Goal: Check status: Check status

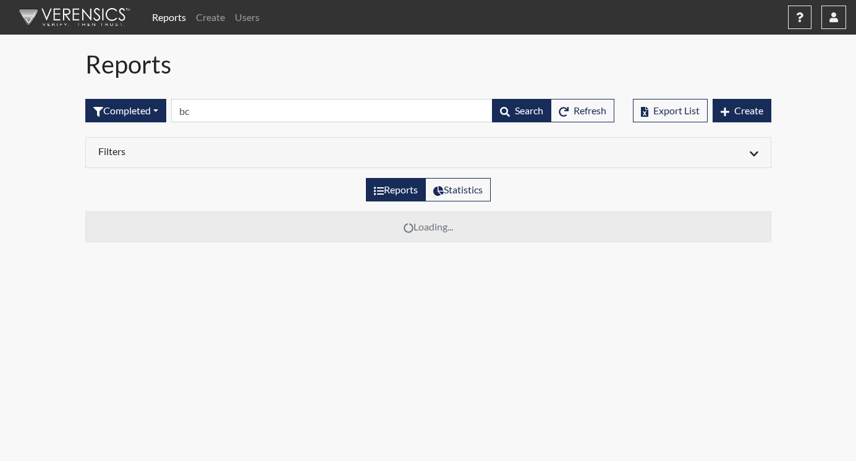
type input "b"
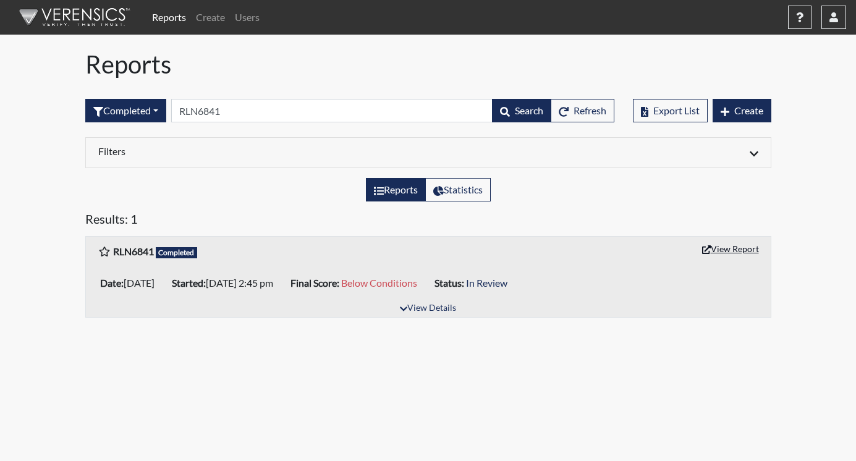
click at [728, 250] on button "View Report" at bounding box center [730, 248] width 68 height 19
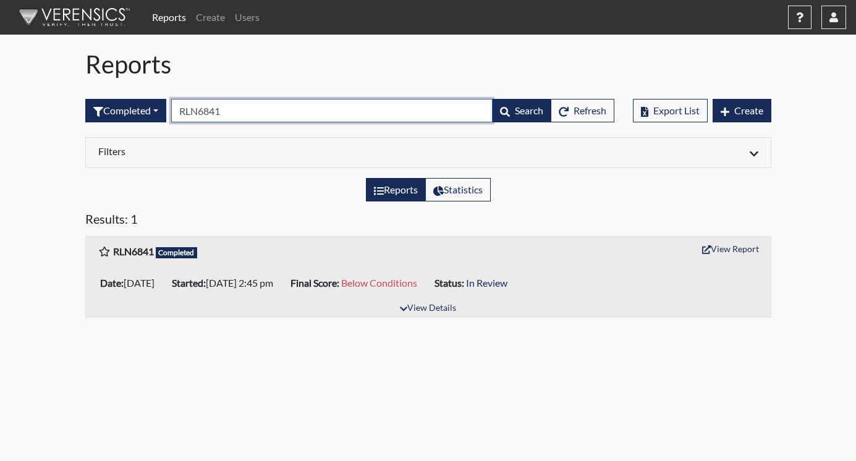
drag, startPoint x: 229, startPoint y: 110, endPoint x: 213, endPoint y: 112, distance: 15.6
click at [209, 108] on input "RLN6841" at bounding box center [331, 110] width 321 height 23
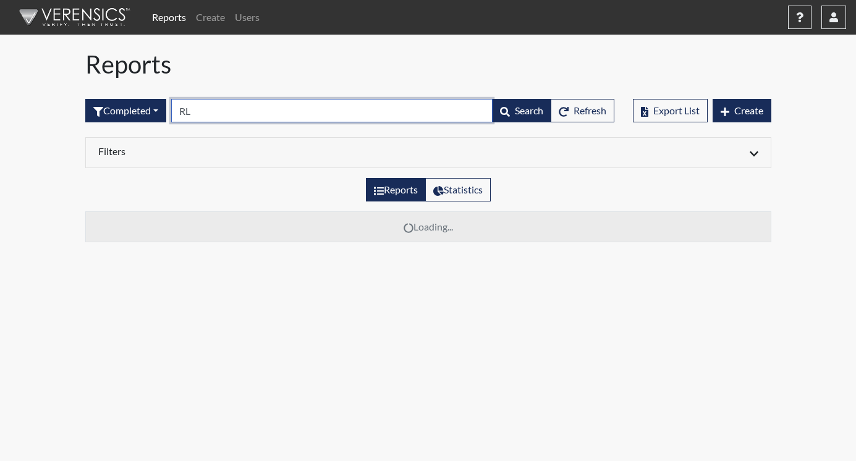
type input "R"
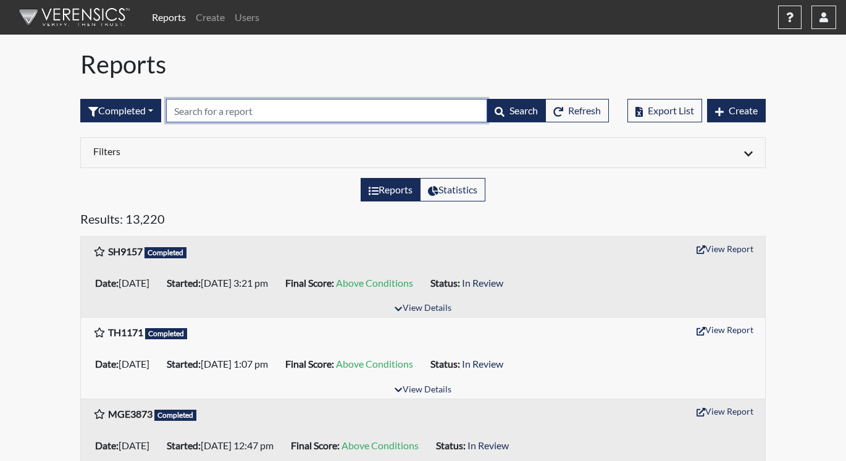
paste input "ADR9404"
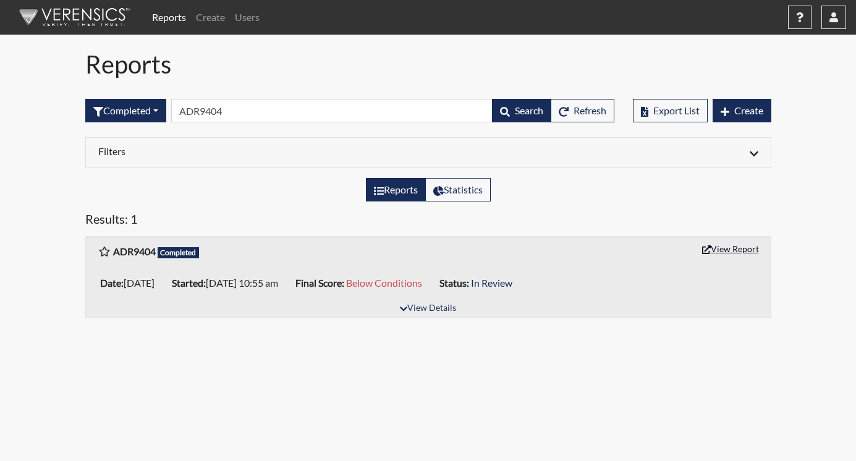
click at [744, 248] on button "View Report" at bounding box center [730, 248] width 68 height 19
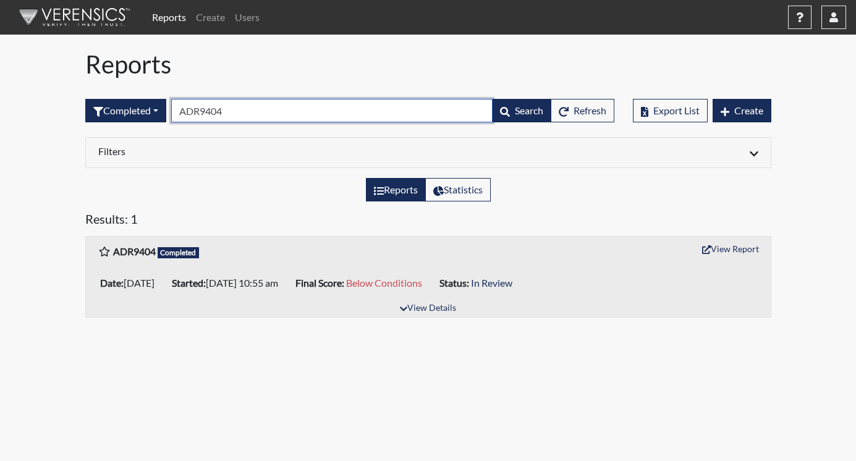
click at [230, 109] on input "ADR9404" at bounding box center [331, 110] width 321 height 23
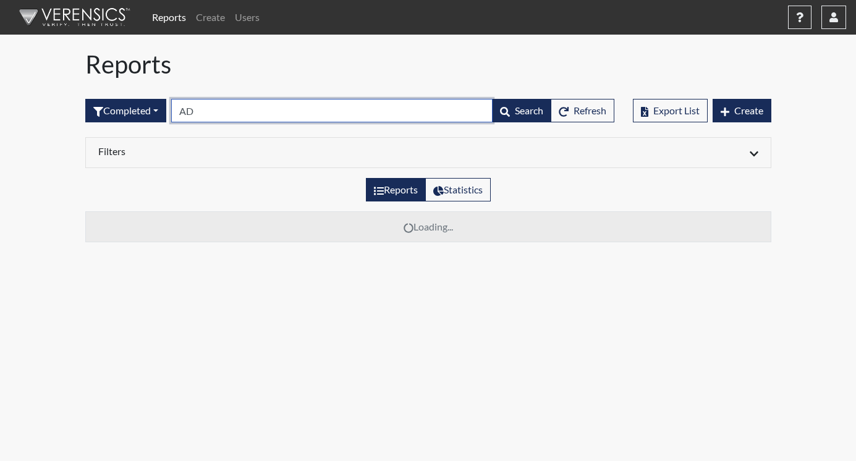
type input "A"
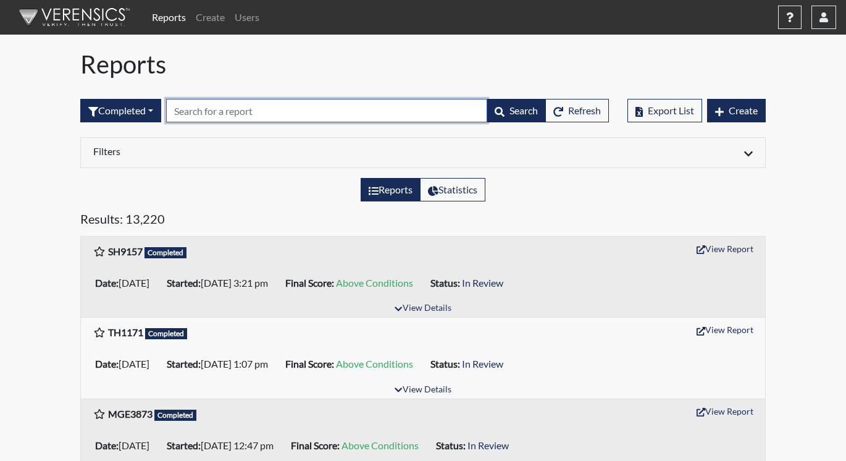
paste input "PKI9749"
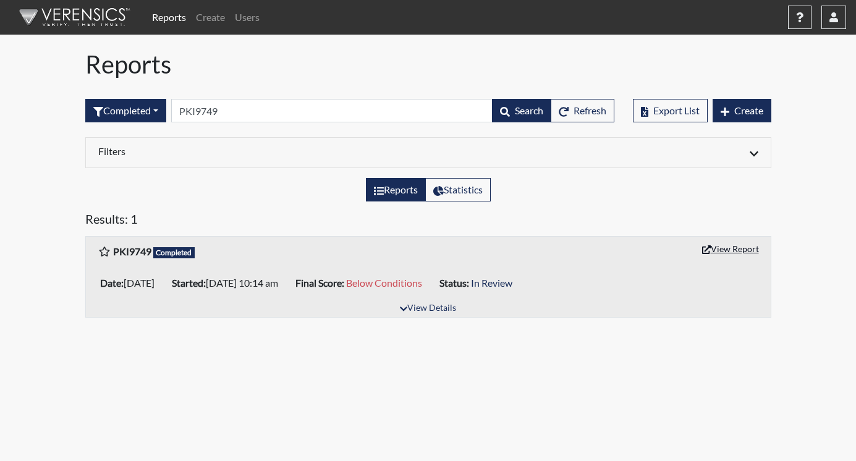
click at [728, 244] on button "View Report" at bounding box center [730, 248] width 68 height 19
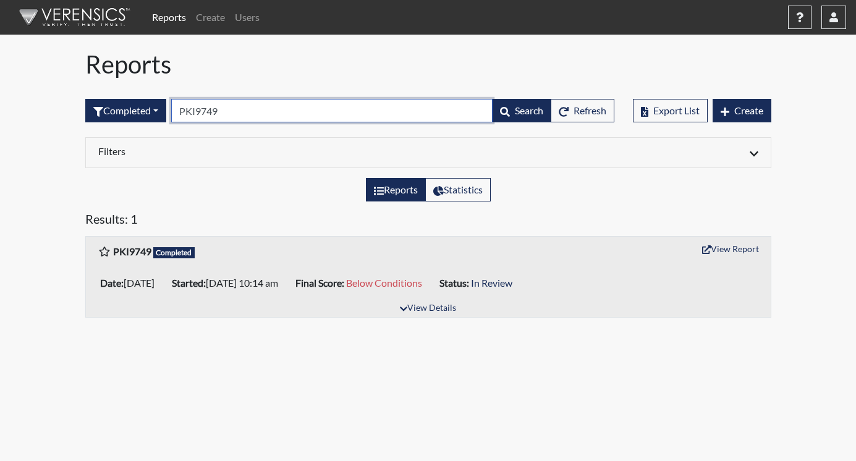
click at [235, 117] on input "PKI9749" at bounding box center [331, 110] width 321 height 23
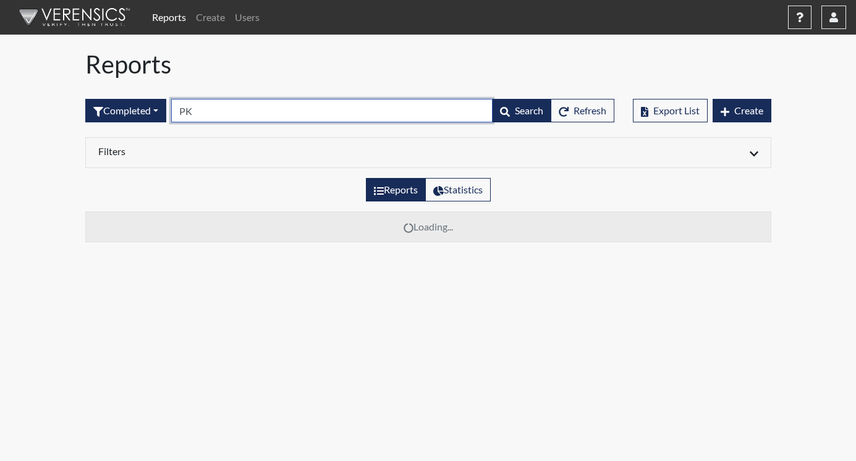
type input "P"
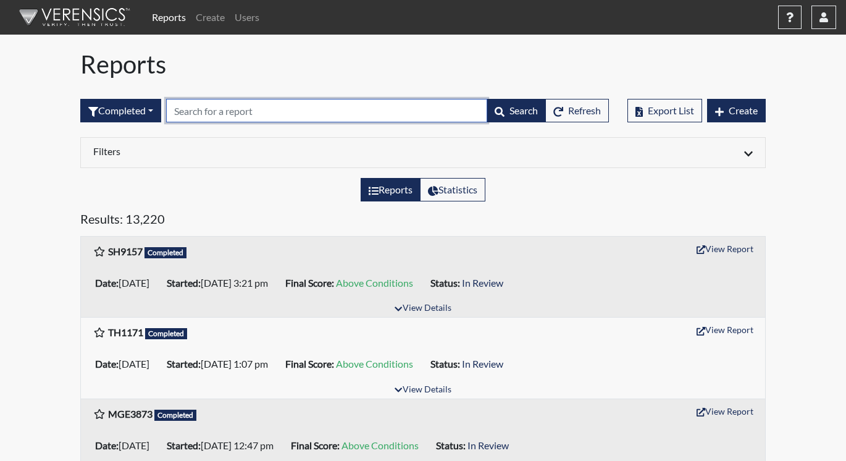
paste input "RLN6841"
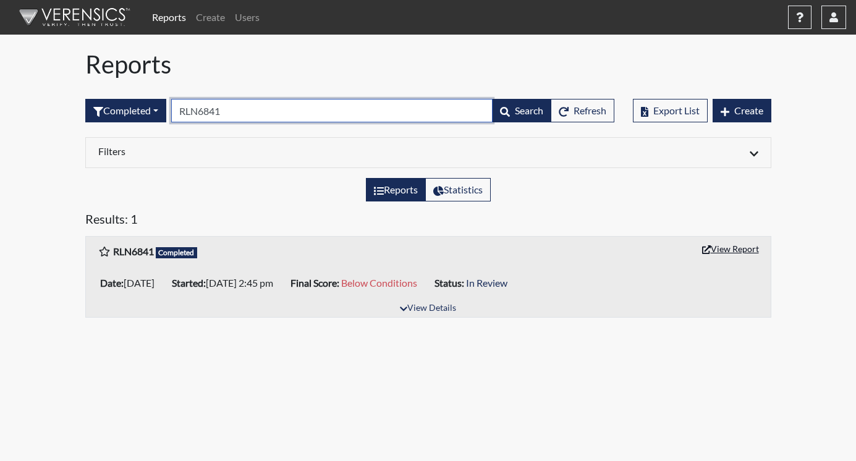
type input "RLN6841"
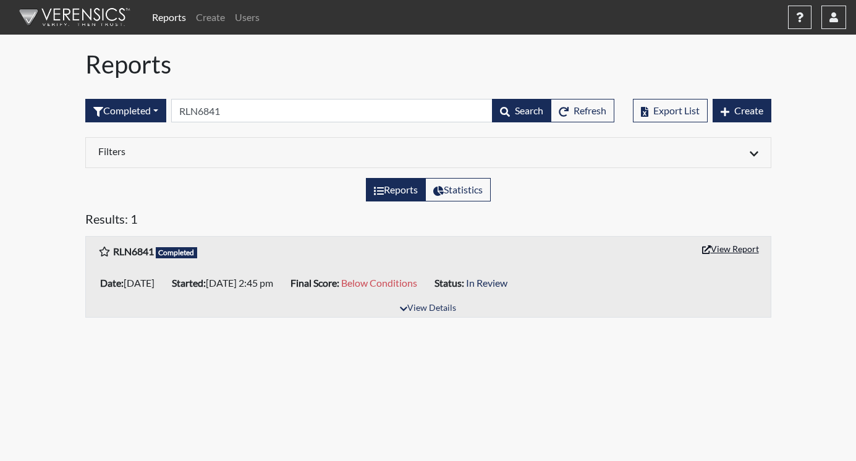
click at [730, 248] on button "View Report" at bounding box center [730, 248] width 68 height 19
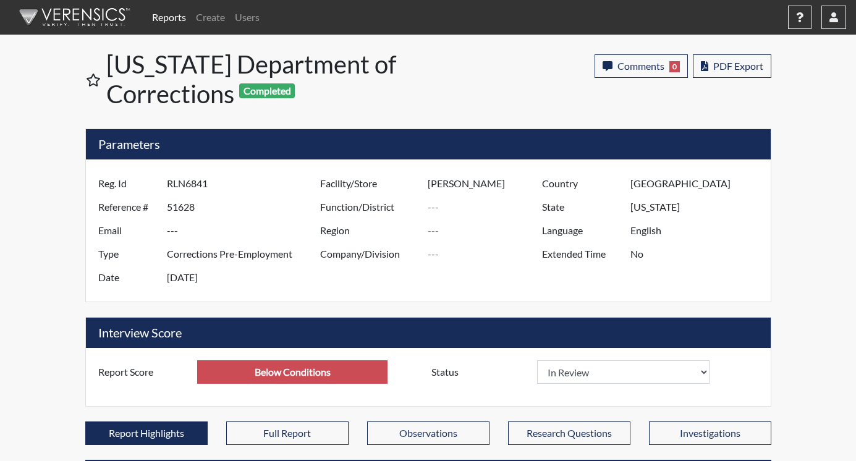
select select
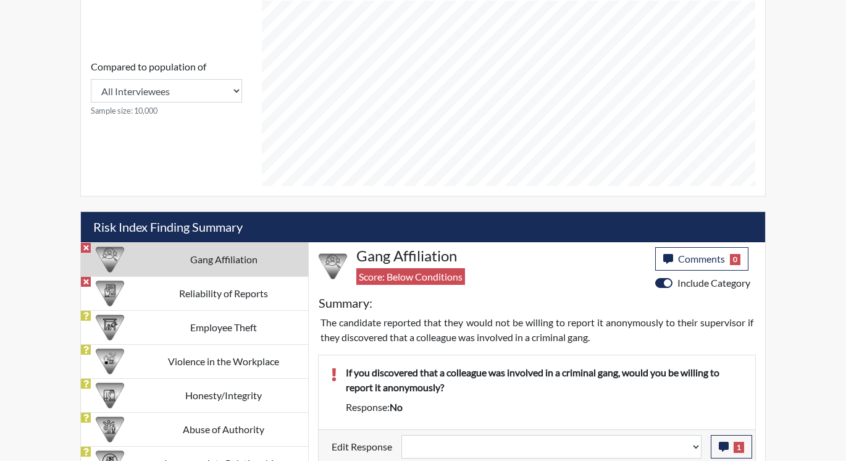
scroll to position [556, 0]
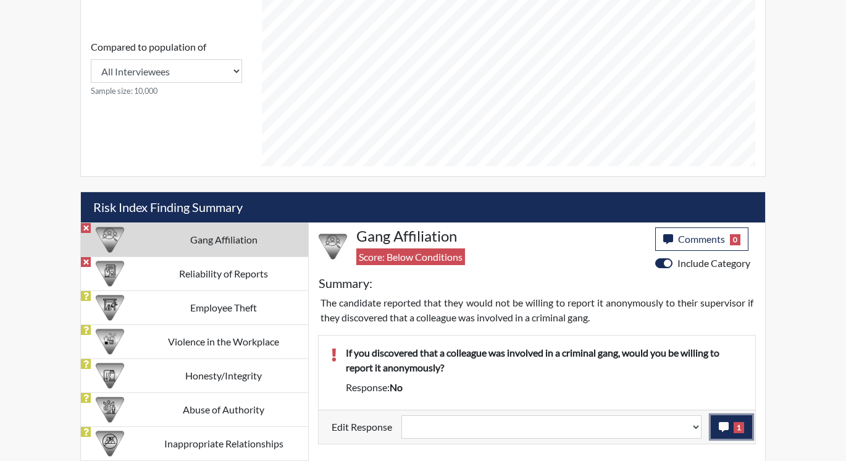
click at [727, 428] on icon "button" at bounding box center [724, 427] width 10 height 10
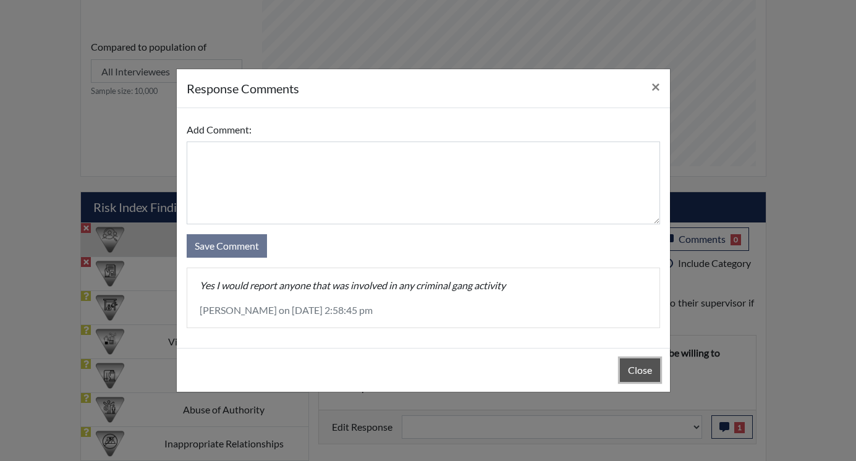
click at [643, 370] on button "Close" at bounding box center [640, 369] width 40 height 23
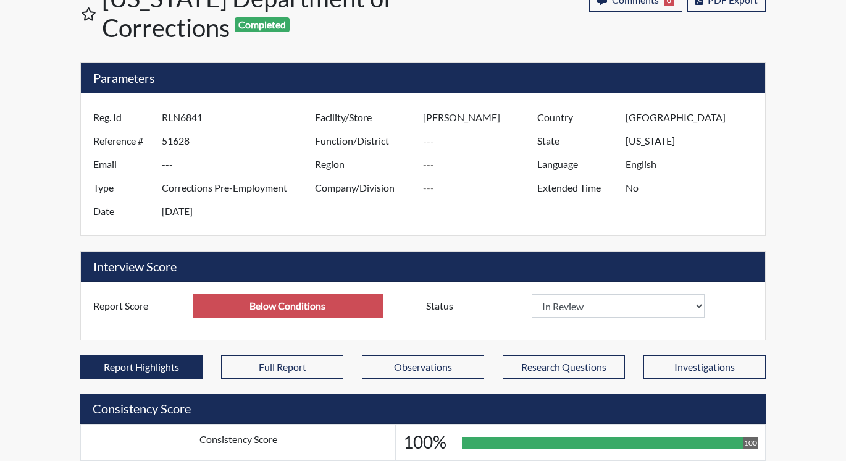
scroll to position [0, 0]
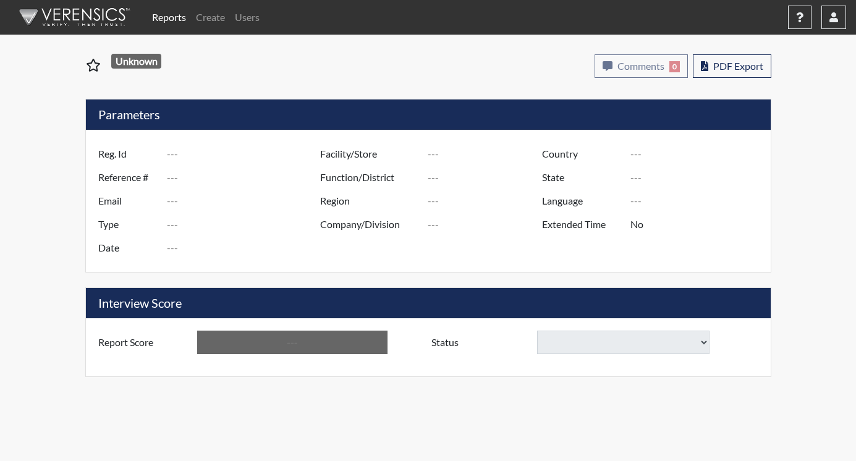
type input "ADR9404"
type input "51614"
type input "---"
type input "Corrections Pre-Employment"
type input "[DATE]"
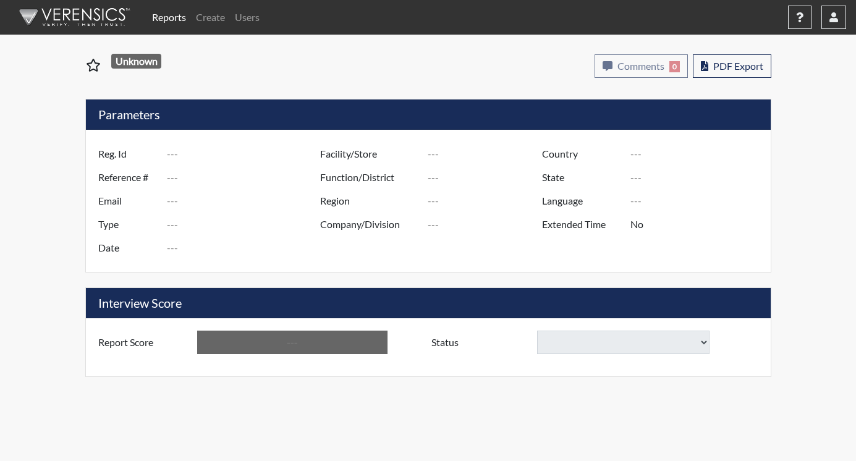
type input "[PERSON_NAME]"
type input "[GEOGRAPHIC_DATA]"
type input "[US_STATE]"
type input "English"
type input "Below Conditions"
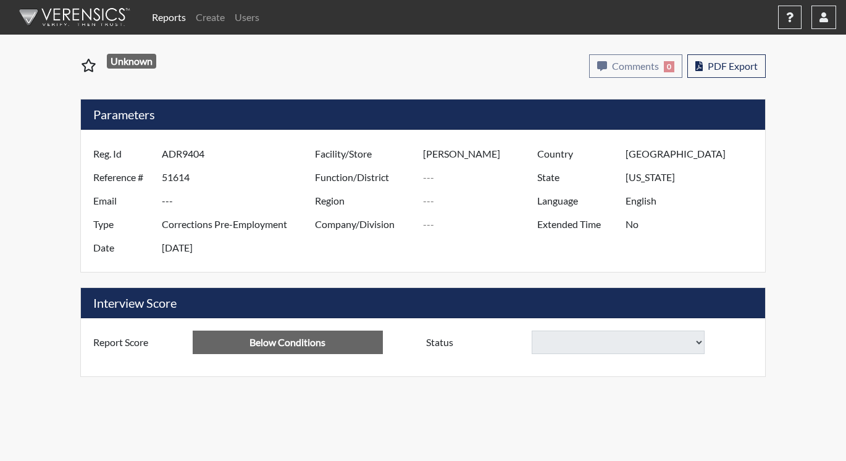
select select
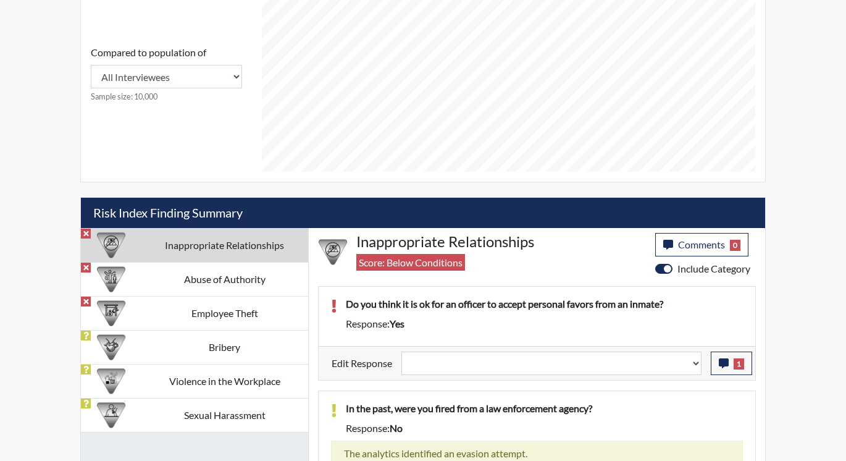
scroll to position [556, 0]
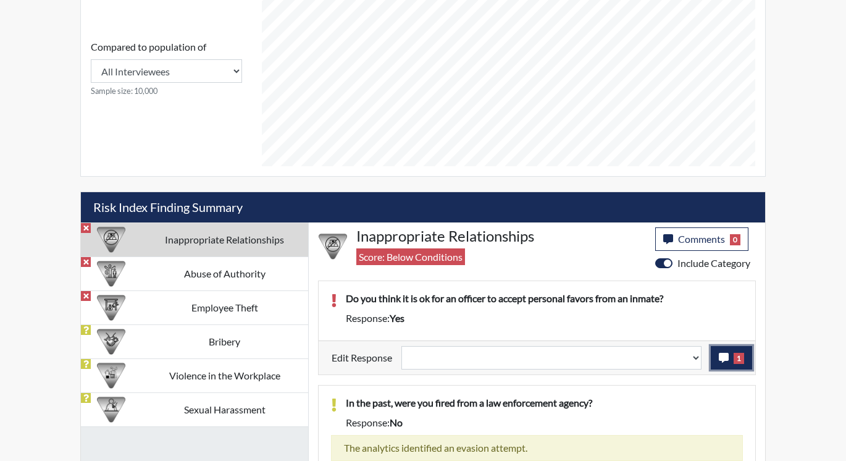
click at [741, 363] on span "1" at bounding box center [739, 358] width 11 height 11
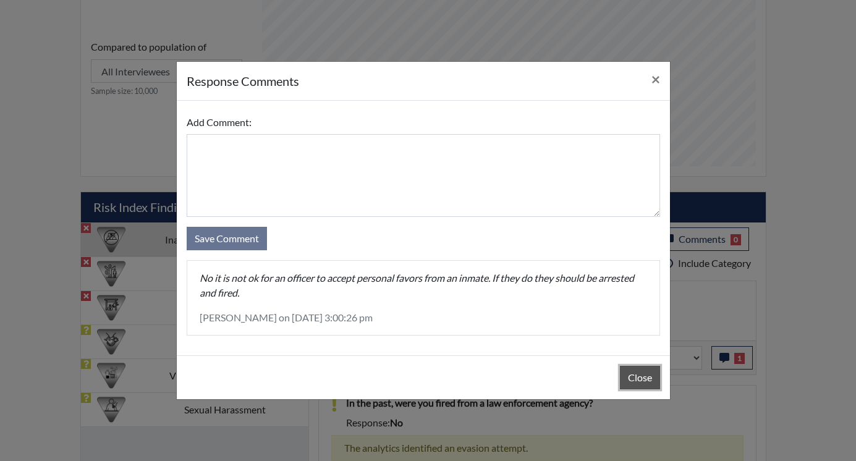
click at [631, 374] on button "Close" at bounding box center [640, 377] width 40 height 23
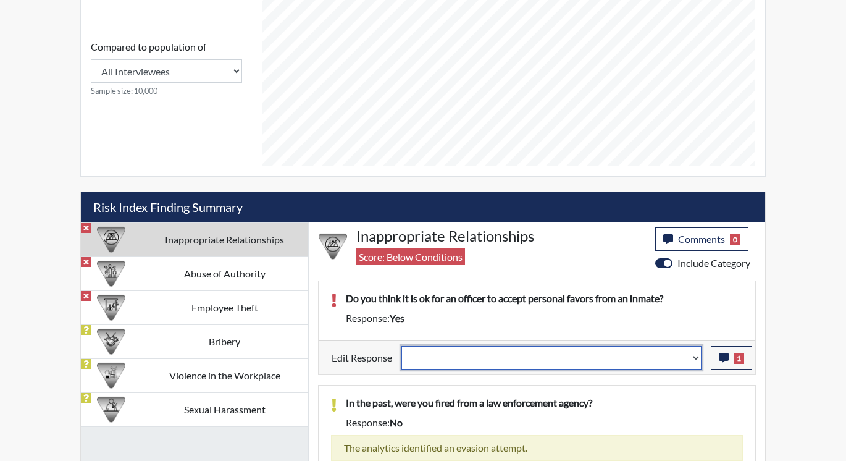
click at [692, 356] on select "Question is not relevant. Results will be updated. Reasonable explanation provi…" at bounding box center [552, 357] width 300 height 23
select select "reasonable-explanation-provided"
click at [402, 346] on select "Question is not relevant. Results will be updated. Reasonable explanation provi…" at bounding box center [552, 357] width 300 height 23
select select
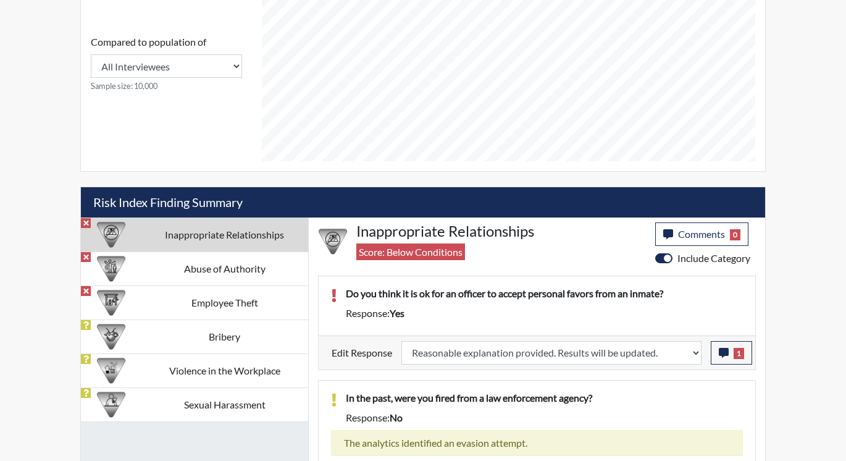
select select
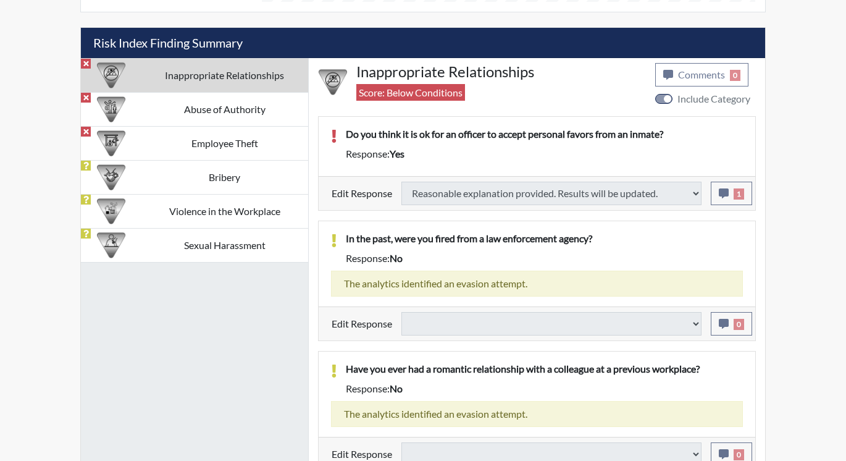
scroll to position [731, 0]
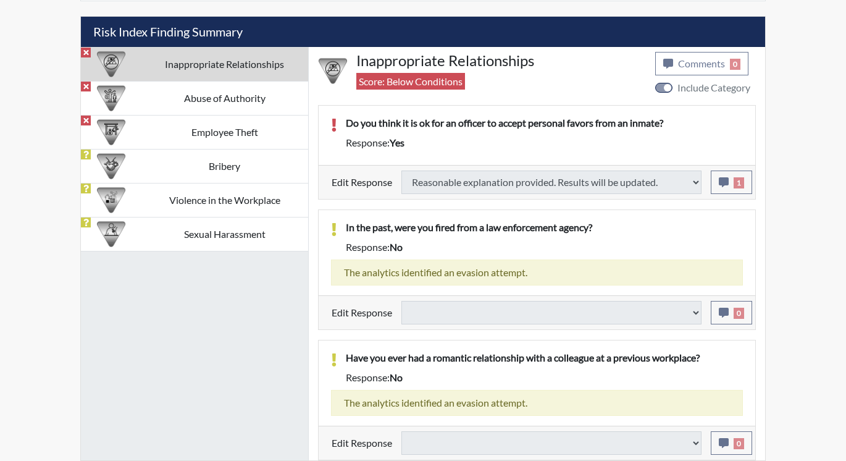
select select
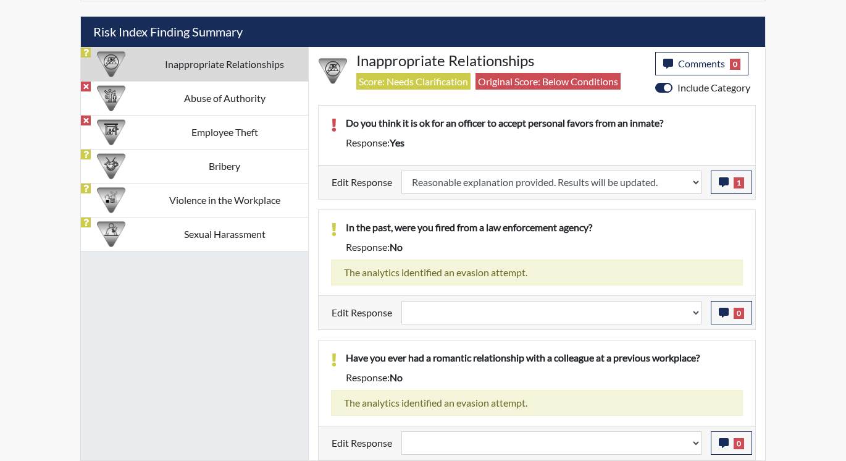
scroll to position [205, 513]
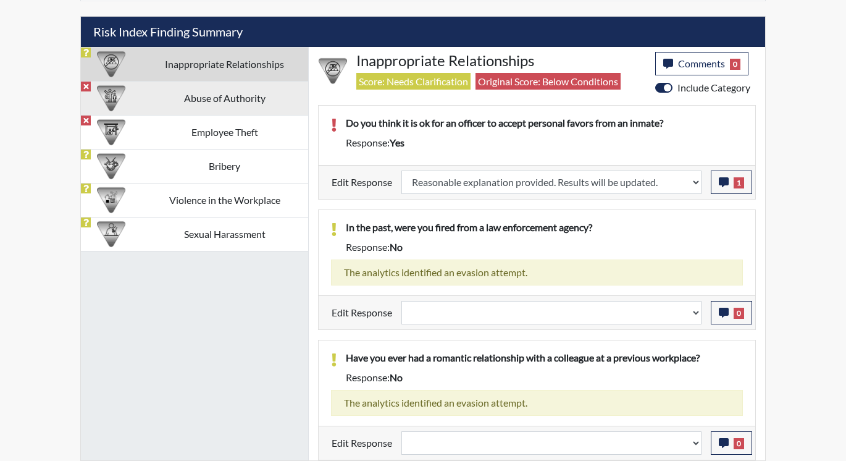
click at [146, 96] on td "Abuse of Authority" at bounding box center [224, 98] width 167 height 34
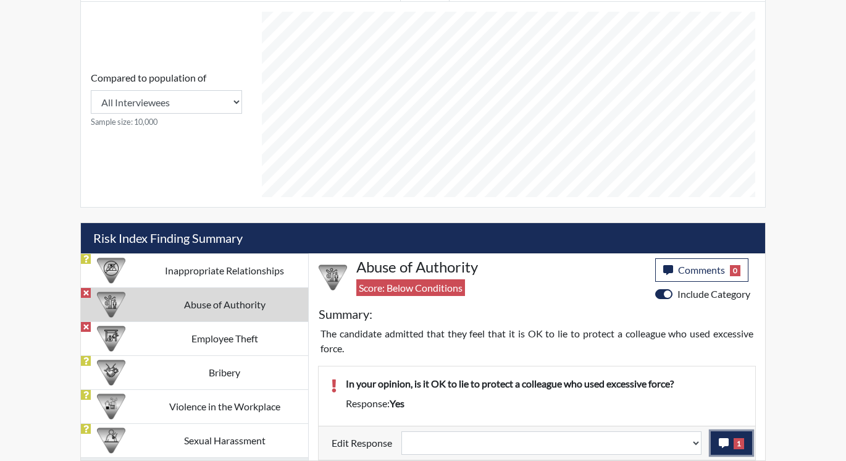
click at [724, 446] on icon "button" at bounding box center [724, 443] width 10 height 10
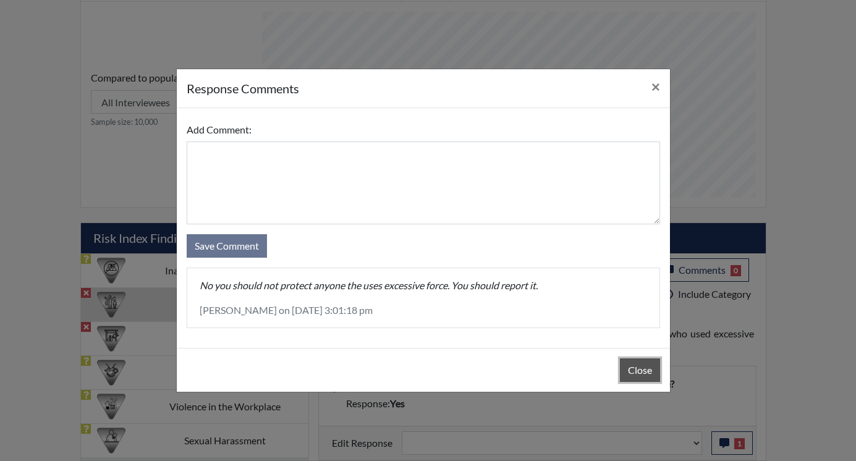
click at [633, 368] on button "Close" at bounding box center [640, 369] width 40 height 23
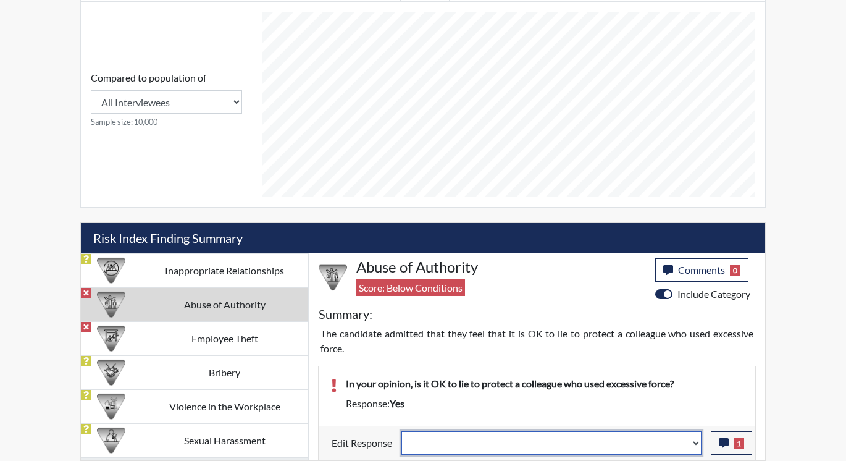
click at [694, 441] on select "Question is not relevant. Results will be updated. Reasonable explanation provi…" at bounding box center [552, 442] width 300 height 23
select select "reasonable-explanation-provided"
click at [402, 431] on select "Question is not relevant. Results will be updated. Reasonable explanation provi…" at bounding box center [552, 442] width 300 height 23
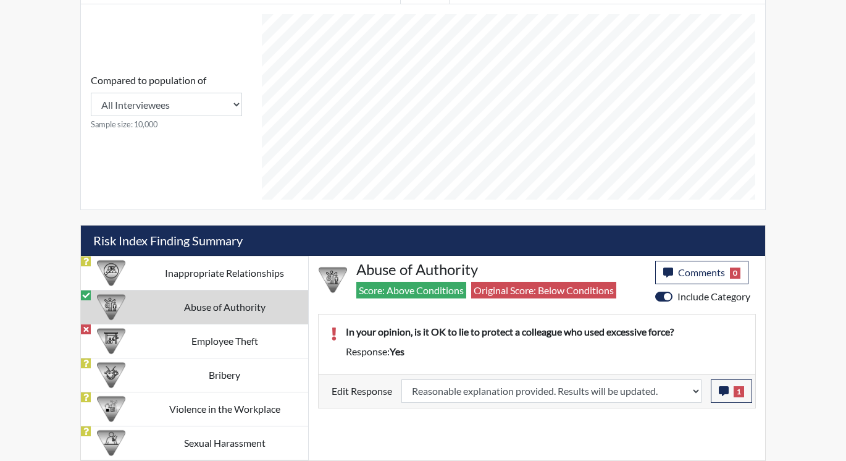
scroll to position [205, 513]
click at [195, 341] on td "Employee Theft" at bounding box center [224, 341] width 167 height 34
select select
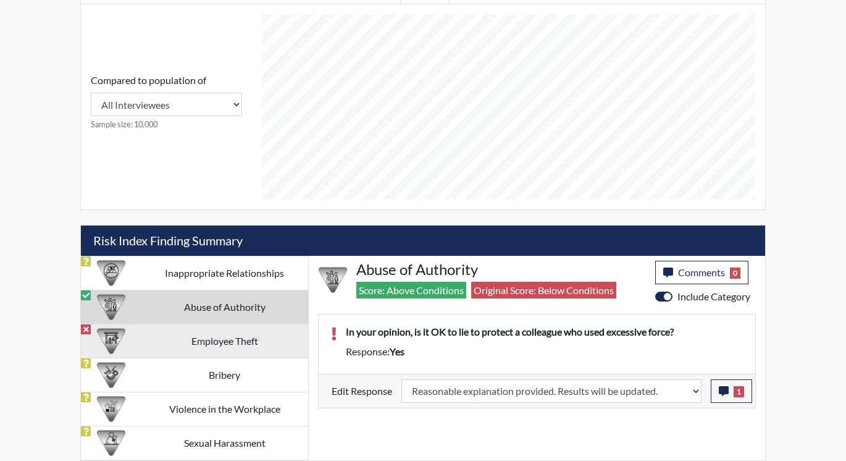
select select
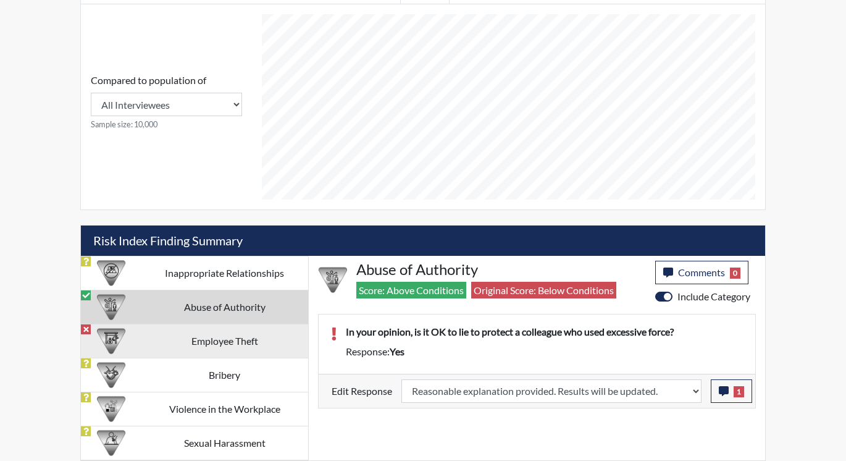
select select
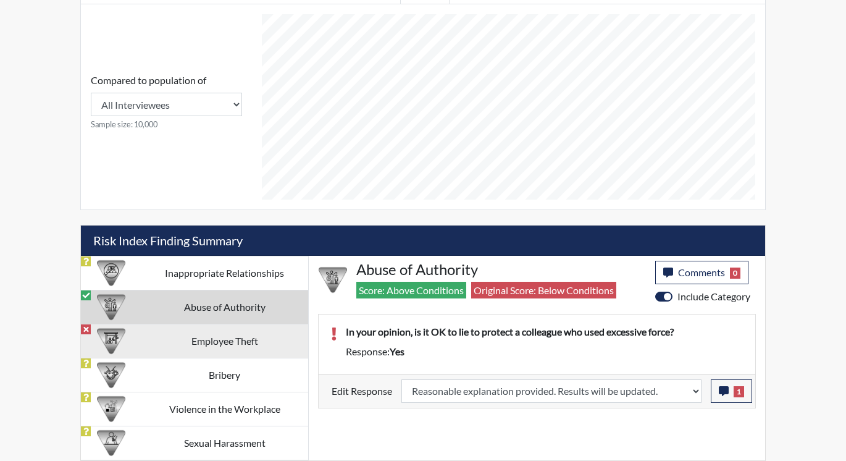
select select
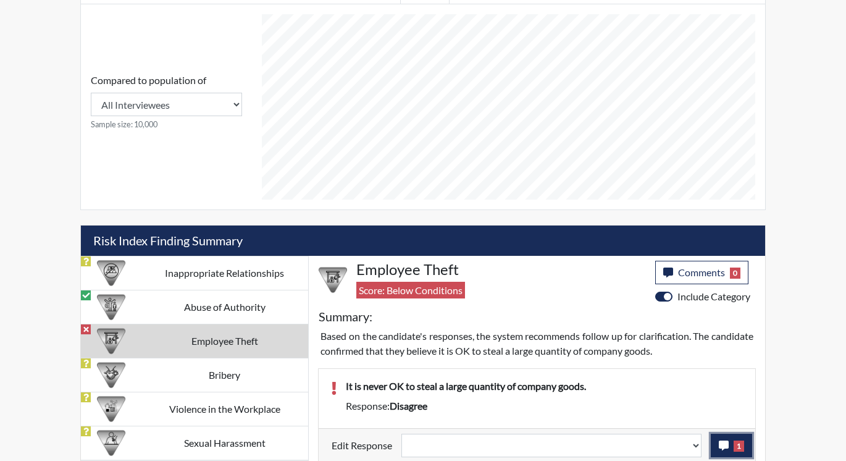
click at [738, 449] on span "1" at bounding box center [739, 445] width 11 height 11
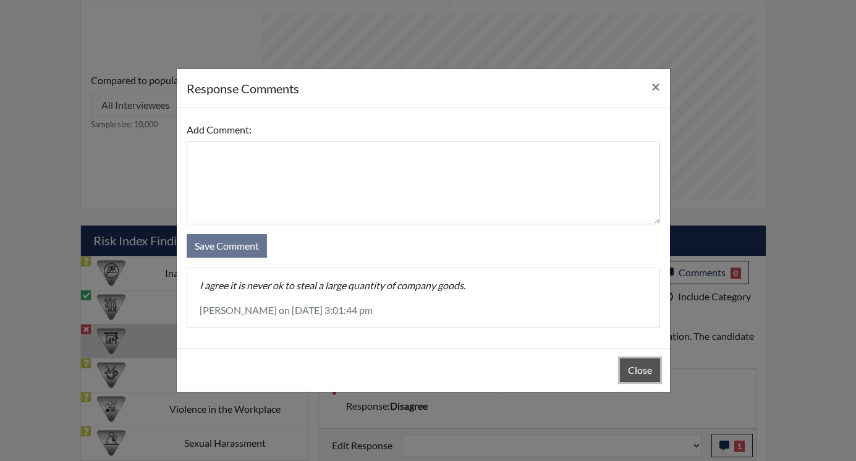
click at [639, 369] on button "Close" at bounding box center [640, 369] width 40 height 23
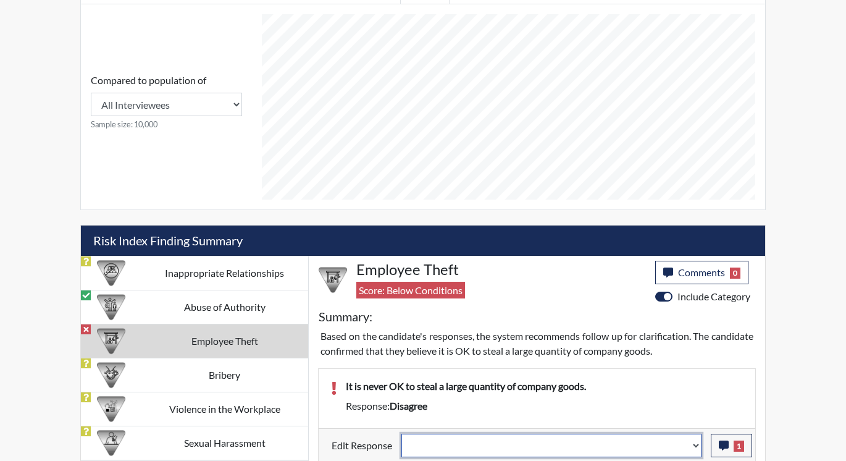
click at [695, 445] on select "Question is not relevant. Results will be updated. Reasonable explanation provi…" at bounding box center [552, 445] width 300 height 23
select select "reasonable-explanation-provided"
click at [402, 434] on select "Question is not relevant. Results will be updated. Reasonable explanation provi…" at bounding box center [552, 445] width 300 height 23
select select
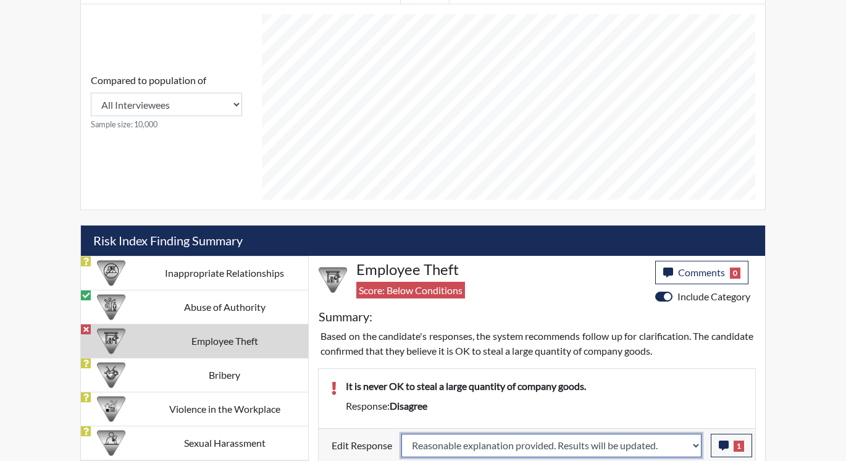
select select
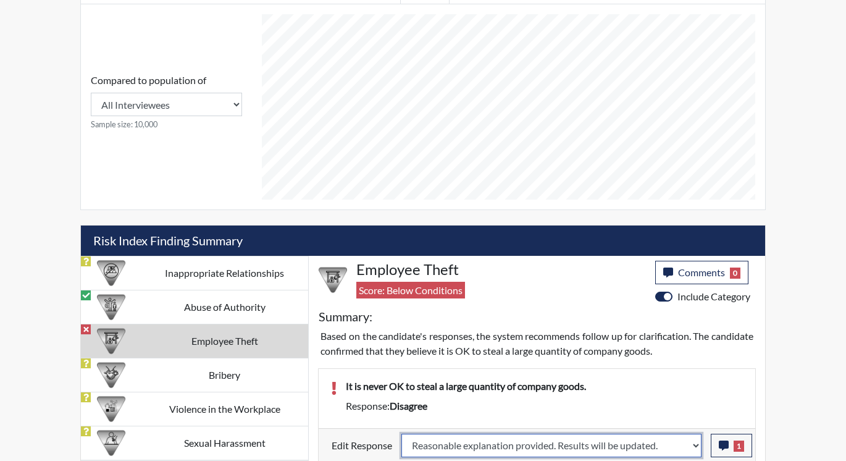
select select
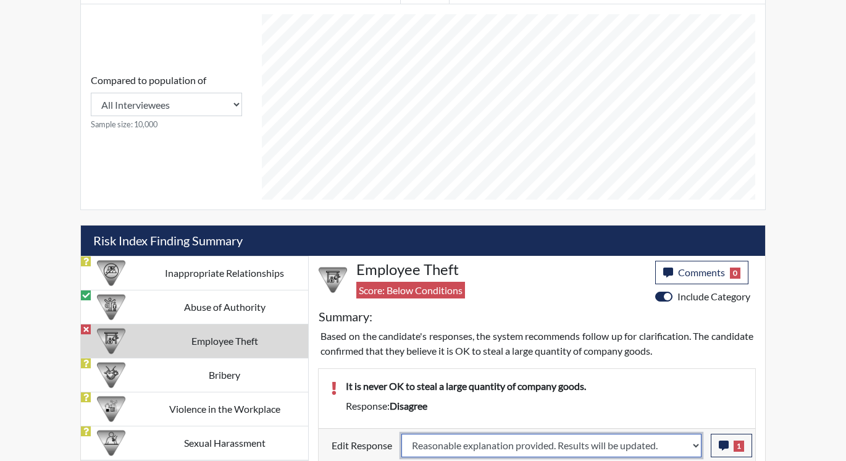
select select
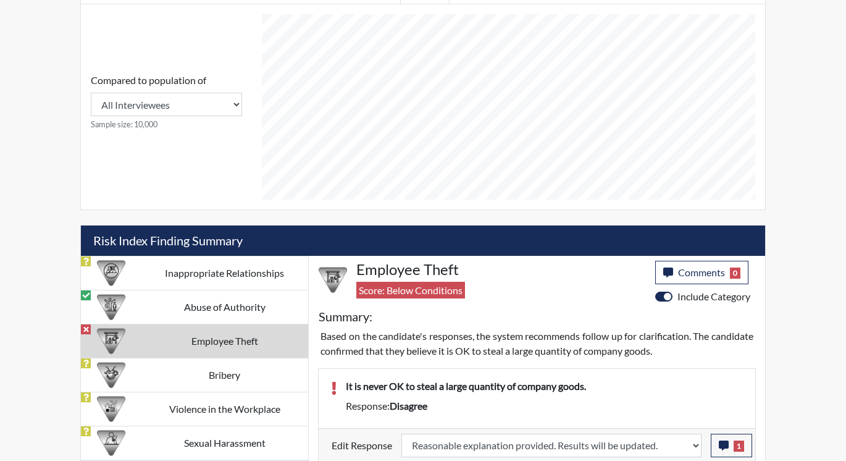
click at [676, 395] on div "It is never OK to steal a large quantity of company goods." at bounding box center [545, 389] width 416 height 20
select select
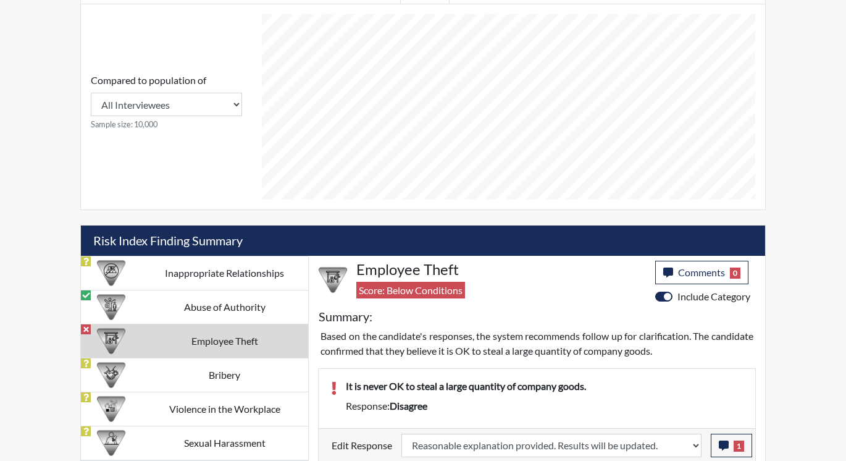
select select
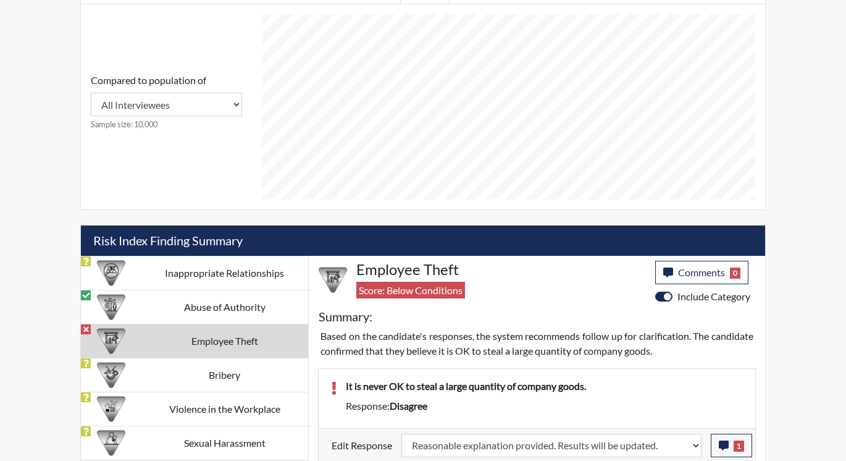
select select
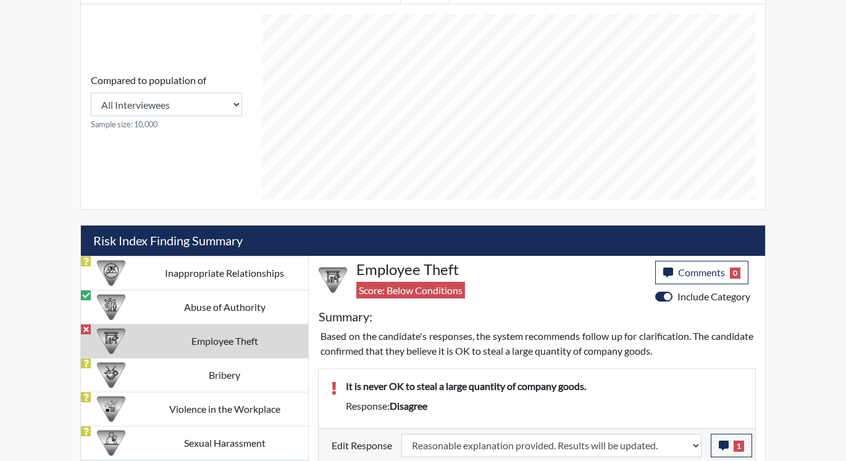
select select
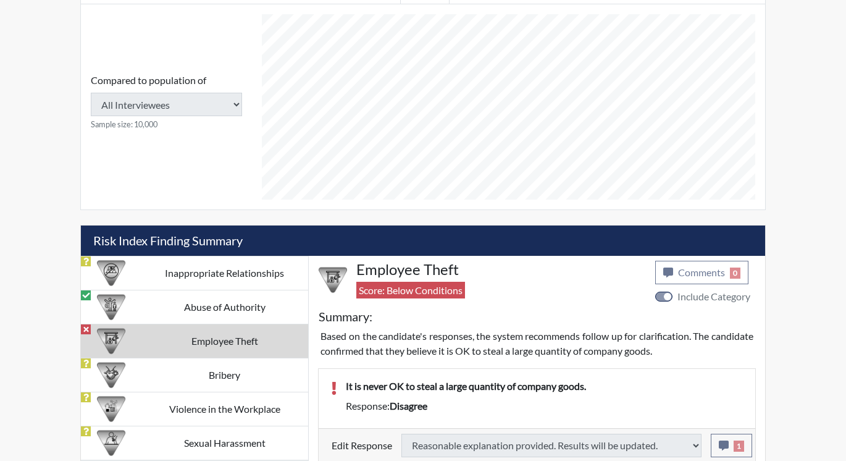
type input "Above Conditions"
select select
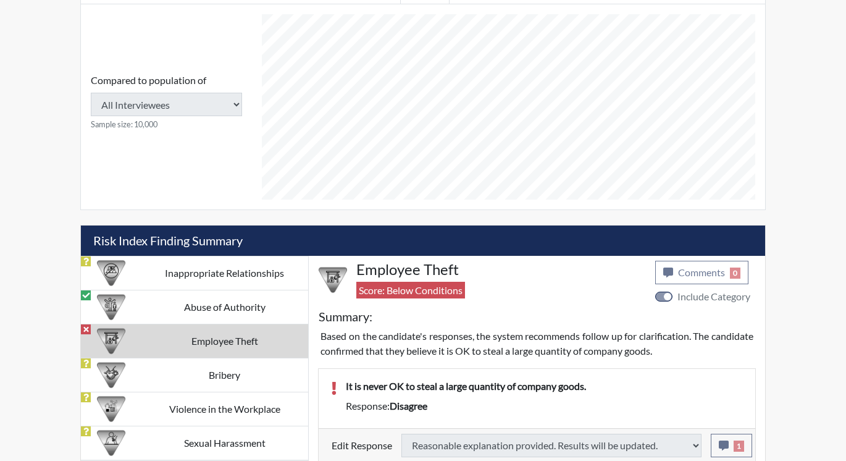
select select
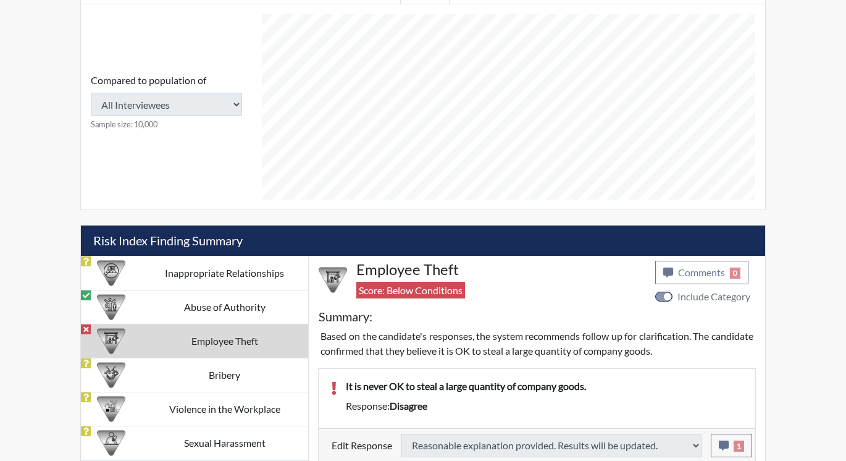
select select
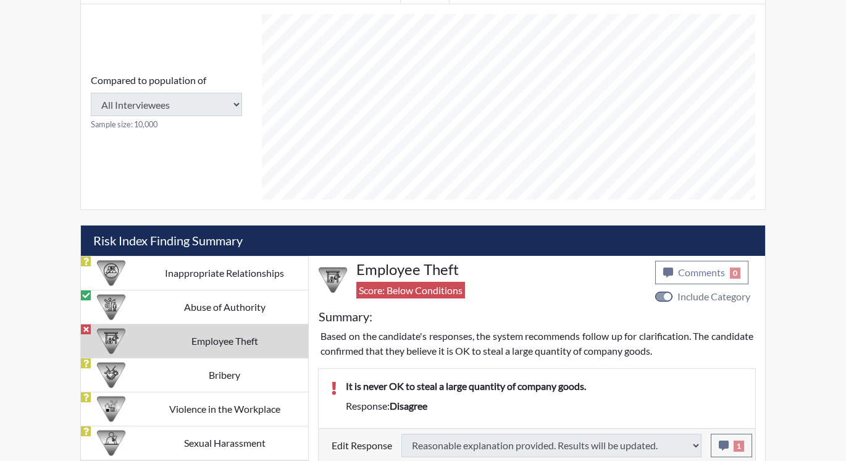
select select
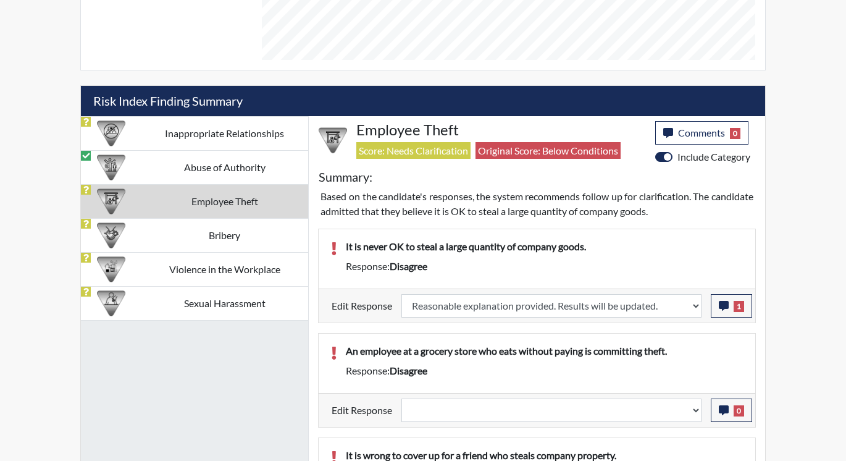
scroll to position [646, 0]
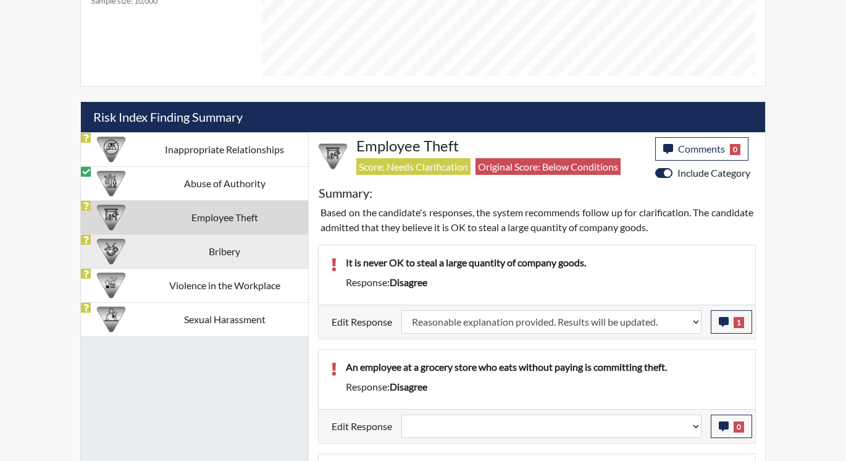
click at [133, 256] on div at bounding box center [111, 251] width 48 height 33
select select
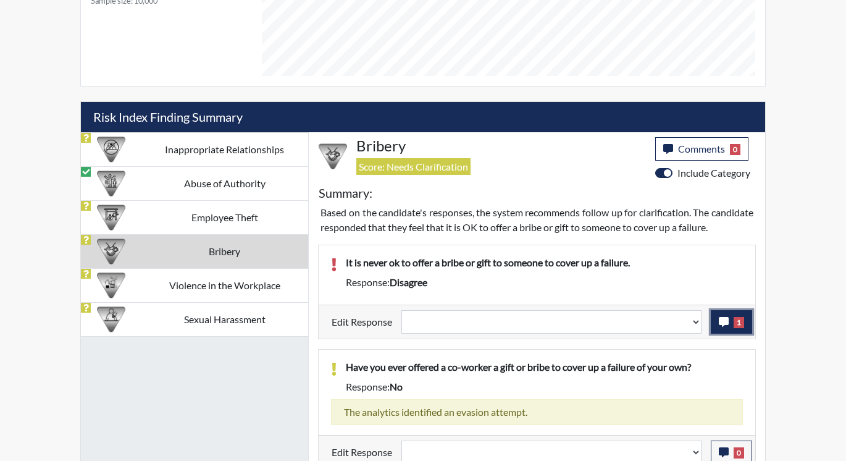
click at [727, 327] on icon "button" at bounding box center [724, 322] width 10 height 10
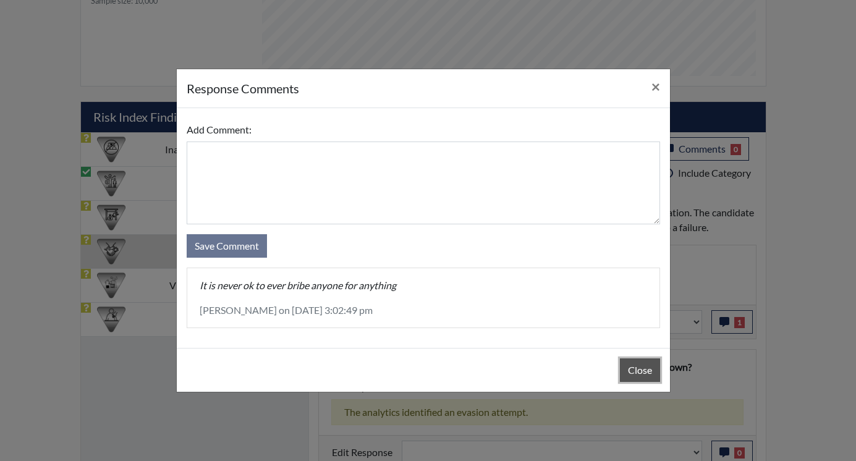
click at [644, 371] on button "Close" at bounding box center [640, 369] width 40 height 23
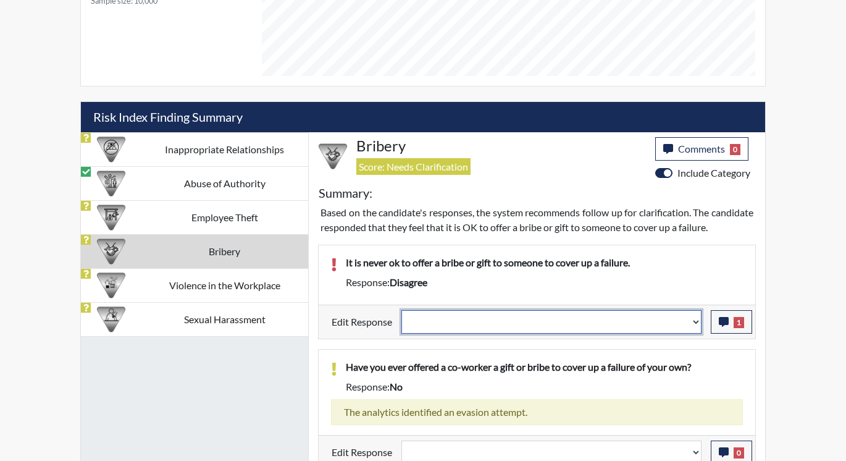
click at [690, 334] on select "Question is not relevant. Results will be updated. Reasonable explanation provi…" at bounding box center [552, 321] width 300 height 23
select select "reasonable-explanation-provided"
click at [402, 324] on select "Question is not relevant. Results will be updated. Reasonable explanation provi…" at bounding box center [552, 321] width 300 height 23
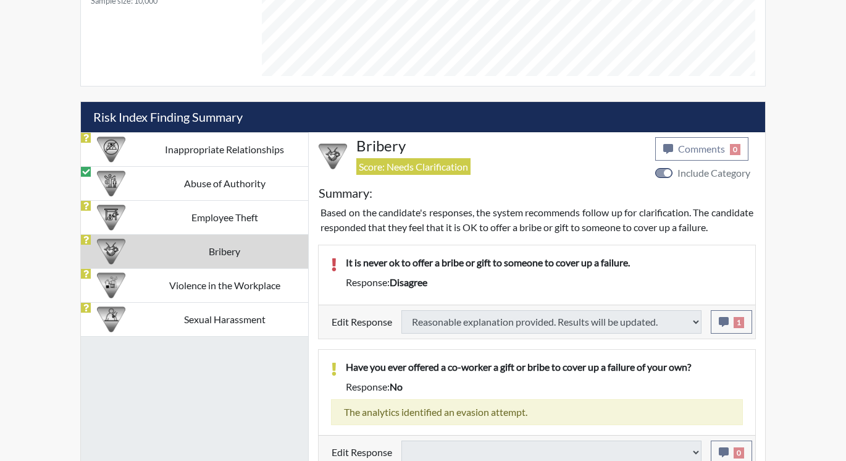
select select
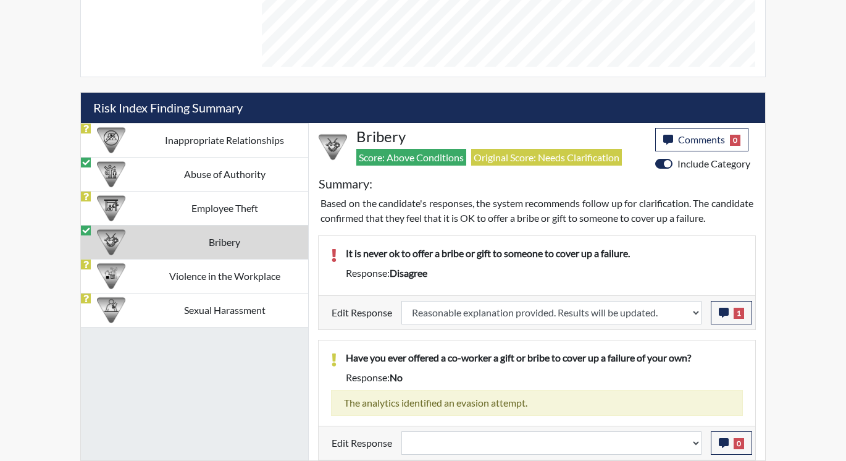
scroll to position [205, 513]
click at [124, 262] on img at bounding box center [111, 276] width 28 height 28
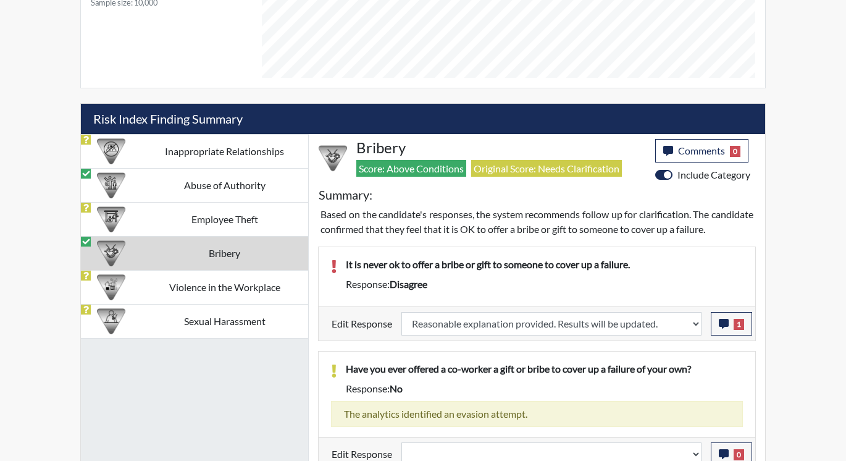
select select
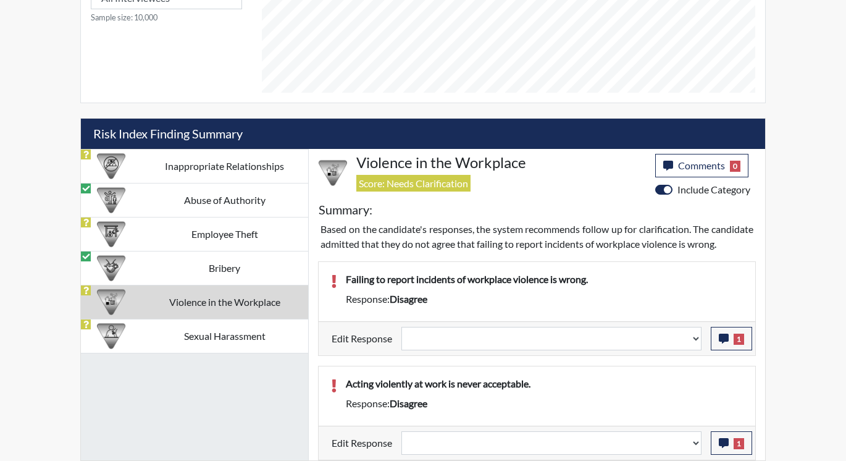
click at [735, 350] on div "Edit Response Question is not relevant. Results will be updated. Reasonable exp…" at bounding box center [537, 338] width 437 height 34
click at [725, 334] on icon "button" at bounding box center [724, 339] width 10 height 10
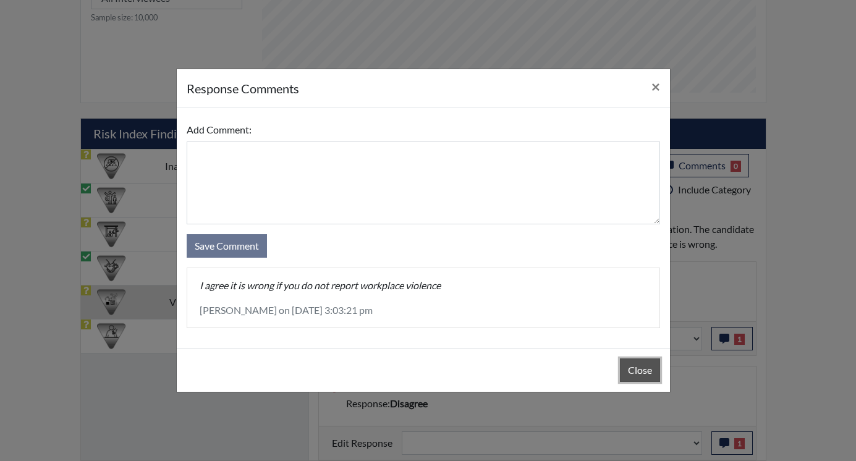
drag, startPoint x: 638, startPoint y: 366, endPoint x: 704, endPoint y: 335, distance: 73.5
click at [638, 365] on button "Close" at bounding box center [640, 369] width 40 height 23
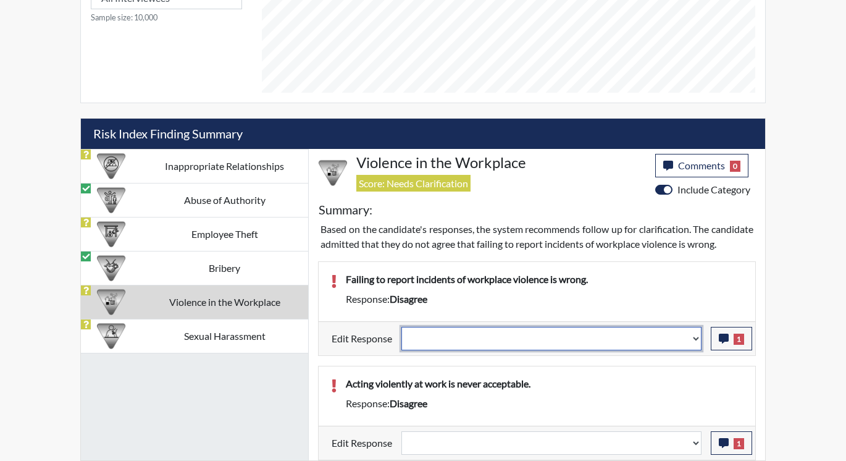
click at [693, 337] on select "Question is not relevant. Results will be updated. Reasonable explanation provi…" at bounding box center [552, 338] width 300 height 23
select select "reasonable-explanation-provided"
click at [402, 327] on select "Question is not relevant. Results will be updated. Reasonable explanation provi…" at bounding box center [552, 338] width 300 height 23
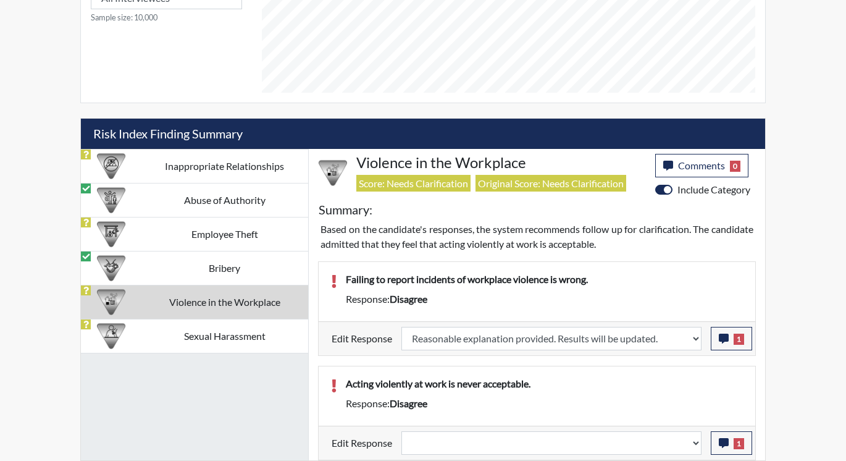
scroll to position [205, 513]
click at [736, 436] on button "1" at bounding box center [731, 442] width 41 height 23
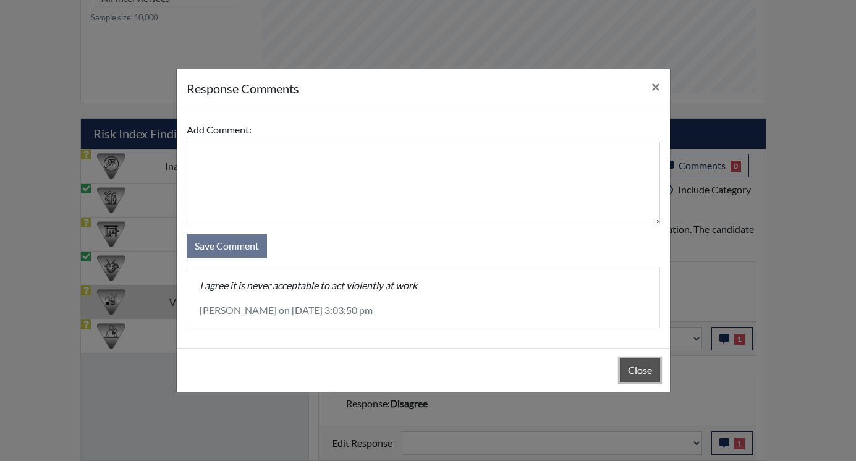
click at [625, 360] on button "Close" at bounding box center [640, 369] width 40 height 23
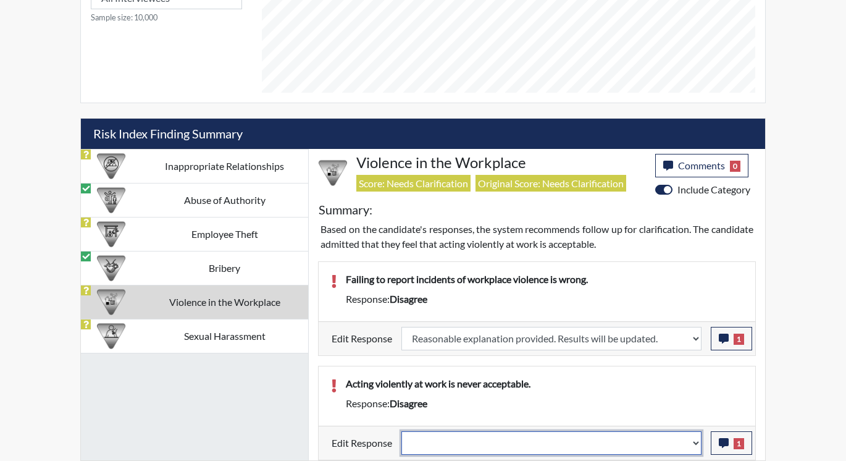
click at [696, 440] on select "Question is not relevant. Results will be updated. Reasonable explanation provi…" at bounding box center [552, 442] width 300 height 23
select select "reasonable-explanation-provided"
click at [402, 431] on select "Question is not relevant. Results will be updated. Reasonable explanation provi…" at bounding box center [552, 442] width 300 height 23
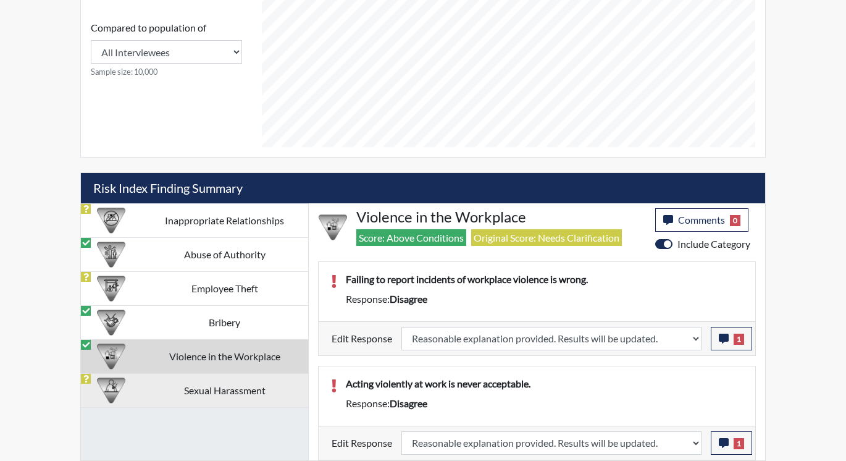
click at [223, 398] on td "Sexual Harassment" at bounding box center [224, 390] width 167 height 34
select select
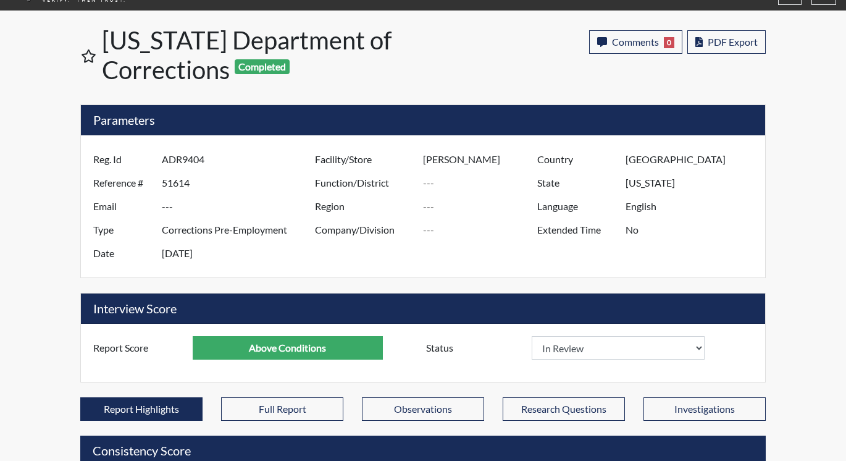
scroll to position [0, 0]
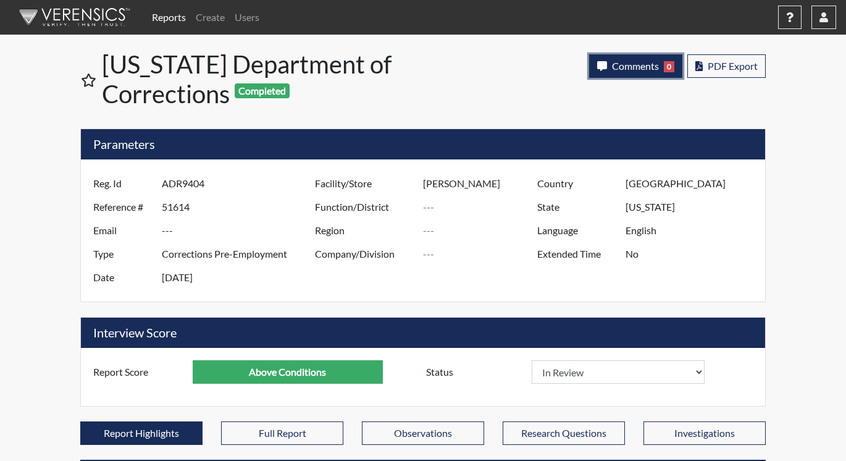
click at [632, 63] on span "Comments" at bounding box center [635, 66] width 47 height 12
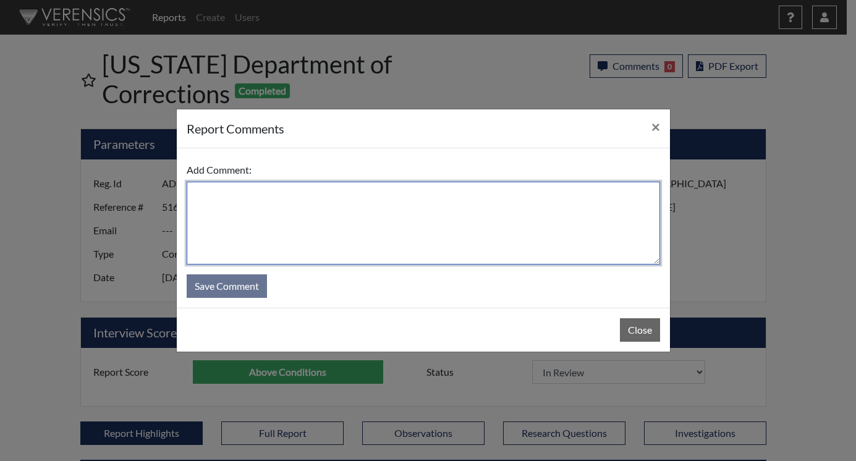
click at [430, 213] on textarea at bounding box center [423, 223] width 473 height 83
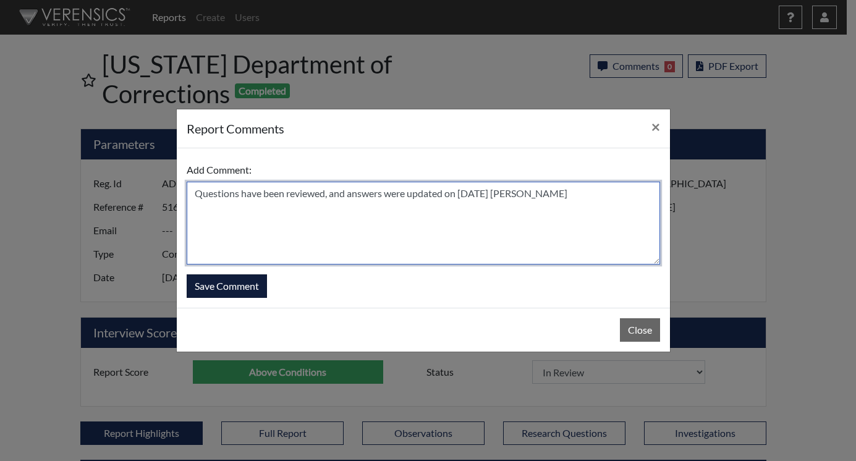
type textarea "Questions have been reviewed, and answers were updated on 10/7/25 N. Brown"
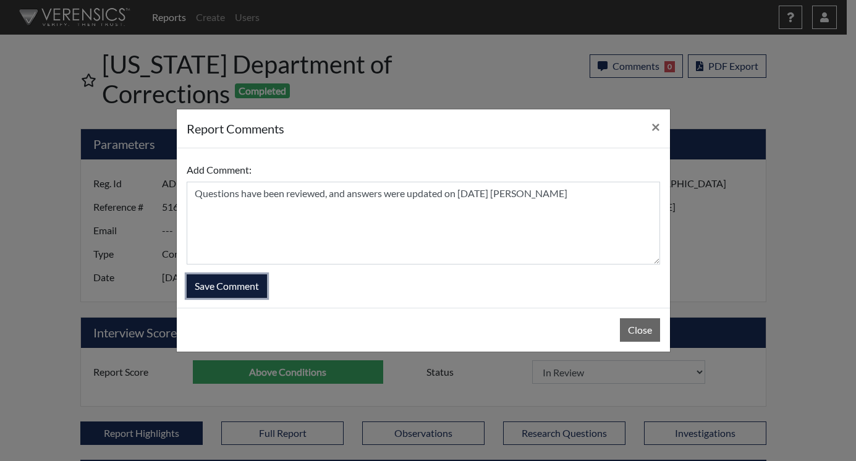
click at [230, 285] on button "Save Comment" at bounding box center [227, 285] width 80 height 23
select select
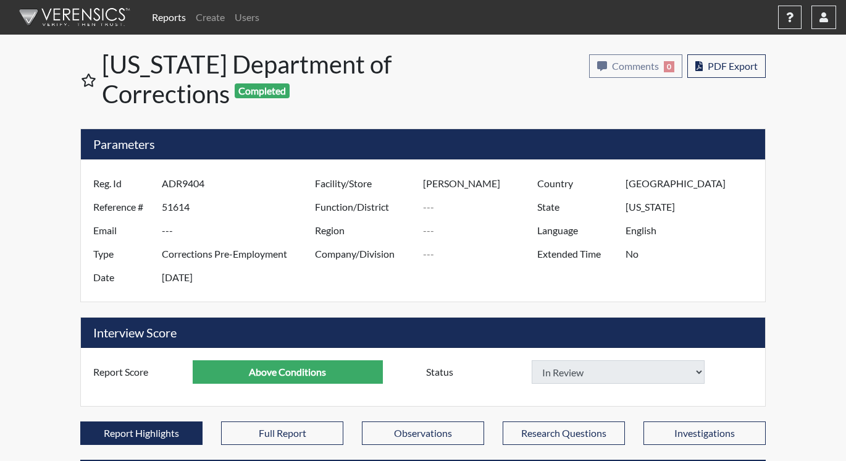
select select
click at [170, 12] on link "Reports" at bounding box center [169, 17] width 44 height 25
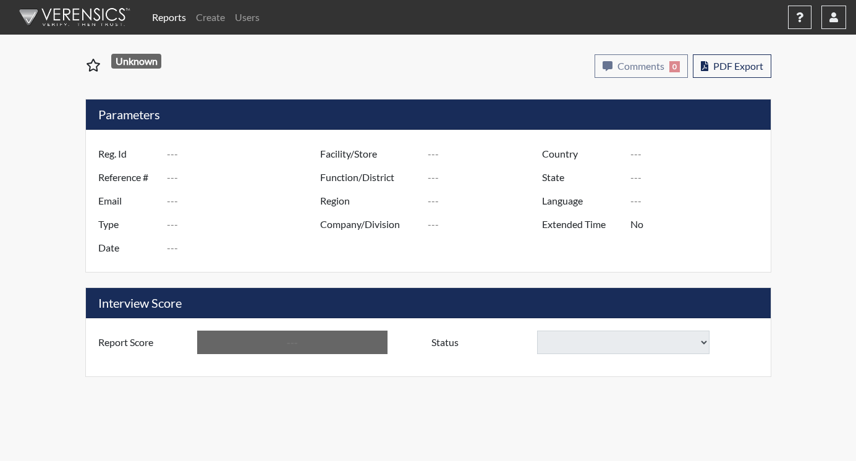
type input "PKI9749"
type input "51563"
type input "---"
type input "Corrections Pre-Employment"
type input "Oct 2, 2025"
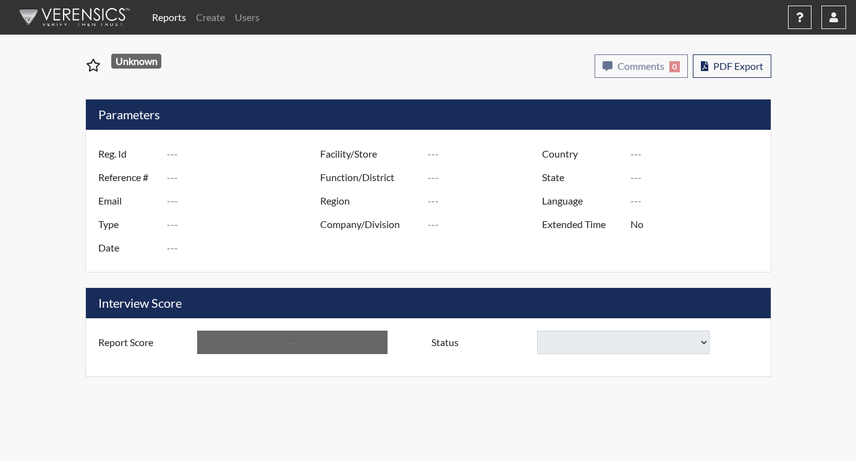
type input "[PERSON_NAME]"
type input "[GEOGRAPHIC_DATA]"
type input "[US_STATE]"
type input "English"
type input "Below Conditions"
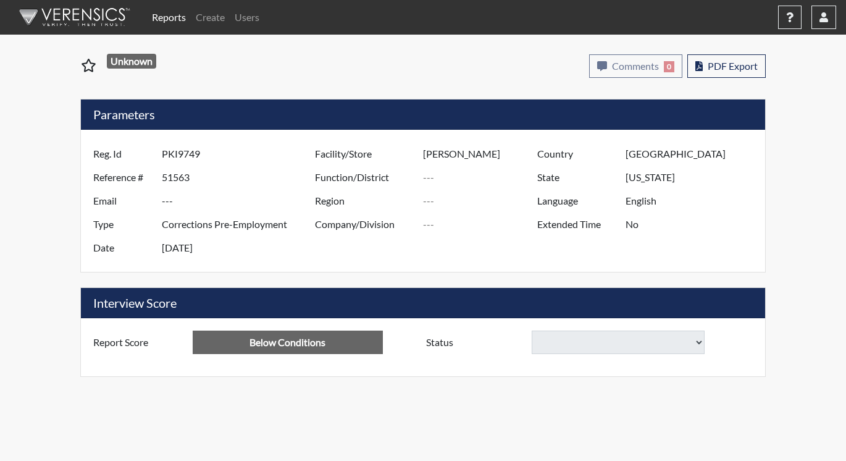
select select
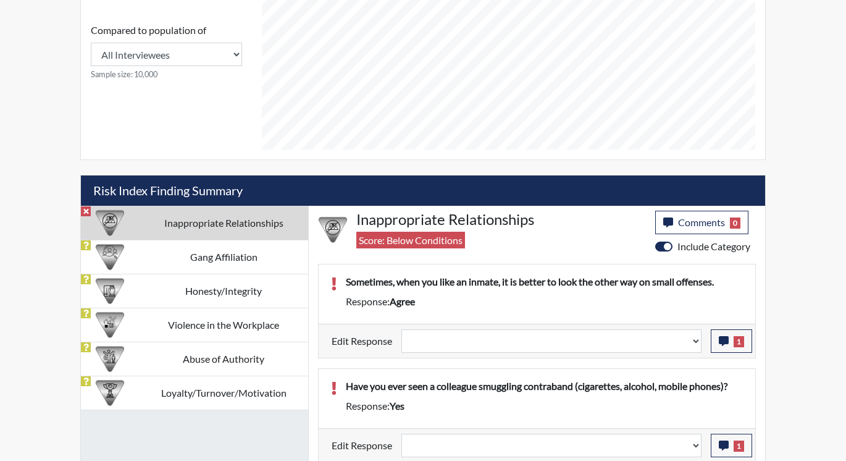
scroll to position [575, 0]
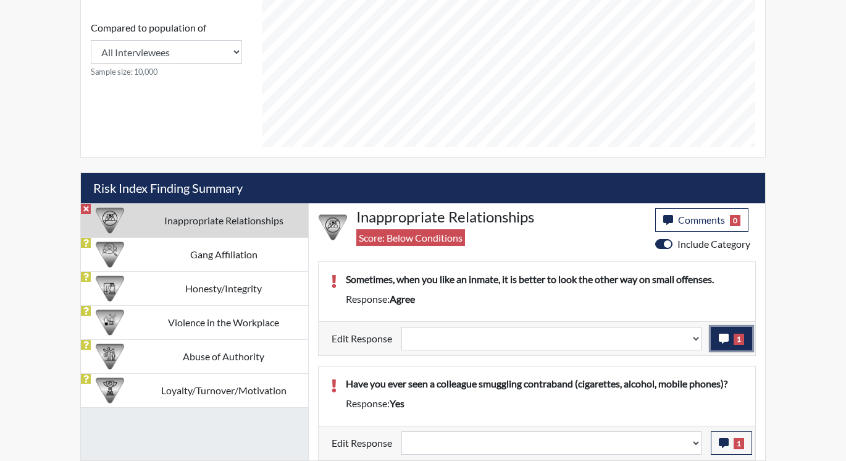
click at [734, 337] on span "1" at bounding box center [739, 339] width 11 height 11
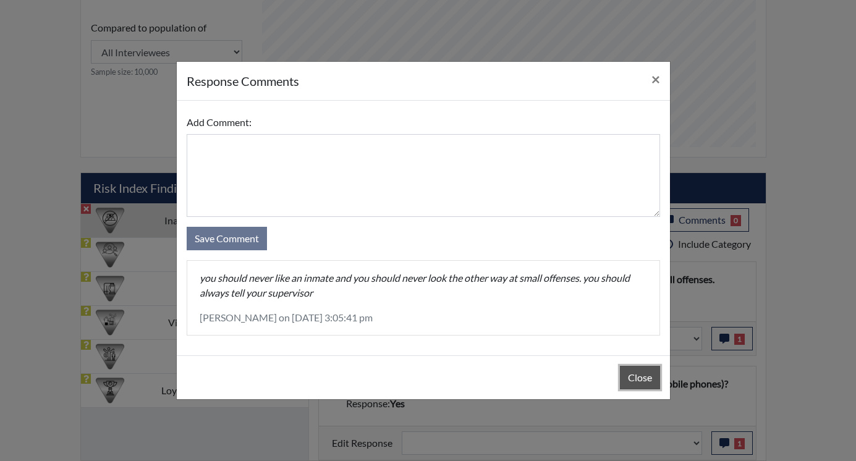
drag, startPoint x: 645, startPoint y: 376, endPoint x: 647, endPoint y: 365, distance: 10.7
click at [644, 374] on button "Close" at bounding box center [640, 377] width 40 height 23
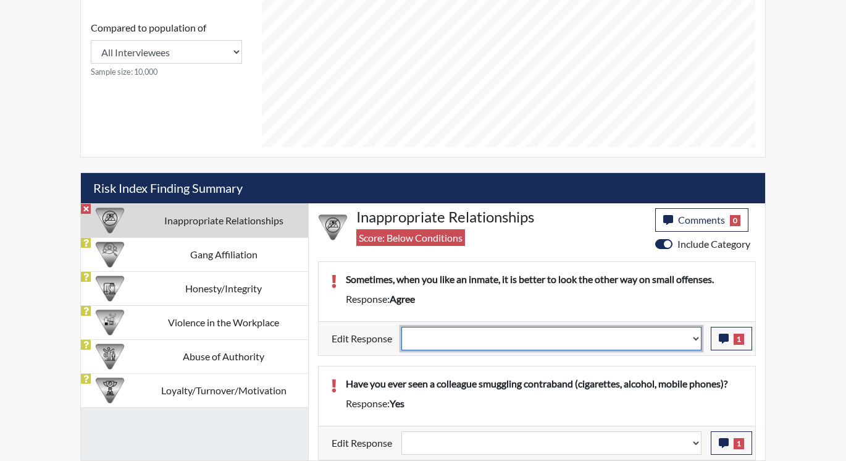
click at [694, 334] on select "Question is not relevant. Results will be updated. Reasonable explanation provi…" at bounding box center [552, 338] width 300 height 23
select select "reasonable-explanation-provided"
click at [402, 327] on select "Question is not relevant. Results will be updated. Reasonable explanation provi…" at bounding box center [552, 338] width 300 height 23
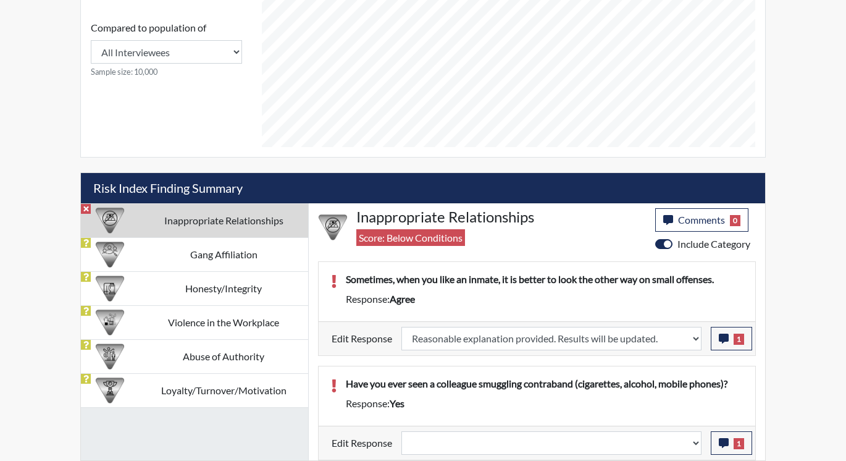
select select
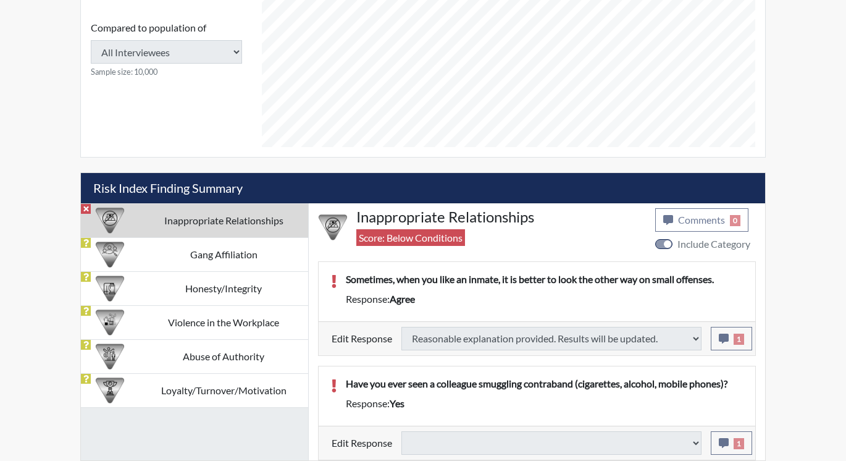
type input "Above Conditions"
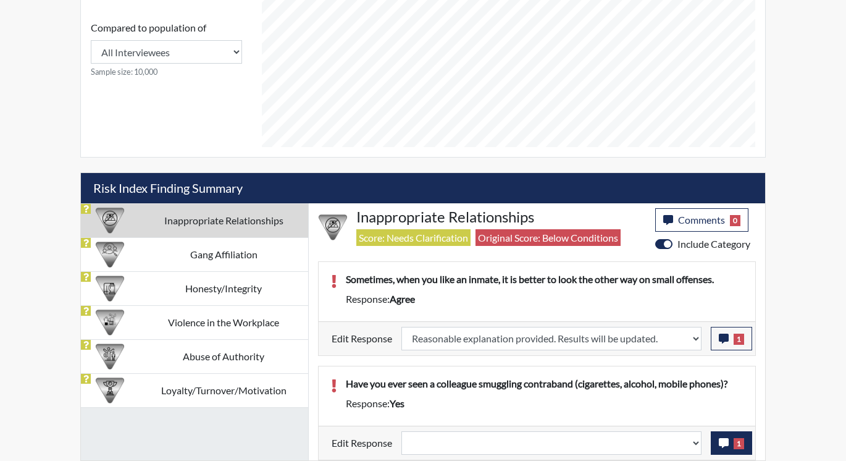
scroll to position [205, 513]
click at [723, 445] on icon "button" at bounding box center [724, 443] width 10 height 10
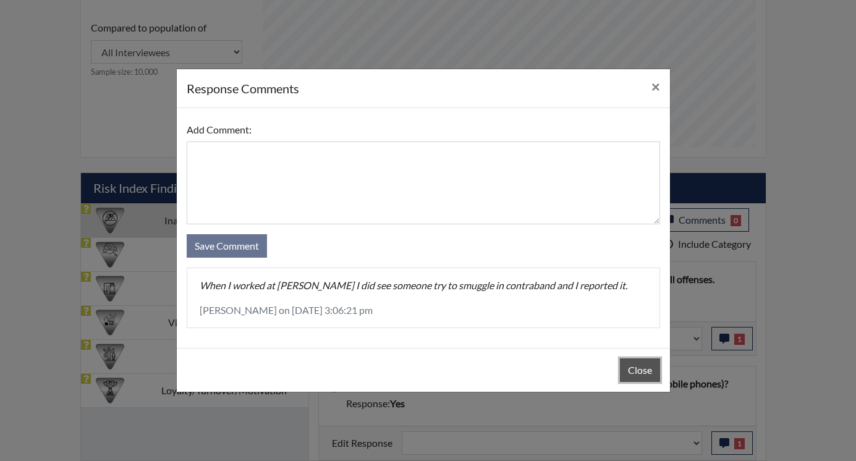
drag, startPoint x: 630, startPoint y: 364, endPoint x: 640, endPoint y: 385, distance: 23.2
click at [631, 364] on button "Close" at bounding box center [640, 369] width 40 height 23
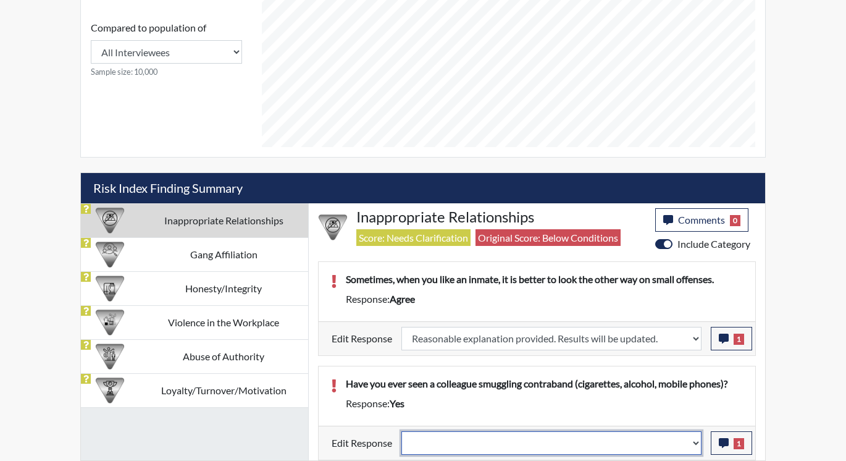
click at [694, 440] on select "Question is not relevant. Results will be updated. Reasonable explanation provi…" at bounding box center [552, 442] width 300 height 23
select select "reasonable-explanation-provided"
click at [402, 431] on select "Question is not relevant. Results will be updated. Reasonable explanation provi…" at bounding box center [552, 442] width 300 height 23
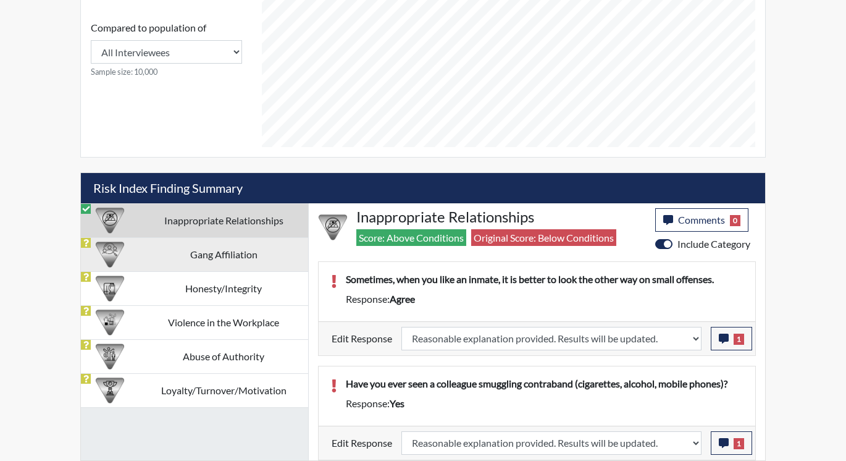
click at [212, 259] on td "Gang Affiliation" at bounding box center [223, 254] width 169 height 34
select select
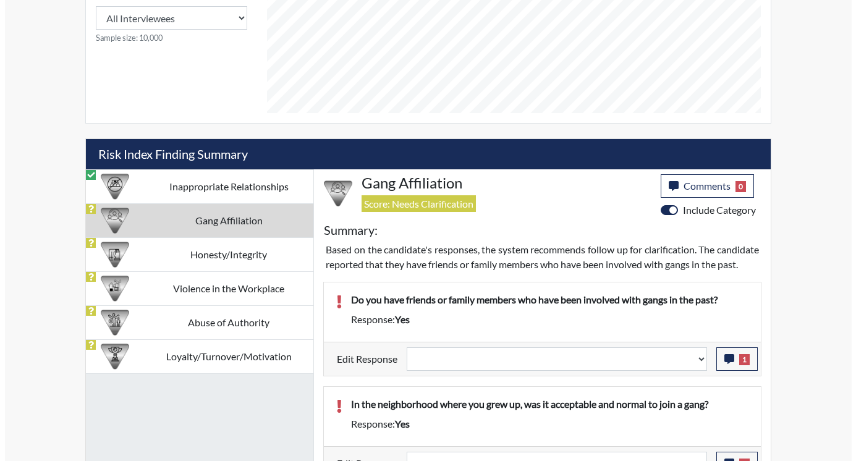
scroll to position [644, 0]
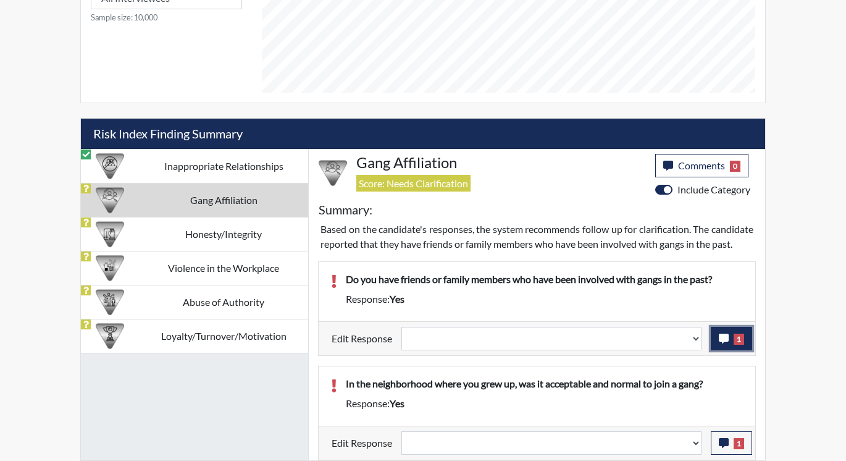
click at [733, 337] on button "1" at bounding box center [731, 338] width 41 height 23
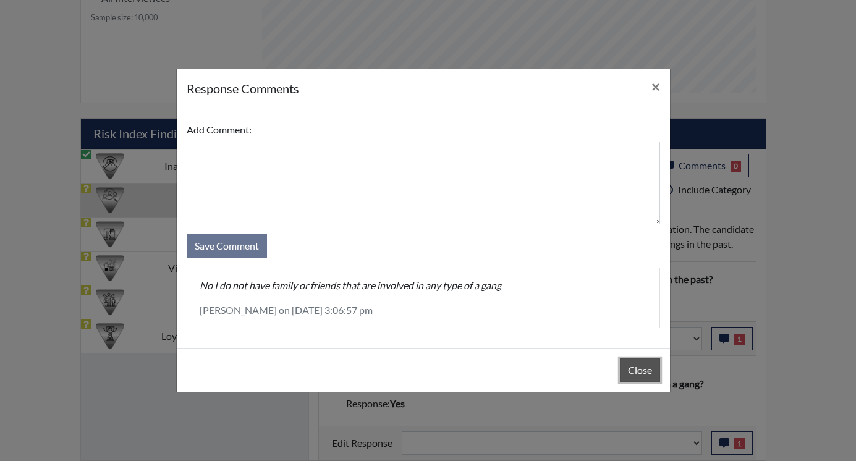
click at [628, 373] on button "Close" at bounding box center [640, 369] width 40 height 23
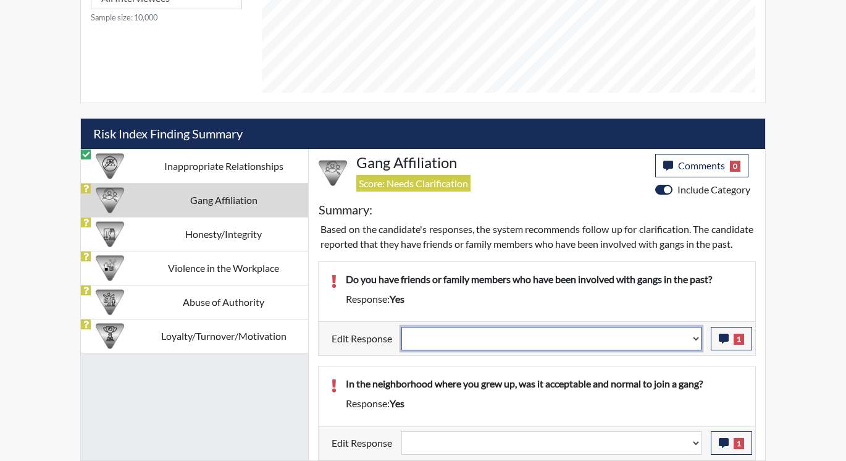
click at [701, 340] on select "Question is not relevant. Results will be updated. Reasonable explanation provi…" at bounding box center [552, 338] width 300 height 23
select select "reasonable-explanation-provided"
click at [402, 327] on select "Question is not relevant. Results will be updated. Reasonable explanation provi…" at bounding box center [552, 338] width 300 height 23
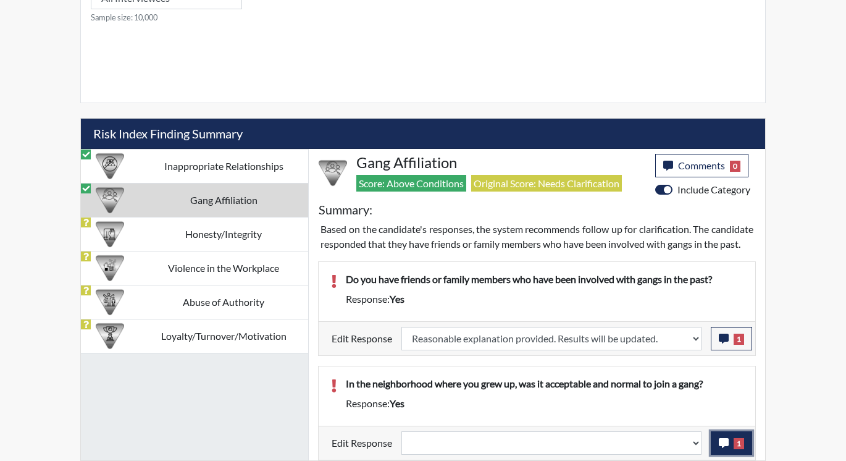
click at [742, 449] on span "1" at bounding box center [739, 443] width 11 height 11
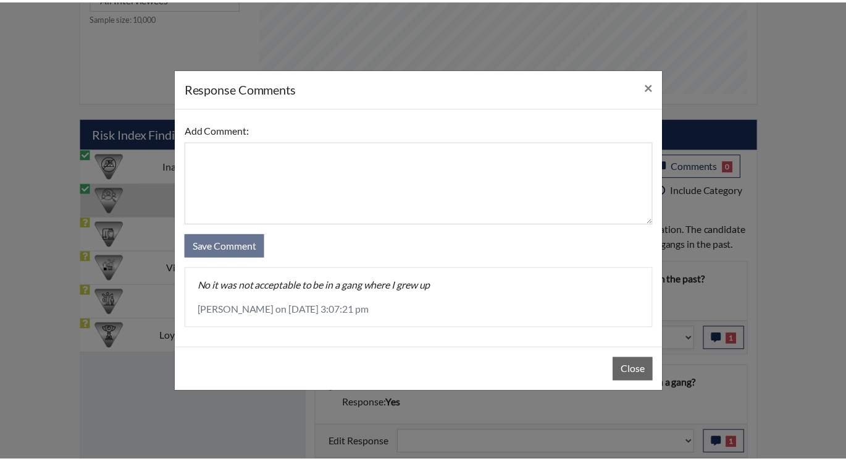
scroll to position [205, 513]
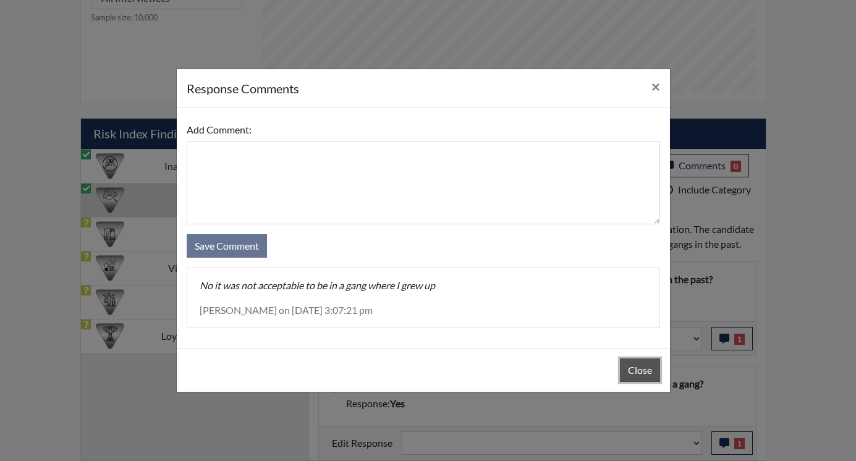
click at [637, 376] on button "Close" at bounding box center [640, 369] width 40 height 23
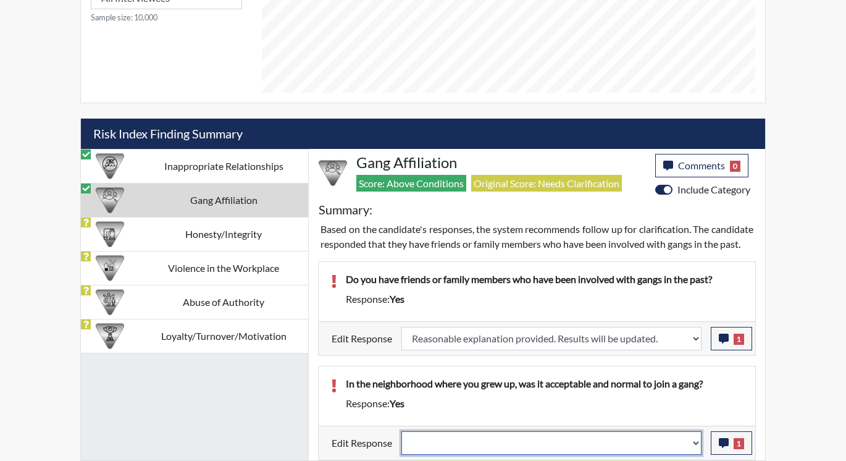
click at [698, 442] on select "Question is not relevant. Results will be updated. Reasonable explanation provi…" at bounding box center [552, 442] width 300 height 23
select select "reasonable-explanation-provided"
click at [402, 431] on select "Question is not relevant. Results will be updated. Reasonable explanation provi…" at bounding box center [552, 442] width 300 height 23
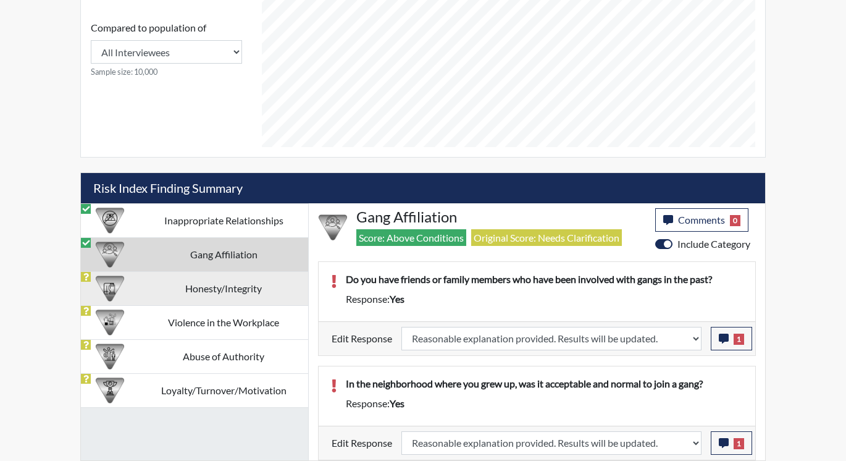
click at [142, 289] on td "Honesty/Integrity" at bounding box center [223, 288] width 169 height 34
select select
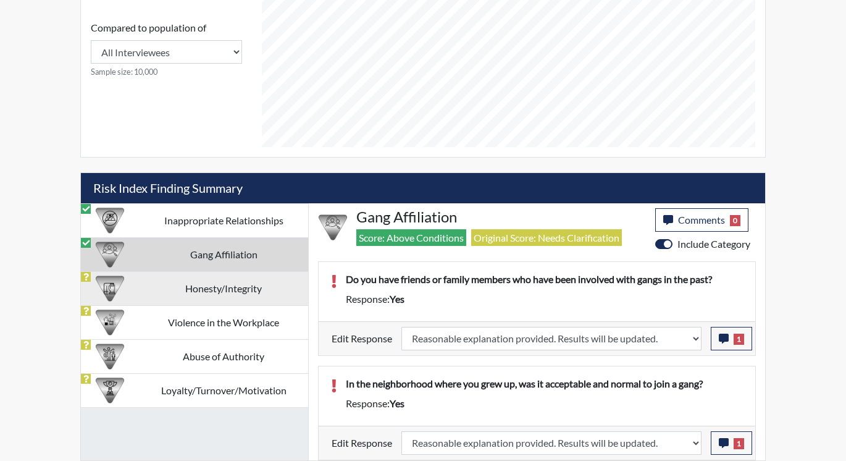
select select
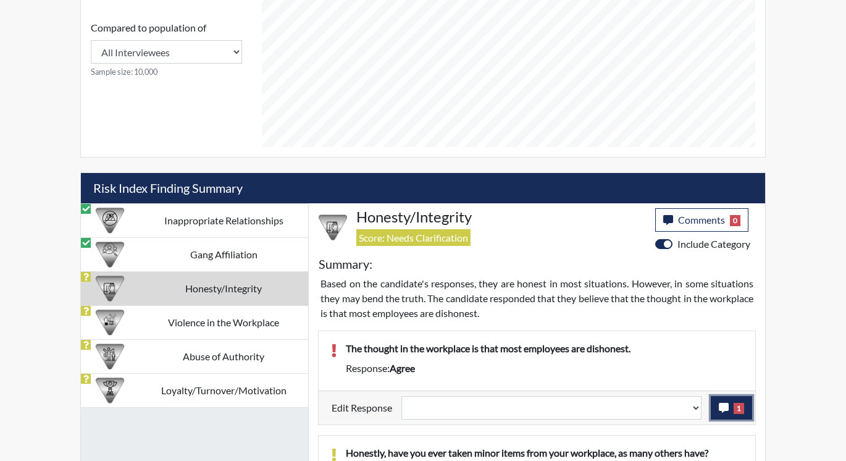
click at [728, 410] on icon "button" at bounding box center [724, 408] width 10 height 10
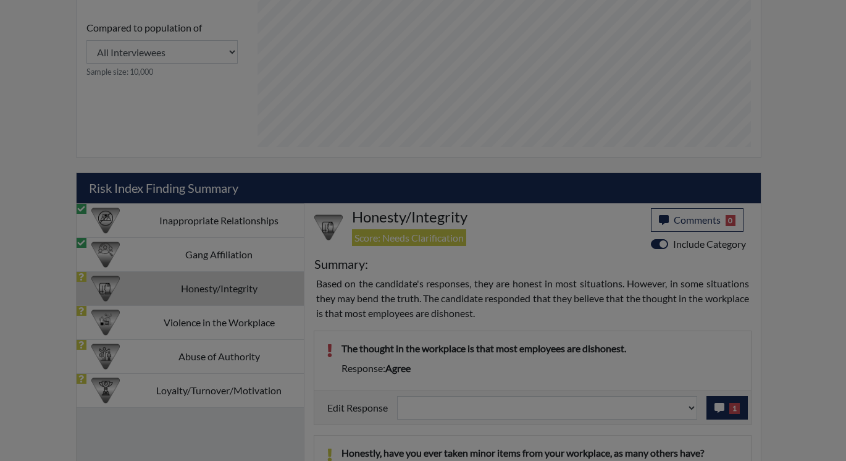
click at [728, 410] on div at bounding box center [423, 230] width 846 height 461
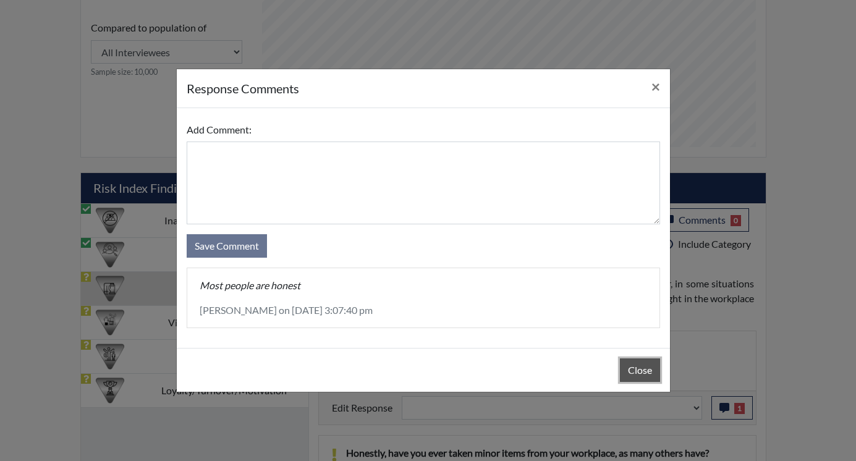
click at [646, 361] on button "Close" at bounding box center [640, 369] width 40 height 23
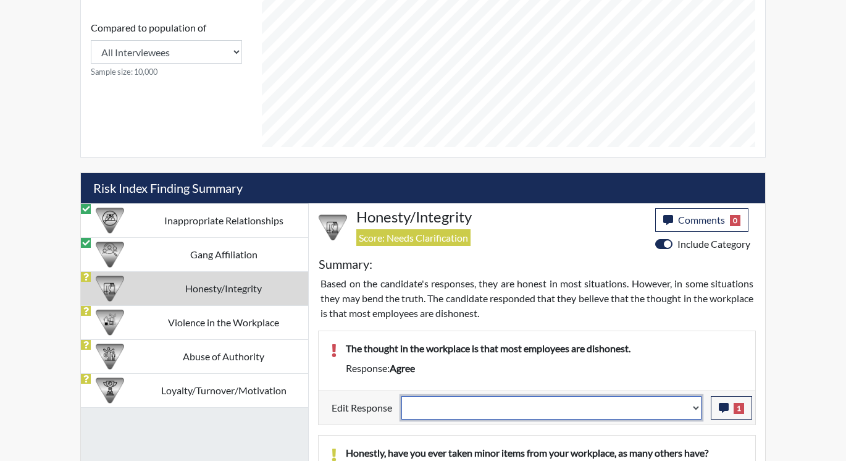
click at [693, 408] on select "Question is not relevant. Results will be updated. Reasonable explanation provi…" at bounding box center [552, 407] width 300 height 23
click at [697, 407] on select "Question is not relevant. Results will be updated. Reasonable explanation provi…" at bounding box center [552, 407] width 300 height 23
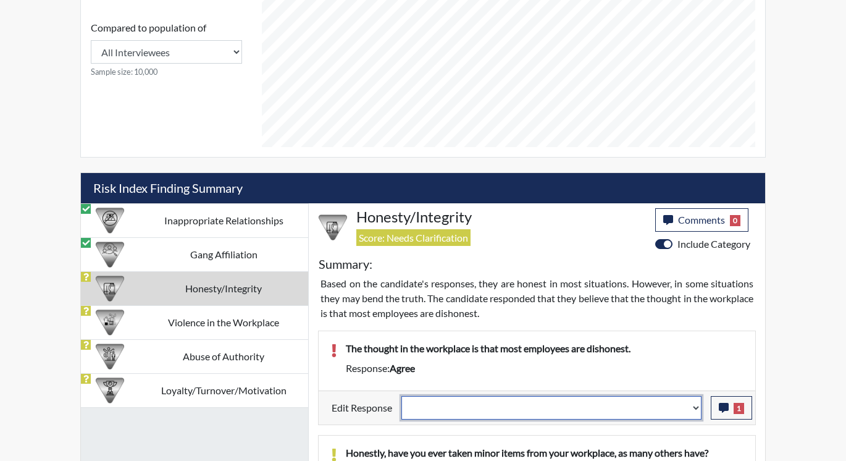
select select "reasonable-explanation-provided"
click at [402, 396] on select "Question is not relevant. Results will be updated. Reasonable explanation provi…" at bounding box center [552, 407] width 300 height 23
select select
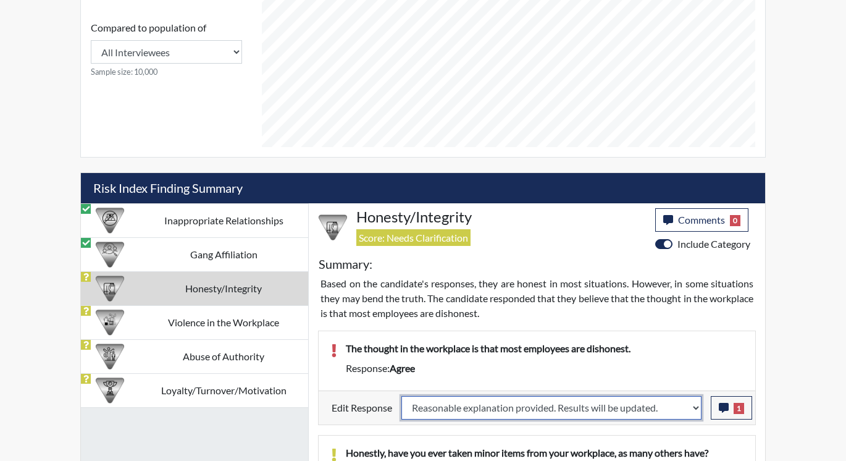
select select
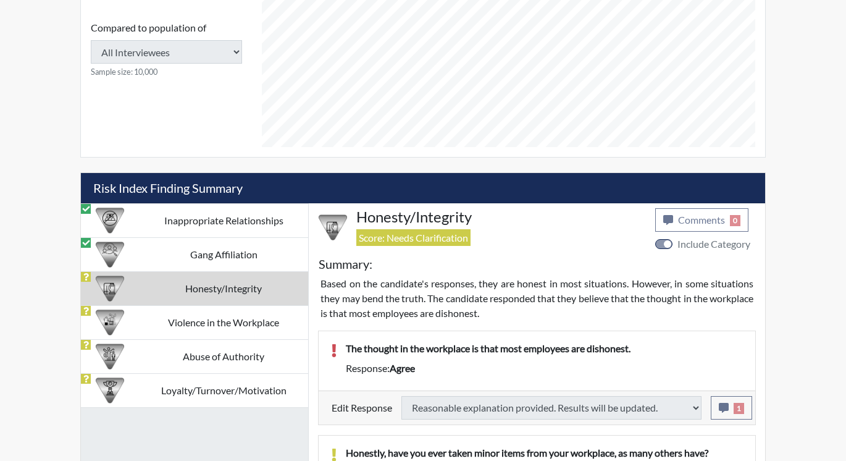
select select
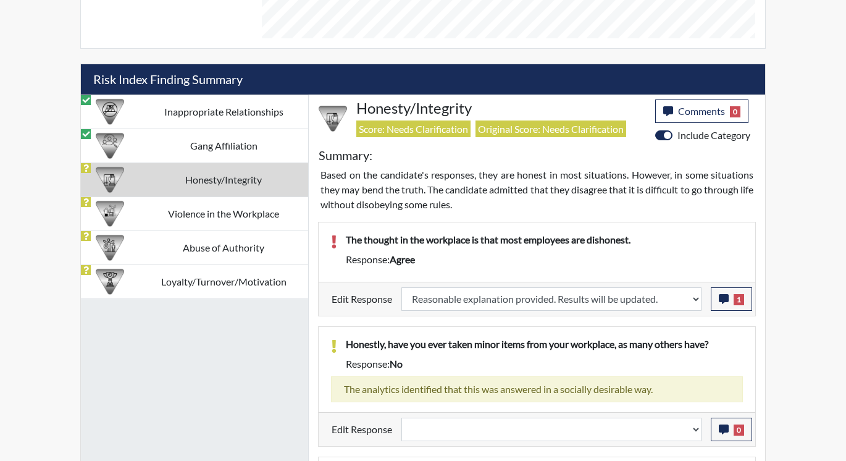
scroll to position [680, 0]
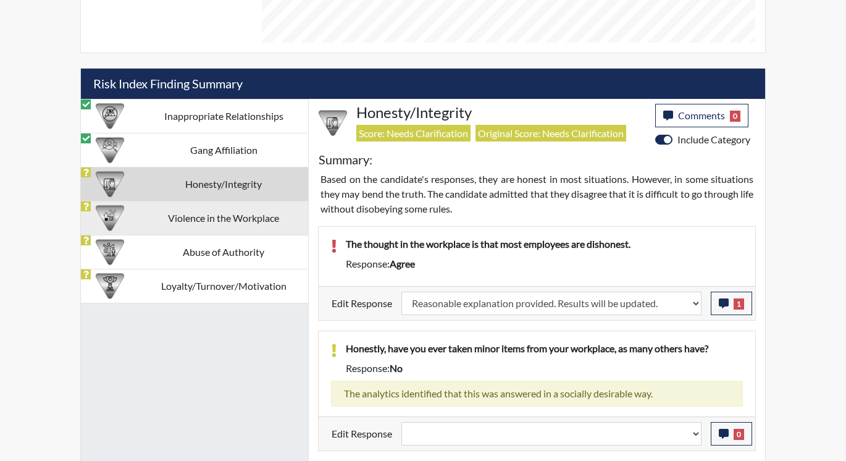
click at [166, 219] on td "Violence in the Workplace" at bounding box center [223, 218] width 169 height 34
select select
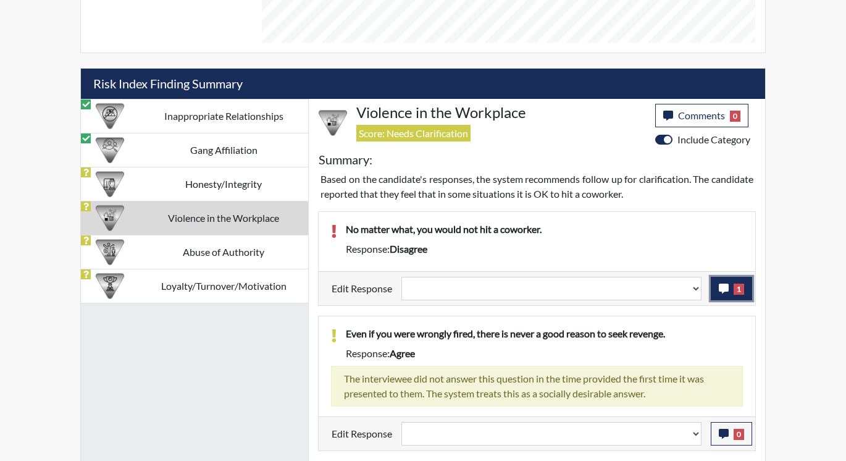
click at [721, 284] on icon "button" at bounding box center [724, 289] width 10 height 10
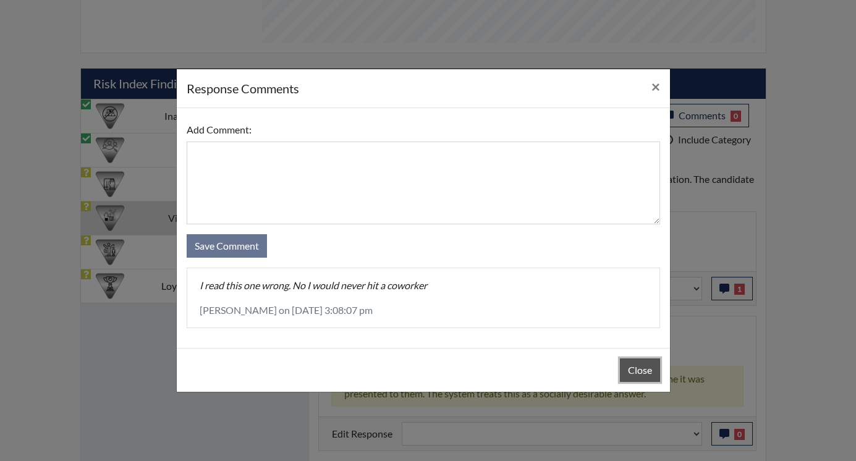
click at [621, 371] on button "Close" at bounding box center [640, 369] width 40 height 23
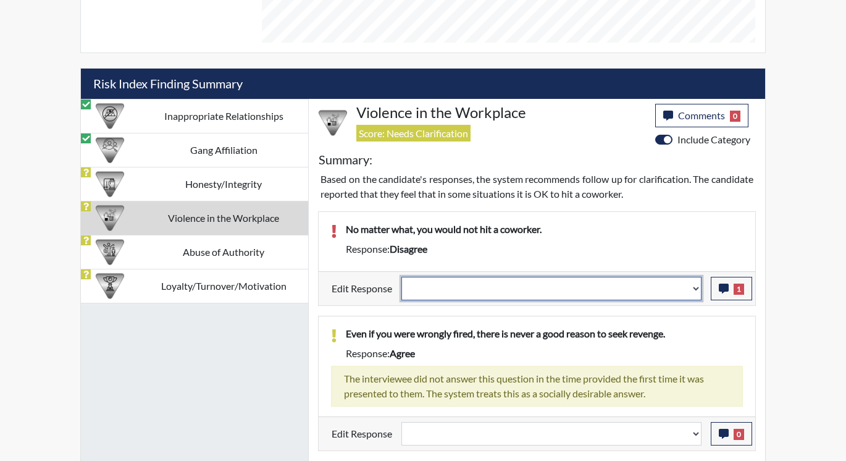
click at [696, 282] on select "Question is not relevant. Results will be updated. Reasonable explanation provi…" at bounding box center [552, 288] width 300 height 23
click at [696, 284] on select "Question is not relevant. Results will be updated. Reasonable explanation provi…" at bounding box center [552, 288] width 300 height 23
click at [697, 286] on select "Question is not relevant. Results will be updated. Reasonable explanation provi…" at bounding box center [552, 288] width 300 height 23
select select "reasonable-explanation-provided"
click at [402, 277] on select "Question is not relevant. Results will be updated. Reasonable explanation provi…" at bounding box center [552, 288] width 300 height 23
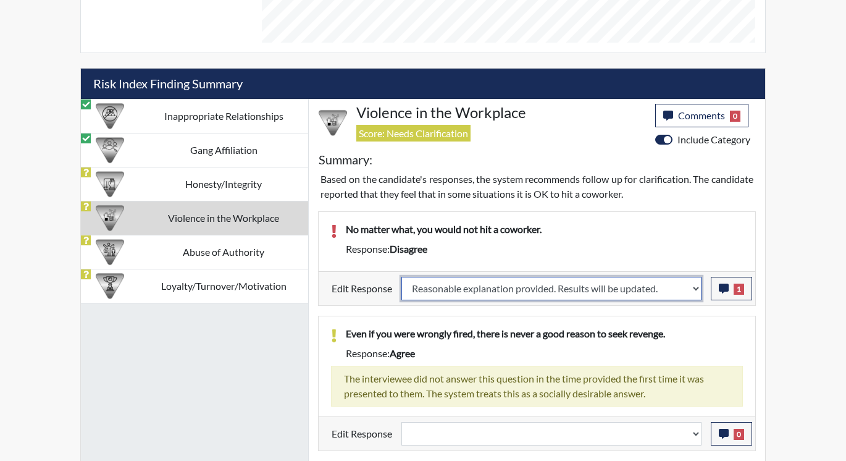
select select
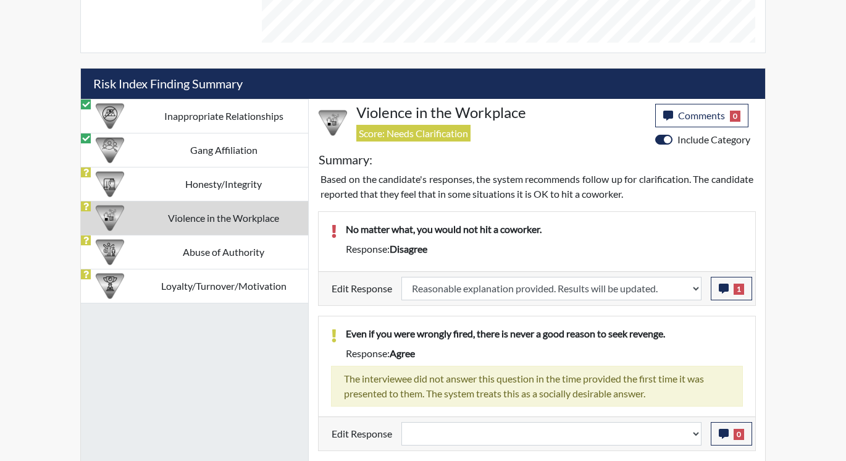
select select
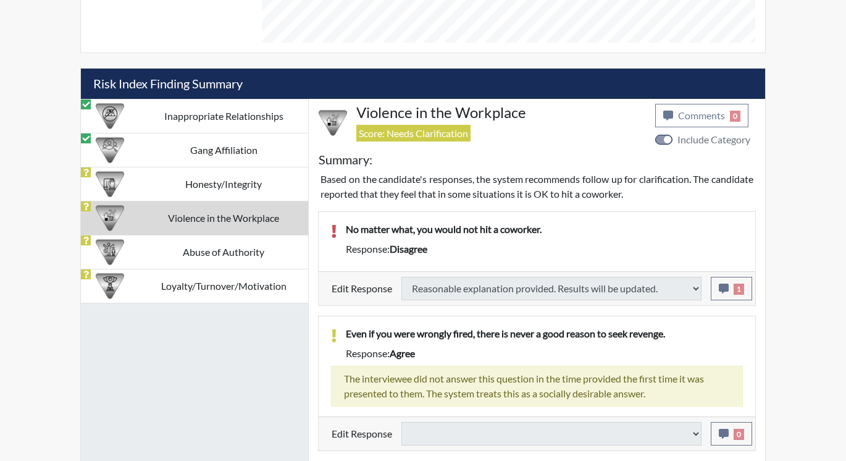
select select
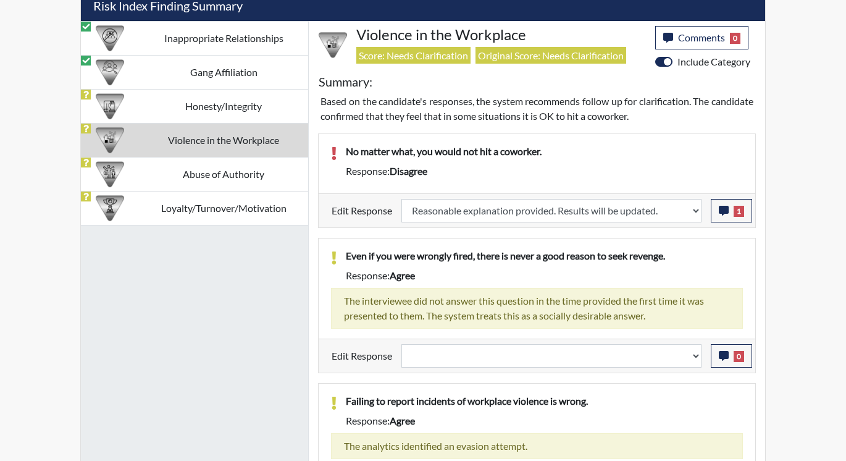
scroll to position [677, 0]
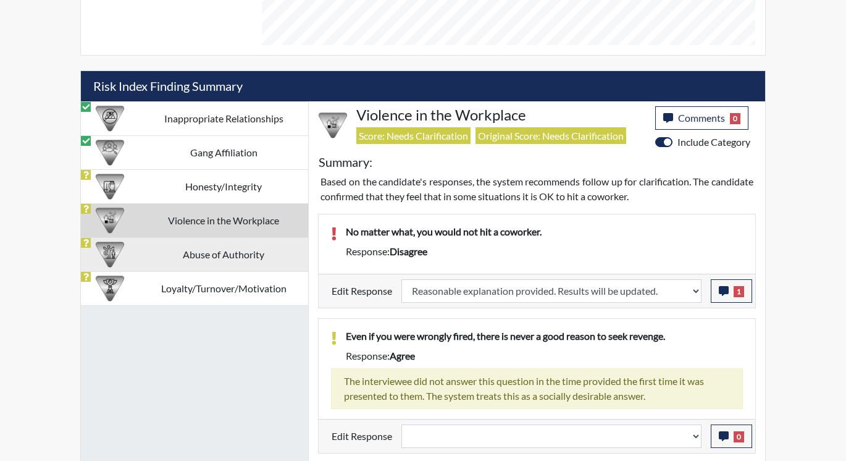
click at [213, 255] on td "Abuse of Authority" at bounding box center [223, 254] width 169 height 34
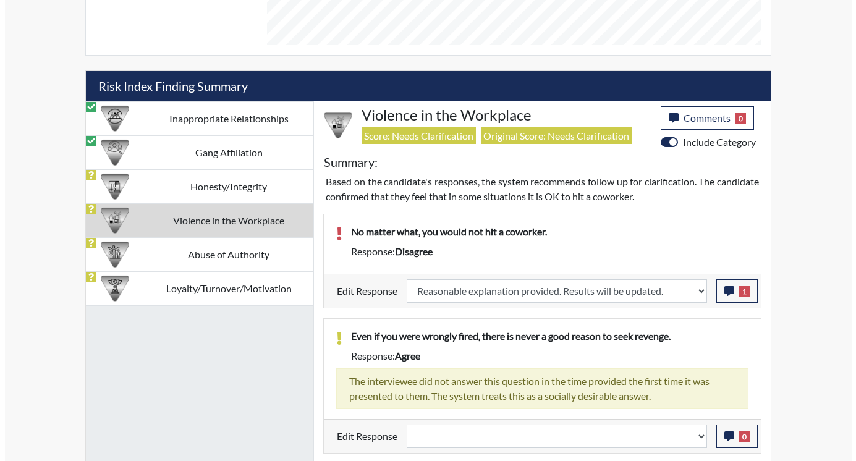
scroll to position [644, 0]
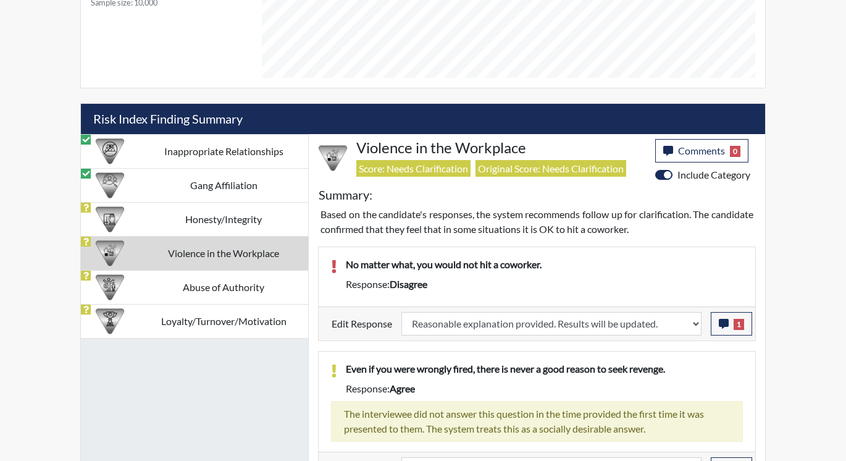
select select
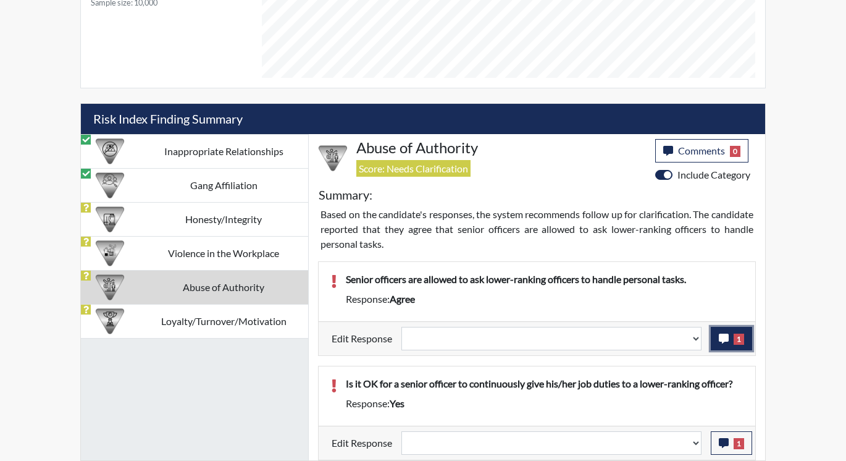
click at [722, 334] on icon "button" at bounding box center [724, 339] width 10 height 10
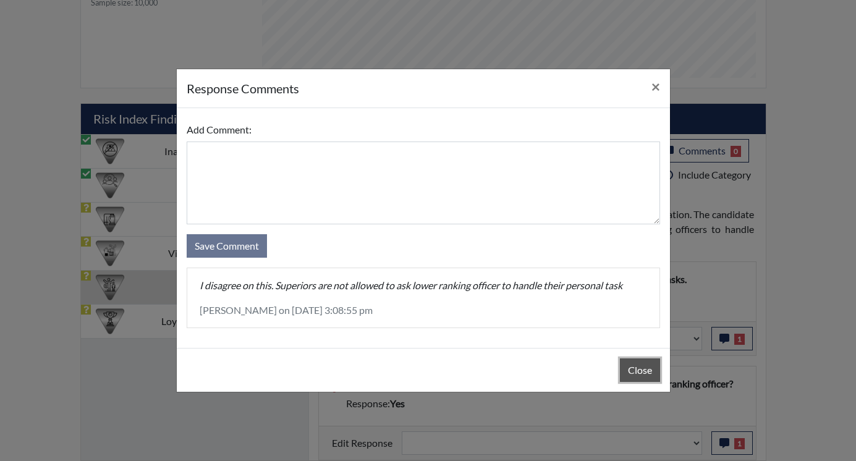
drag, startPoint x: 628, startPoint y: 375, endPoint x: 667, endPoint y: 337, distance: 54.6
click at [628, 373] on button "Close" at bounding box center [640, 369] width 40 height 23
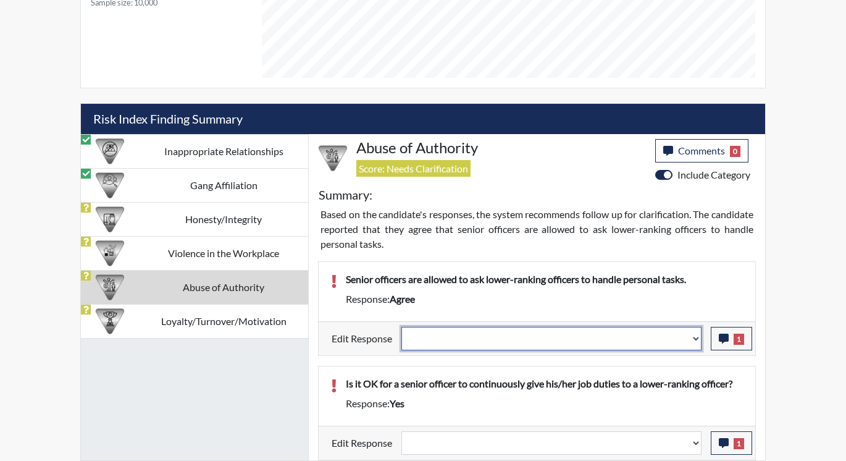
click at [696, 337] on select "Question is not relevant. Results will be updated. Reasonable explanation provi…" at bounding box center [552, 338] width 300 height 23
select select "reasonable-explanation-provided"
click at [402, 327] on select "Question is not relevant. Results will be updated. Reasonable explanation provi…" at bounding box center [552, 338] width 300 height 23
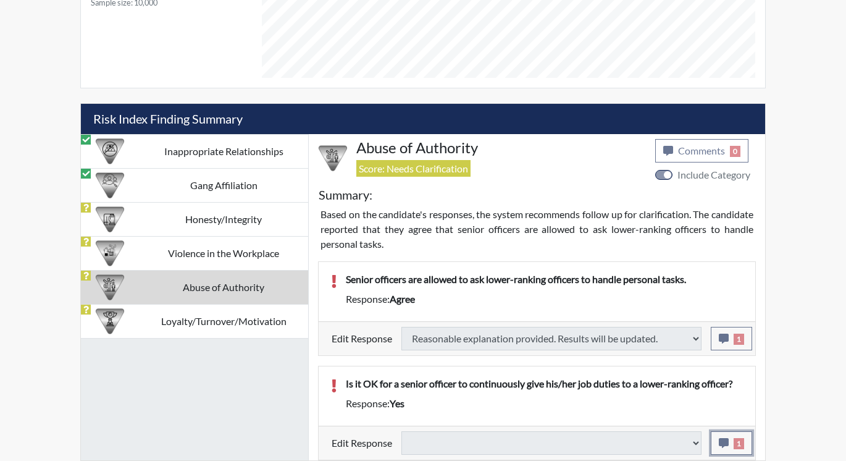
click at [725, 443] on icon "button" at bounding box center [724, 443] width 10 height 10
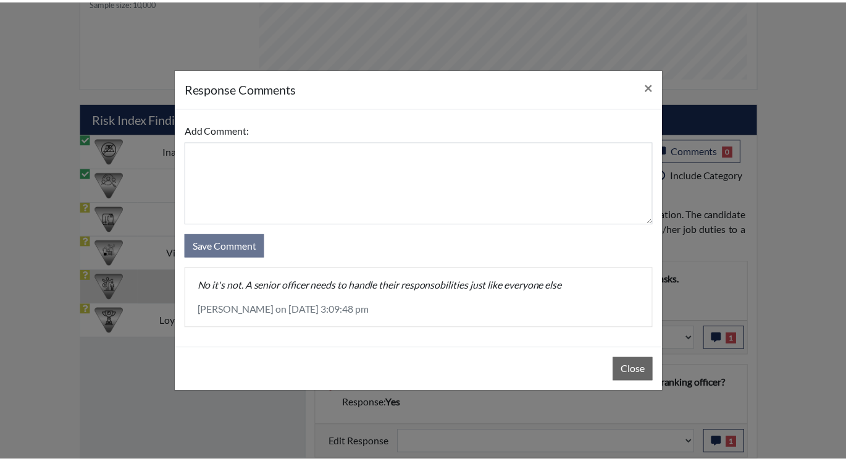
scroll to position [205, 513]
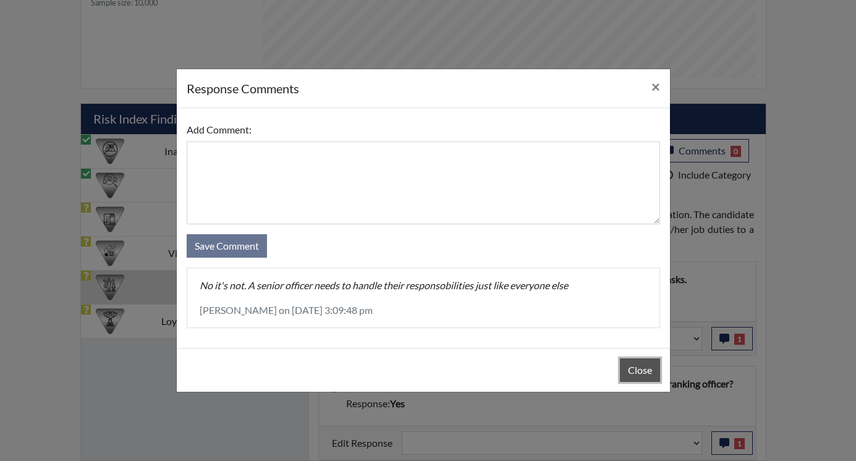
click at [625, 371] on button "Close" at bounding box center [640, 369] width 40 height 23
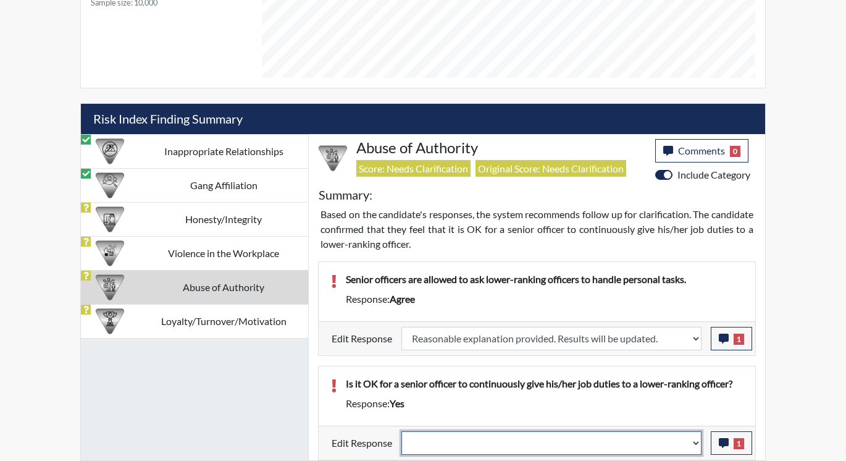
click at [693, 440] on select "Question is not relevant. Results will be updated. Reasonable explanation provi…" at bounding box center [552, 442] width 300 height 23
select select "reasonable-explanation-provided"
click at [402, 431] on select "Question is not relevant. Results will be updated. Reasonable explanation provi…" at bounding box center [552, 442] width 300 height 23
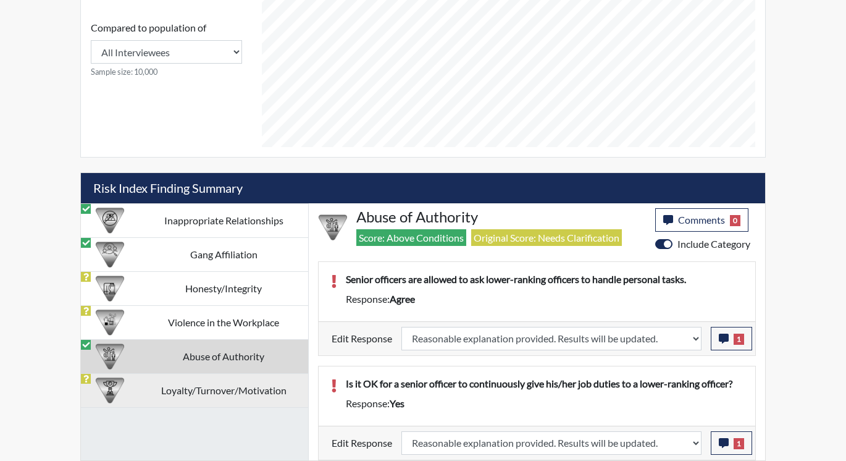
click at [202, 394] on td "Loyalty/Turnover/Motivation" at bounding box center [223, 390] width 169 height 34
select select
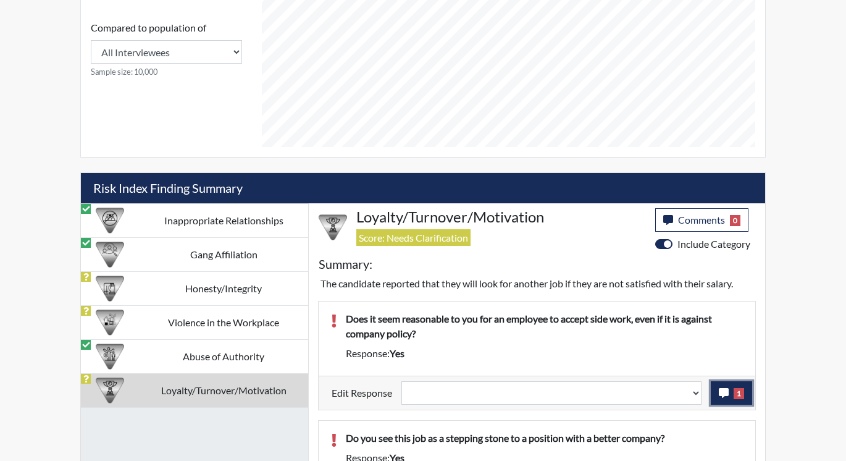
click at [723, 395] on icon "button" at bounding box center [724, 393] width 10 height 10
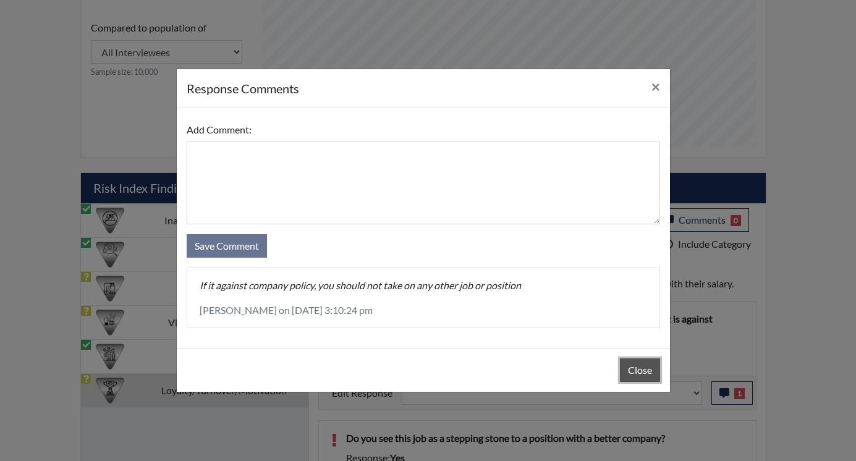
click at [639, 361] on button "Close" at bounding box center [640, 369] width 40 height 23
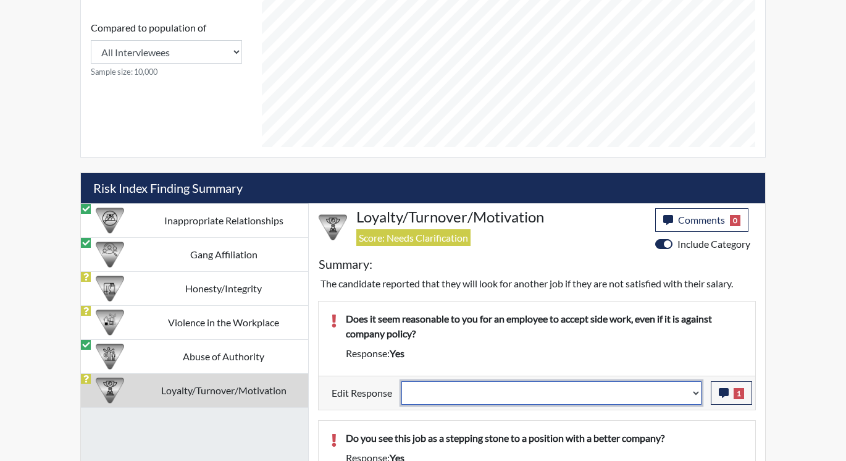
click at [693, 389] on select "Question is not relevant. Results will be updated. Reasonable explanation provi…" at bounding box center [552, 392] width 300 height 23
select select "reasonable-explanation-provided"
click at [402, 381] on select "Question is not relevant. Results will be updated. Reasonable explanation provi…" at bounding box center [552, 392] width 300 height 23
select select
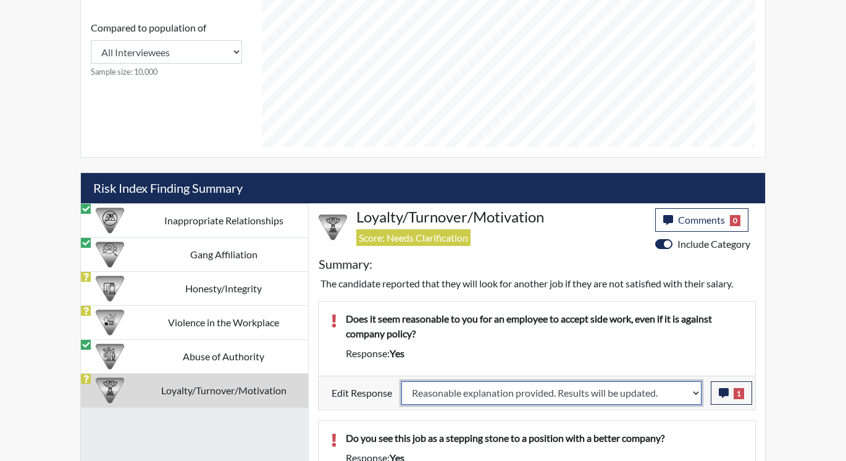
select select
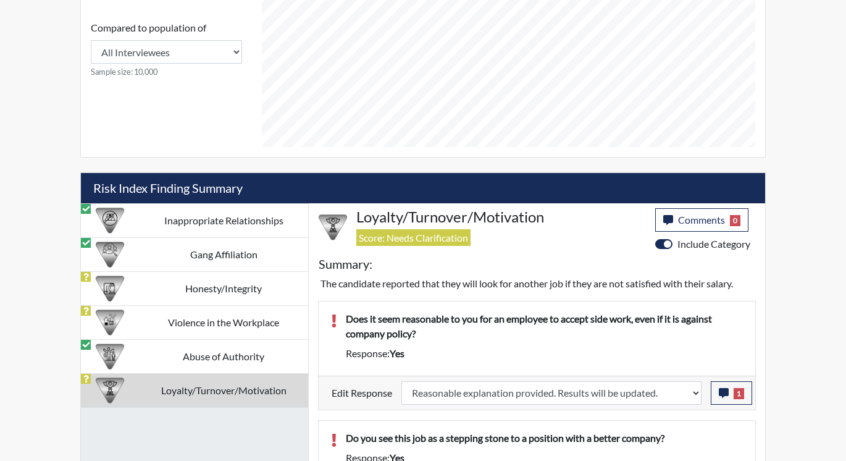
select select
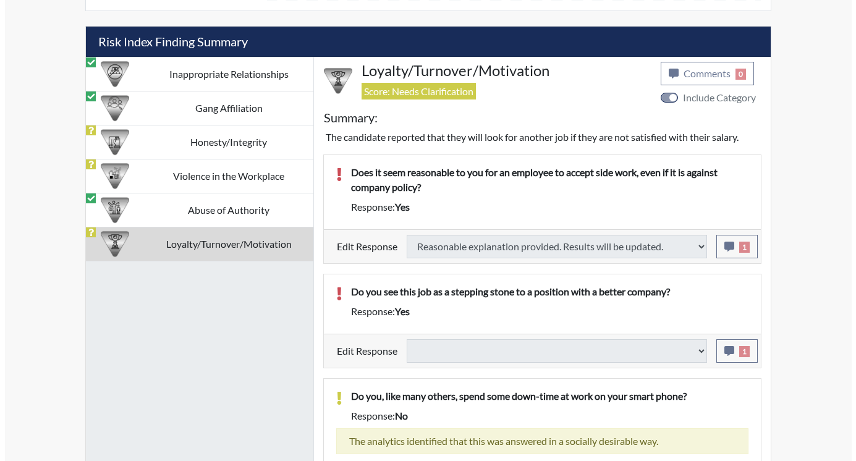
scroll to position [761, 0]
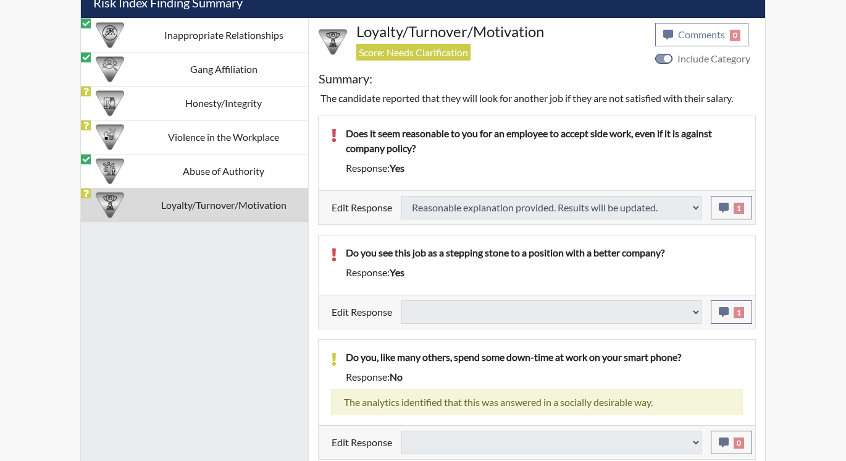
select select
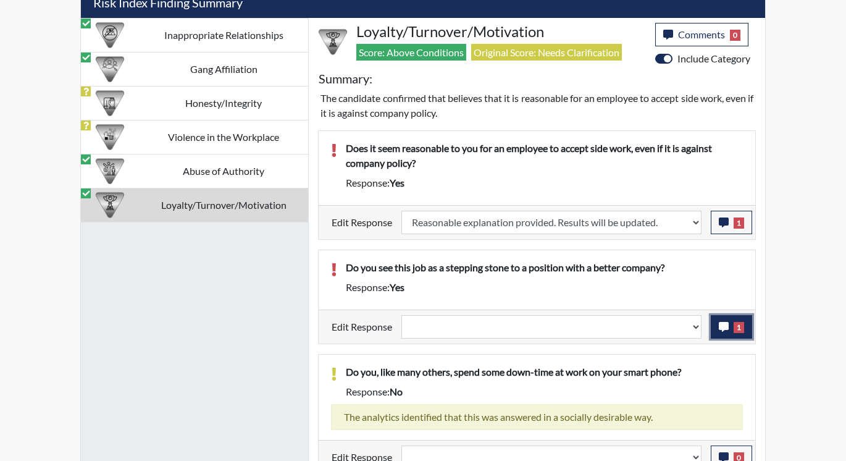
click at [727, 322] on icon "button" at bounding box center [724, 327] width 10 height 10
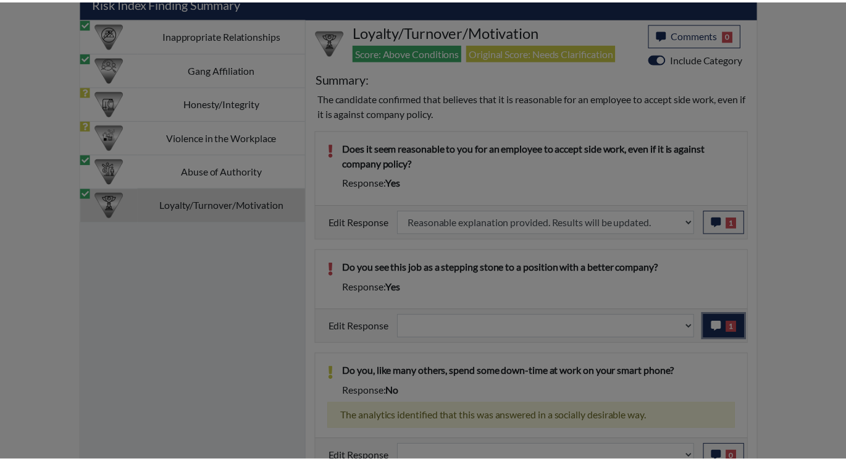
scroll to position [205, 513]
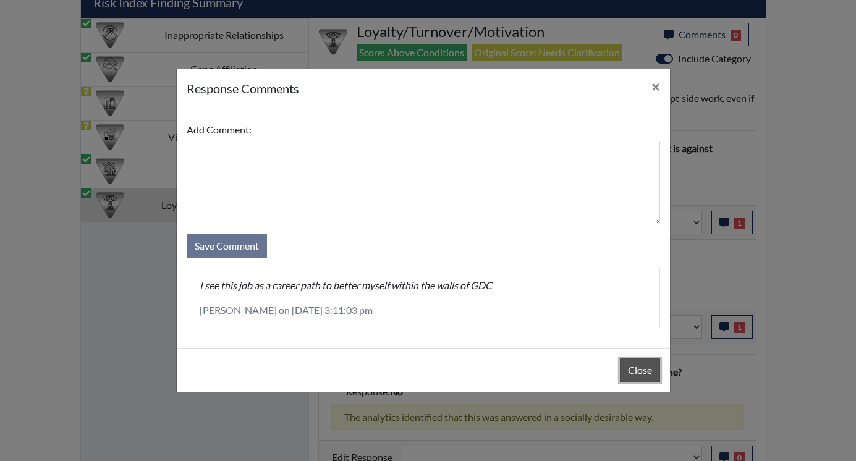
drag, startPoint x: 641, startPoint y: 369, endPoint x: 656, endPoint y: 344, distance: 29.4
click at [641, 369] on button "Close" at bounding box center [640, 369] width 40 height 23
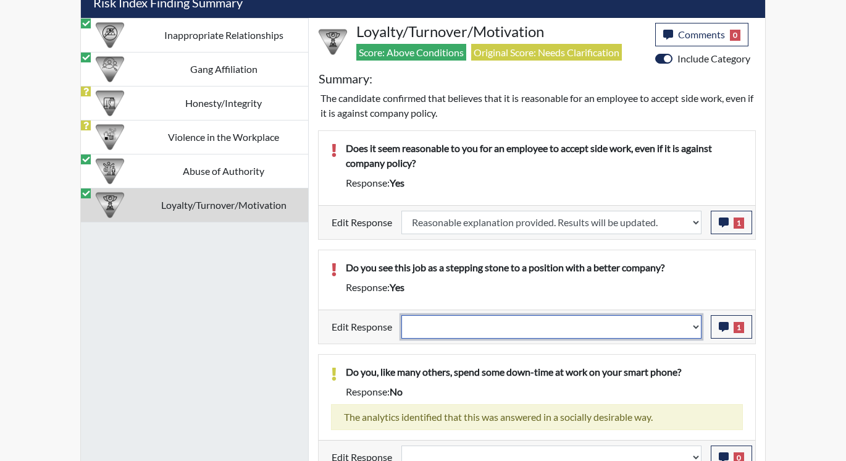
click at [694, 324] on select "Question is not relevant. Results will be updated. Reasonable explanation provi…" at bounding box center [552, 326] width 300 height 23
select select "reasonable-explanation-provided"
click at [402, 315] on select "Question is not relevant. Results will be updated. Reasonable explanation provi…" at bounding box center [552, 326] width 300 height 23
select select
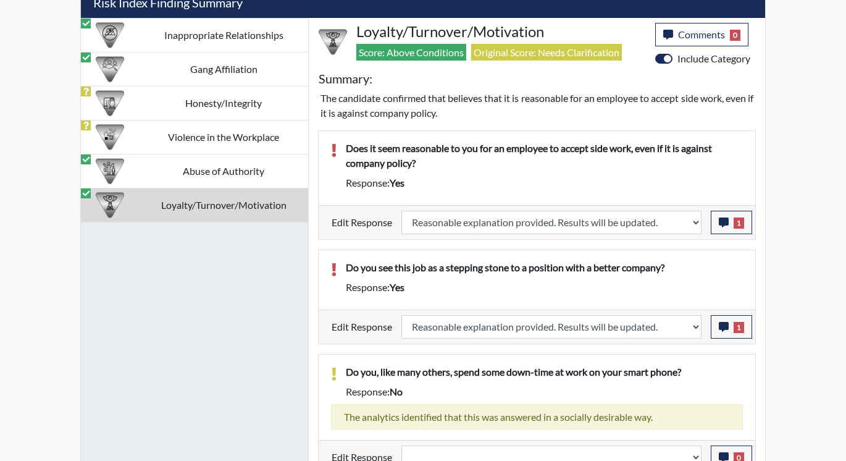
select select
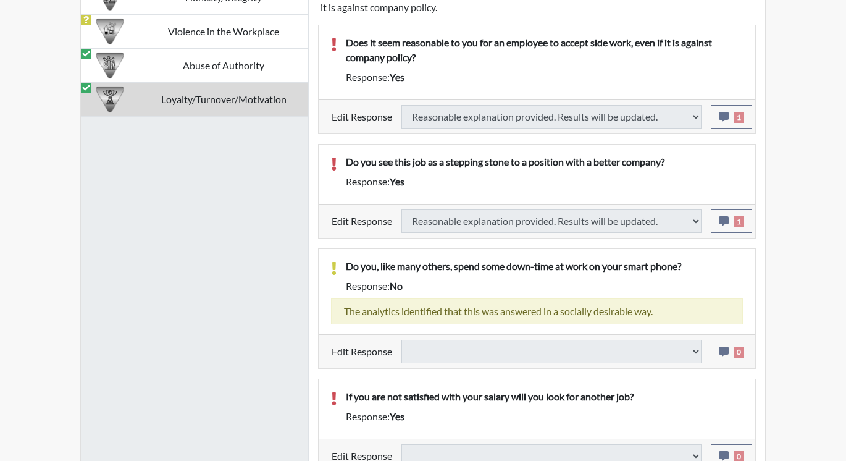
select select
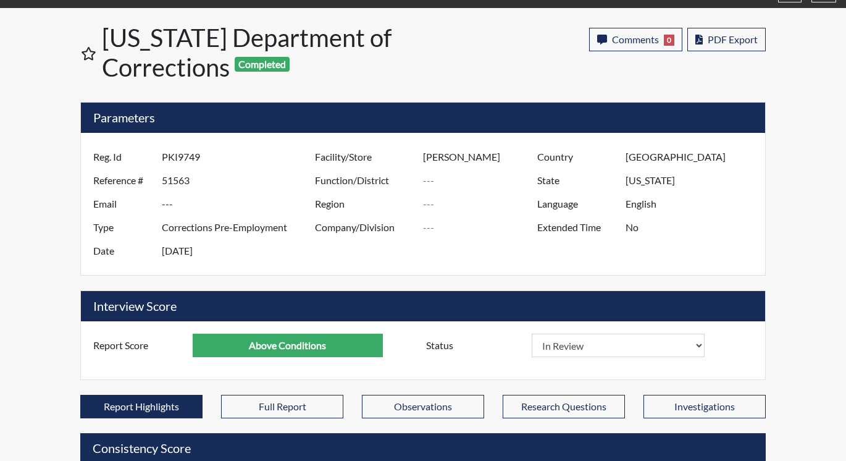
scroll to position [0, 0]
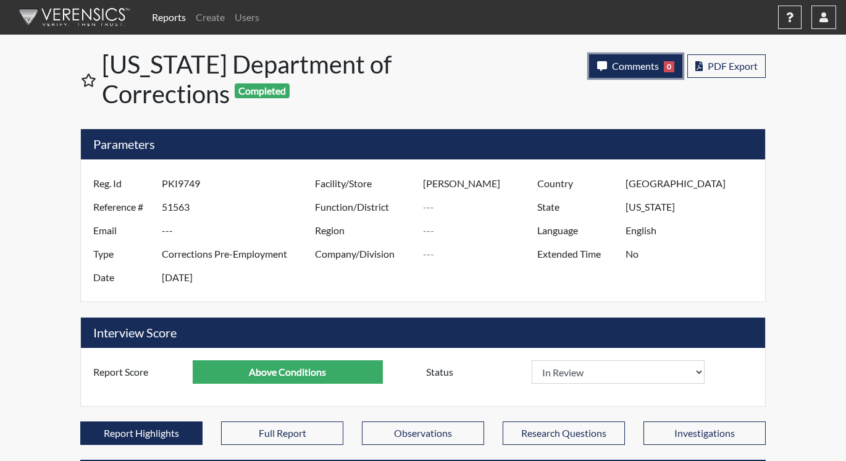
drag, startPoint x: 631, startPoint y: 67, endPoint x: 630, endPoint y: 61, distance: 6.3
click at [630, 61] on span "Comments" at bounding box center [635, 66] width 47 height 12
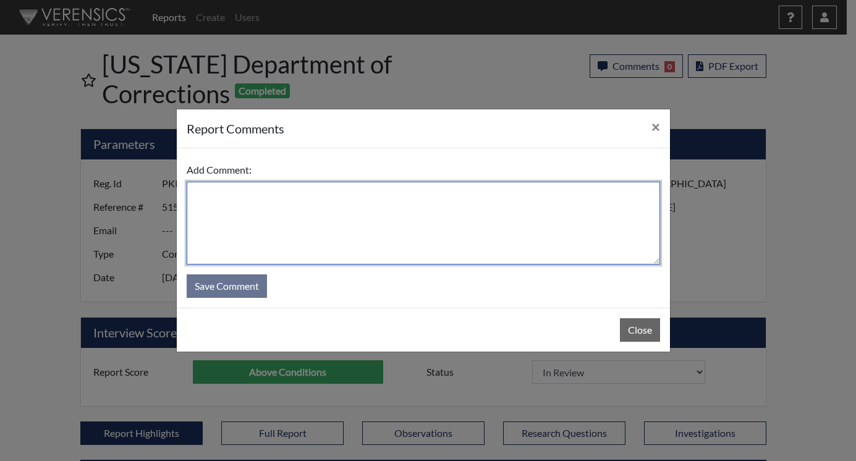
click at [287, 202] on textarea at bounding box center [423, 223] width 473 height 83
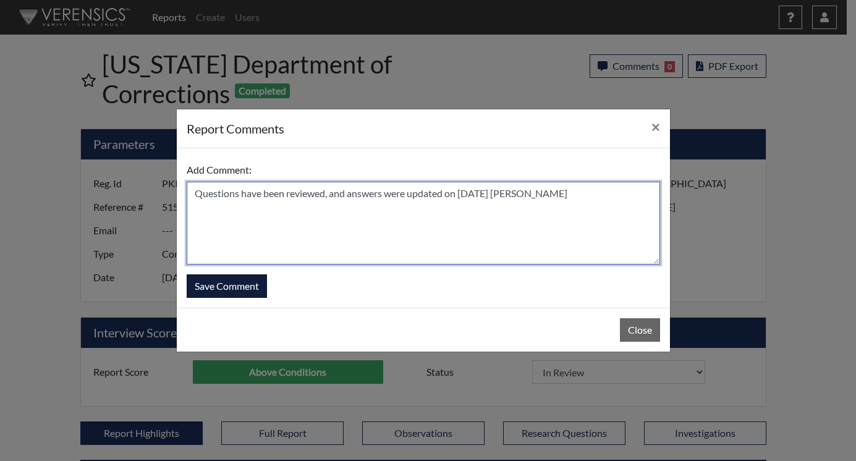
type textarea "Questions have been reviewed, and answers were updated on 10/7/25 N. Brown"
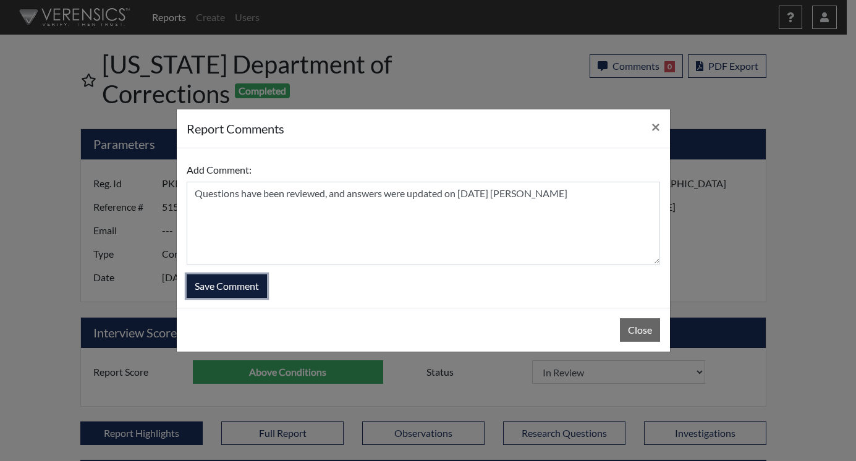
click at [207, 287] on button "Save Comment" at bounding box center [227, 285] width 80 height 23
select select
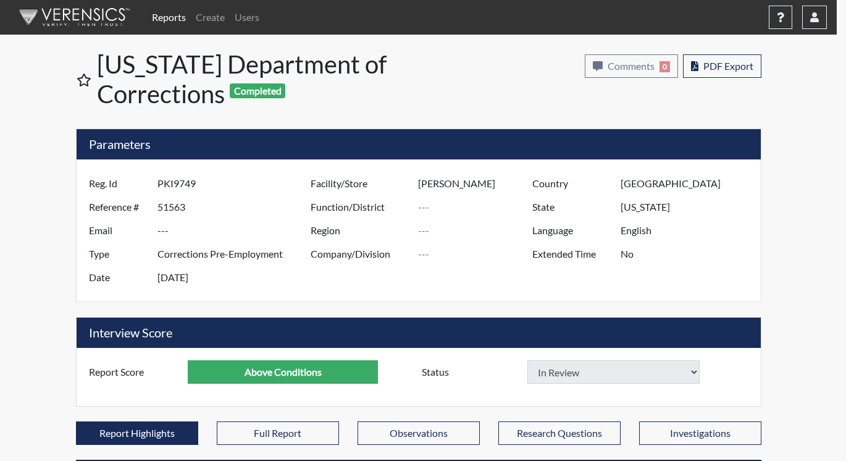
select select
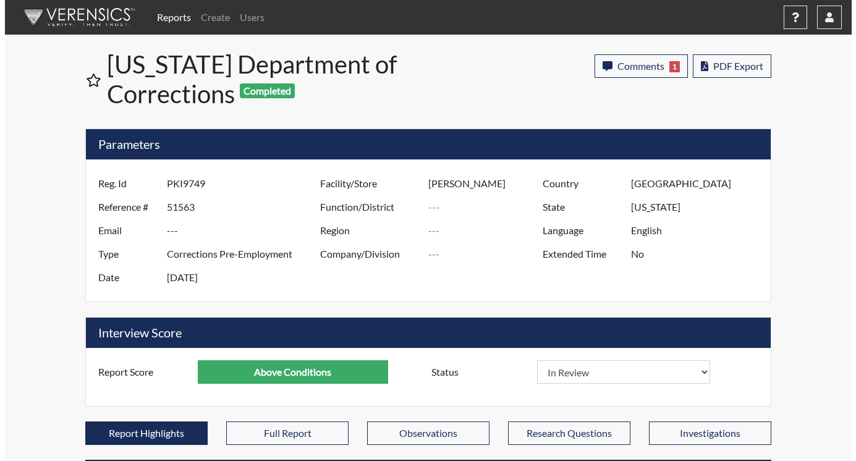
scroll to position [205, 513]
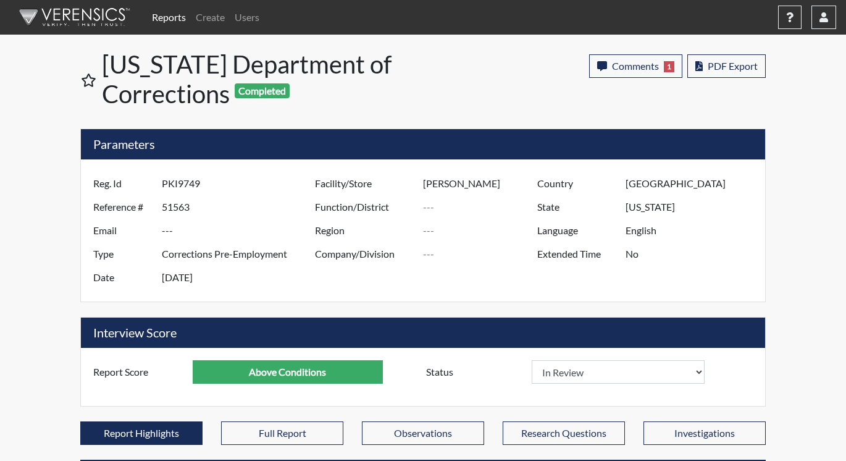
click at [162, 15] on link "Reports" at bounding box center [169, 17] width 44 height 25
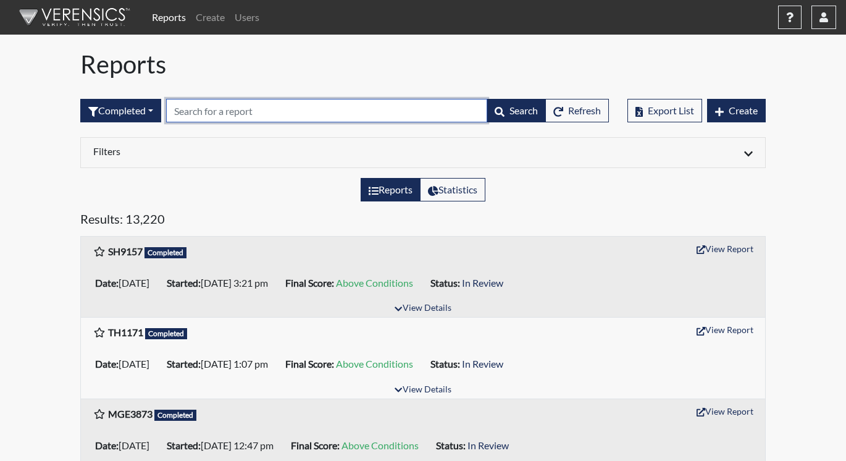
click at [175, 112] on input "text" at bounding box center [326, 110] width 321 height 23
paste input "JTH2972"
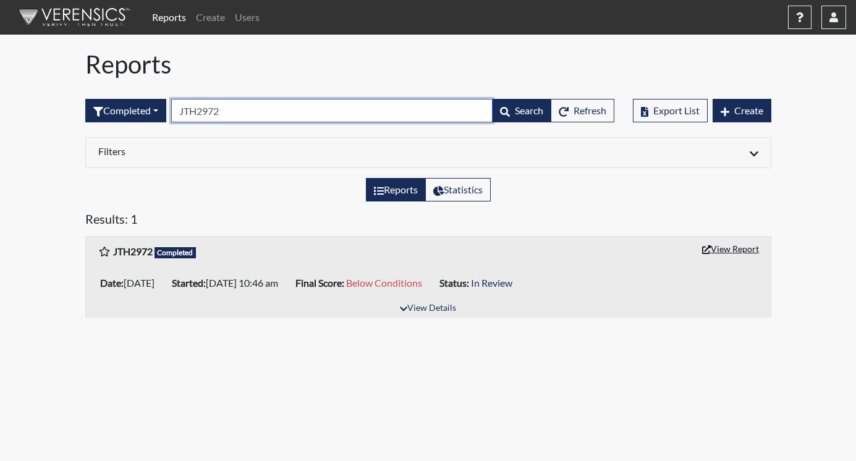
type input "JTH2972"
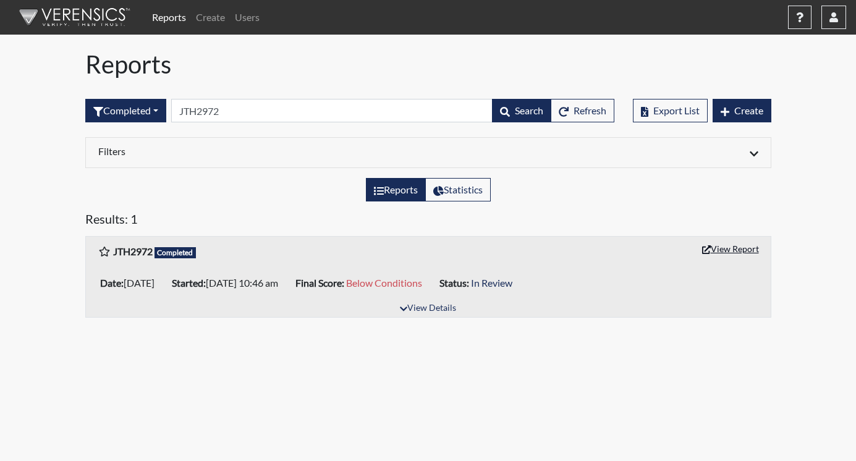
click at [715, 241] on button "View Report" at bounding box center [730, 248] width 68 height 19
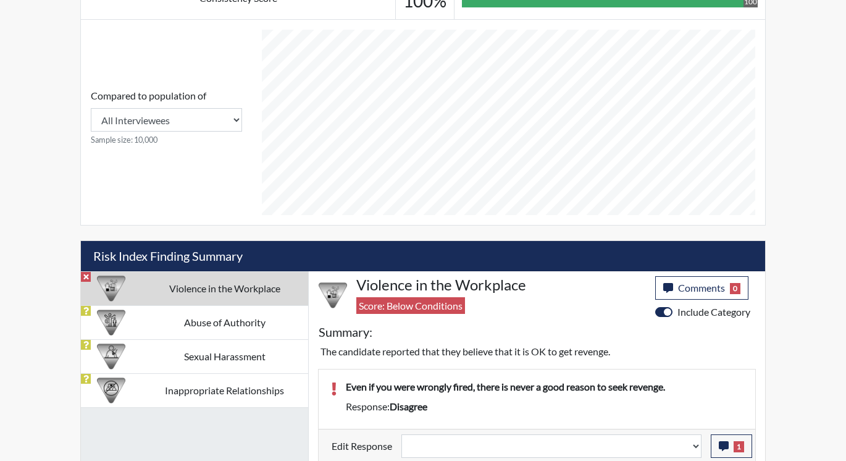
scroll to position [510, 0]
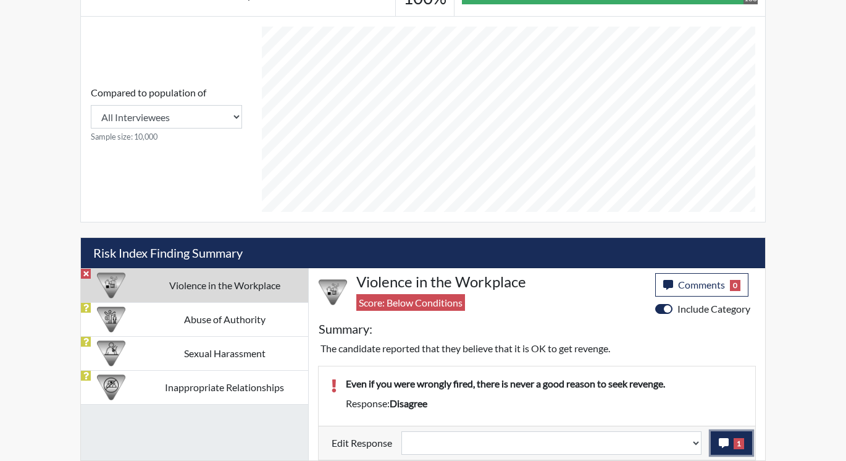
click at [736, 442] on span "1" at bounding box center [739, 443] width 11 height 11
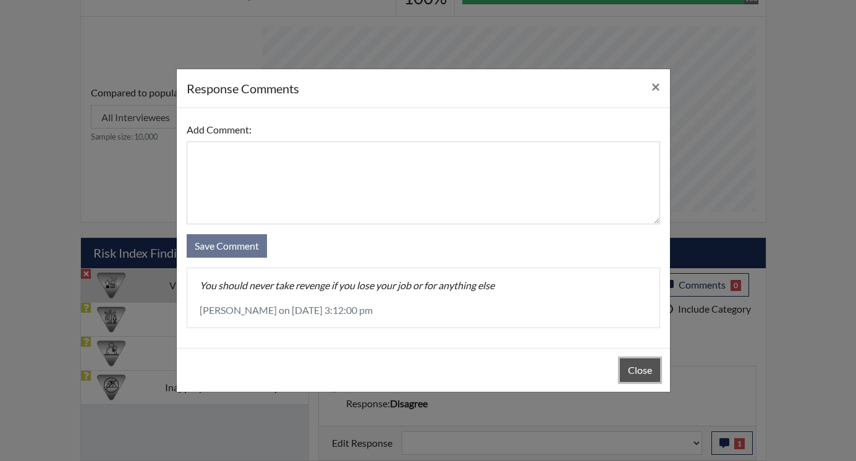
click at [642, 367] on button "Close" at bounding box center [640, 369] width 40 height 23
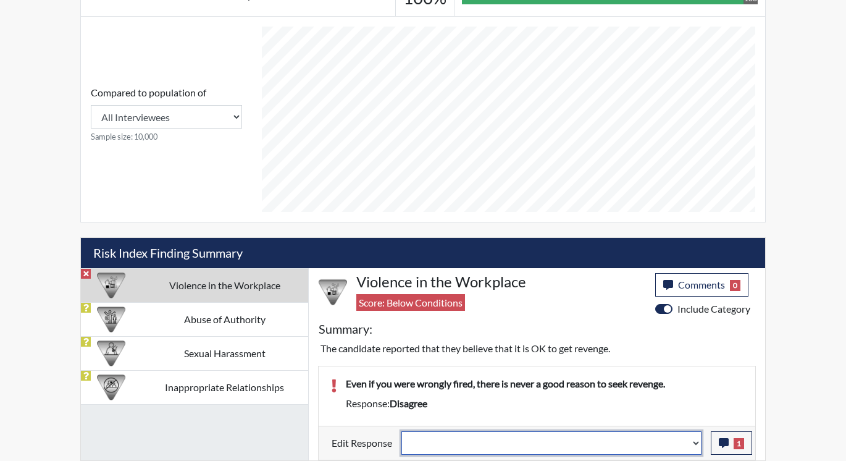
click at [696, 440] on select "Question is not relevant. Results will be updated. Reasonable explanation provi…" at bounding box center [552, 442] width 300 height 23
select select "reasonable-explanation-provided"
click at [402, 431] on select "Question is not relevant. Results will be updated. Reasonable explanation provi…" at bounding box center [552, 442] width 300 height 23
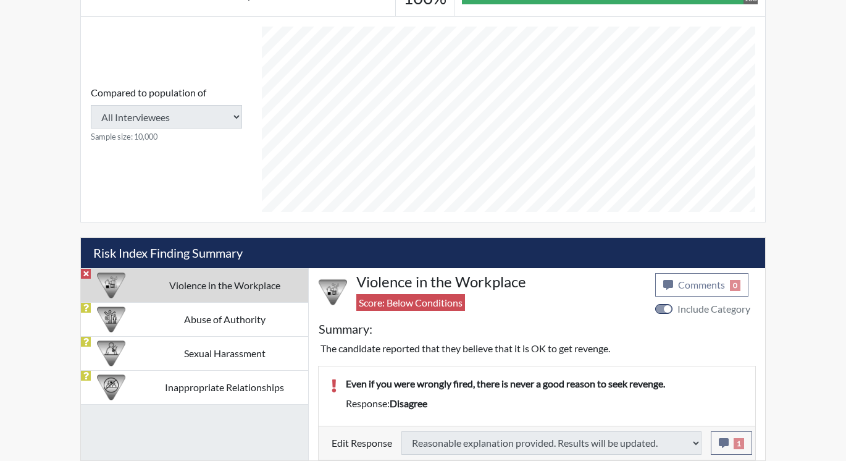
type input "Above Conditions"
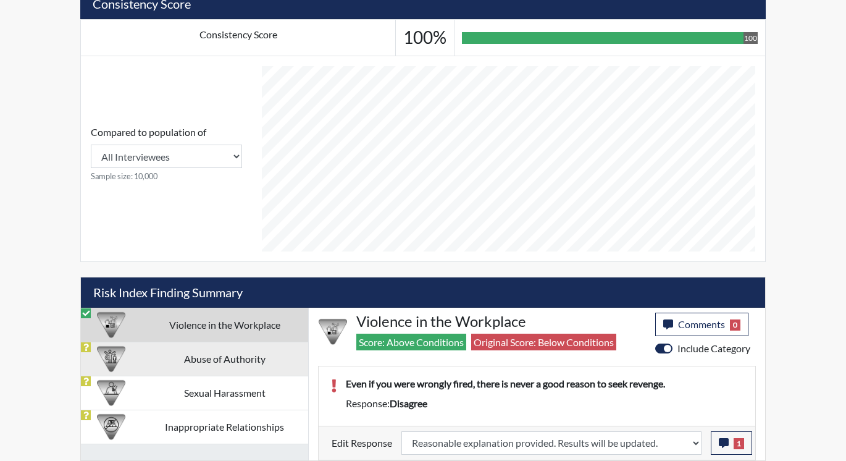
scroll to position [205, 513]
click at [198, 359] on td "Abuse of Authority" at bounding box center [224, 359] width 167 height 34
select select
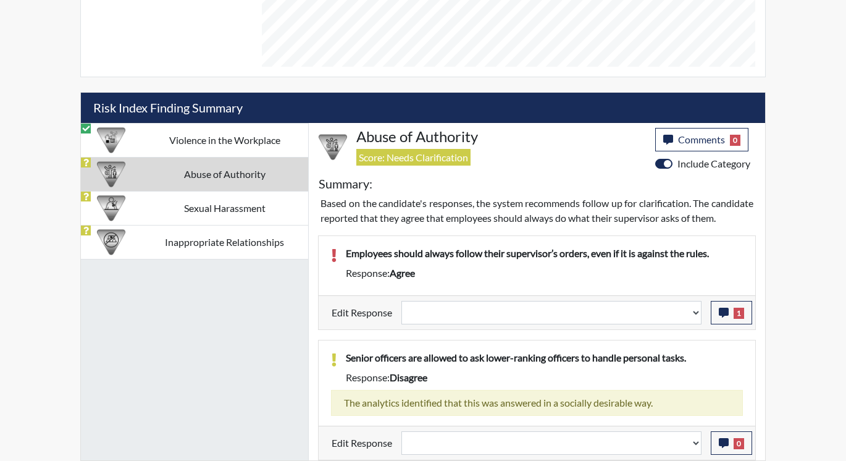
scroll to position [670, 0]
click at [728, 313] on icon "button" at bounding box center [724, 313] width 10 height 10
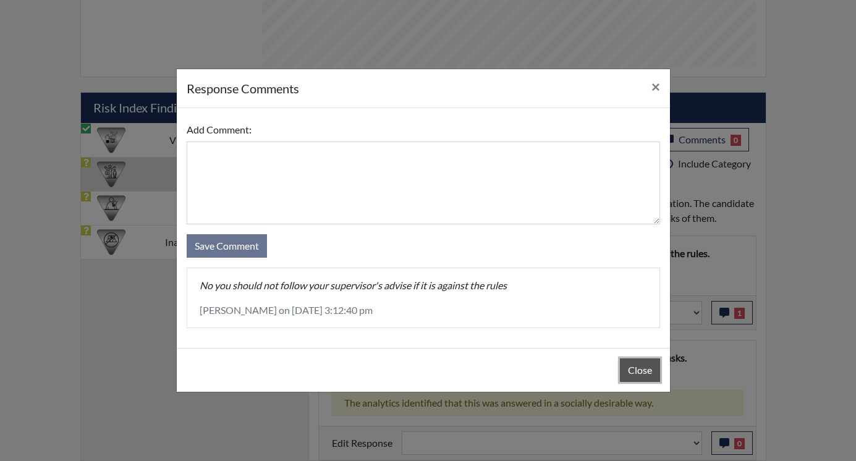
drag, startPoint x: 647, startPoint y: 368, endPoint x: 662, endPoint y: 335, distance: 35.9
click at [647, 363] on button "Close" at bounding box center [640, 369] width 40 height 23
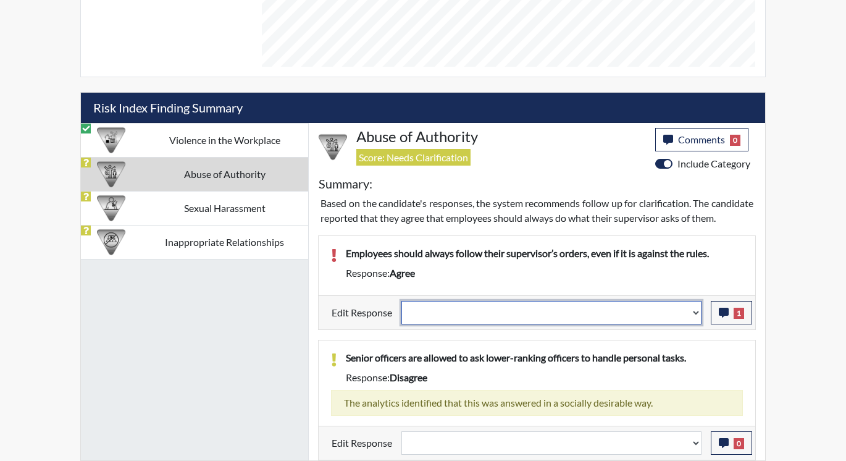
click at [694, 313] on select "Question is not relevant. Results will be updated. Reasonable explanation provi…" at bounding box center [552, 312] width 300 height 23
select select "reasonable-explanation-provided"
click at [402, 301] on select "Question is not relevant. Results will be updated. Reasonable explanation provi…" at bounding box center [552, 312] width 300 height 23
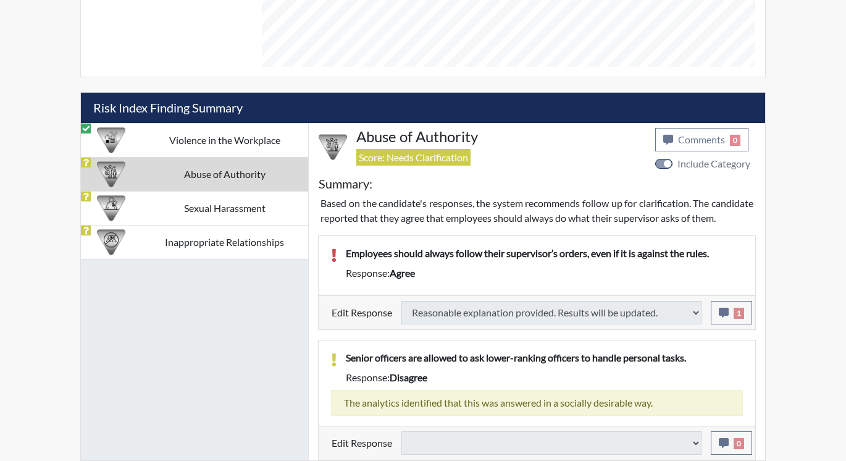
select select
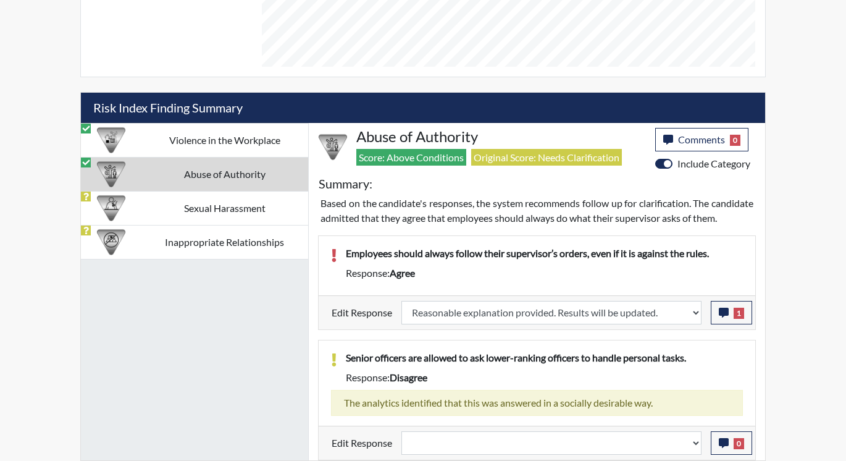
scroll to position [205, 513]
click at [179, 191] on td "Sexual Harassment" at bounding box center [224, 208] width 167 height 34
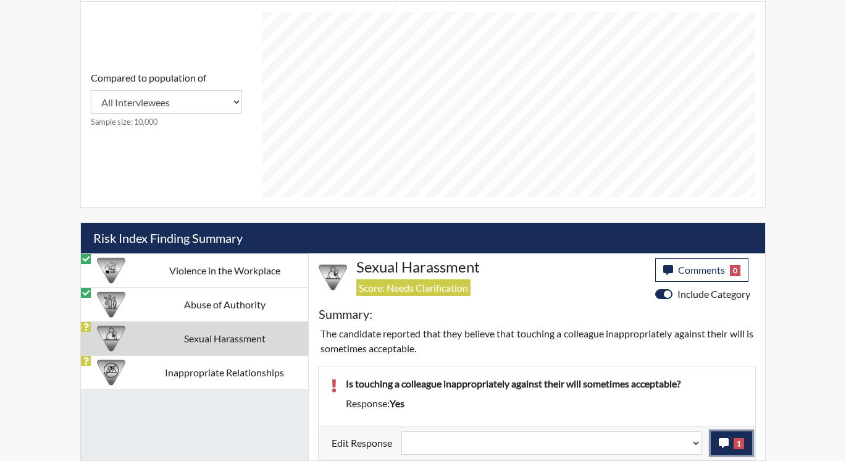
click at [726, 444] on icon "button" at bounding box center [724, 443] width 10 height 10
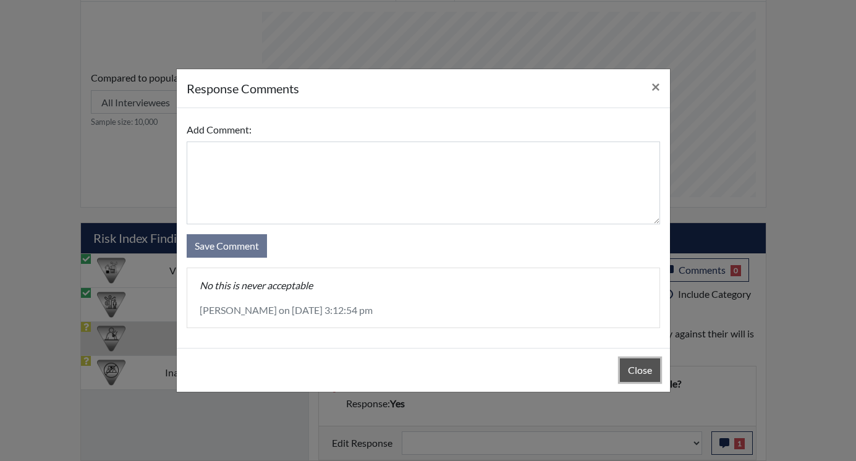
click at [639, 366] on button "Close" at bounding box center [640, 369] width 40 height 23
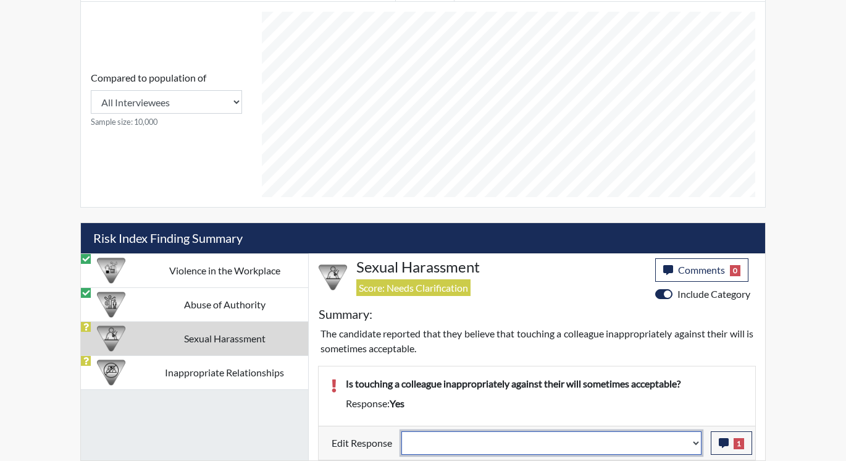
click at [695, 441] on select "Question is not relevant. Results will be updated. Reasonable explanation provi…" at bounding box center [552, 442] width 300 height 23
select select "reasonable-explanation-provided"
click at [402, 431] on select "Question is not relevant. Results will be updated. Reasonable explanation provi…" at bounding box center [552, 442] width 300 height 23
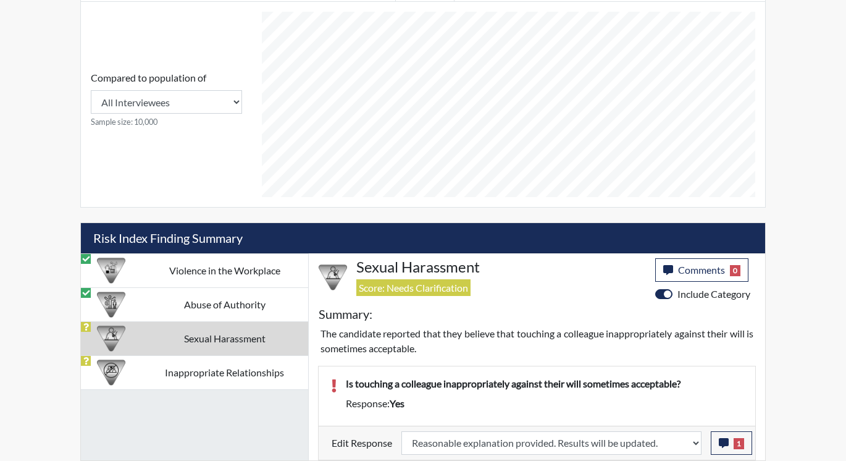
click at [678, 386] on p "Is touching a colleague inappropriately against their will sometimes acceptable?" at bounding box center [544, 383] width 397 height 15
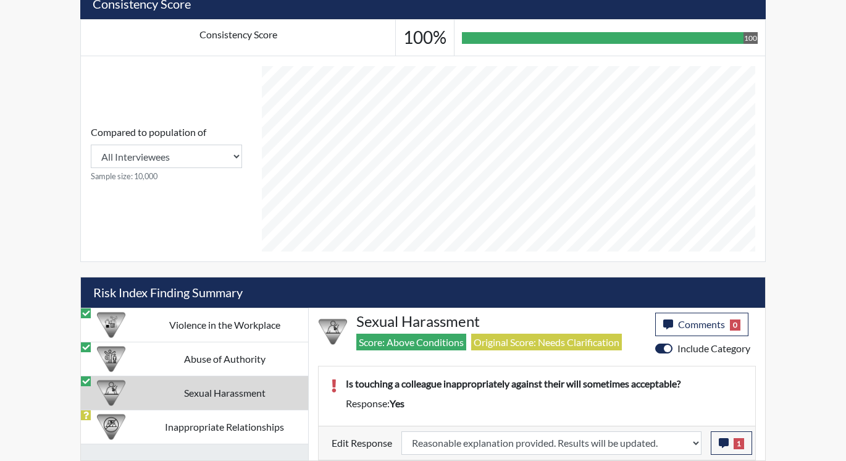
scroll to position [205, 513]
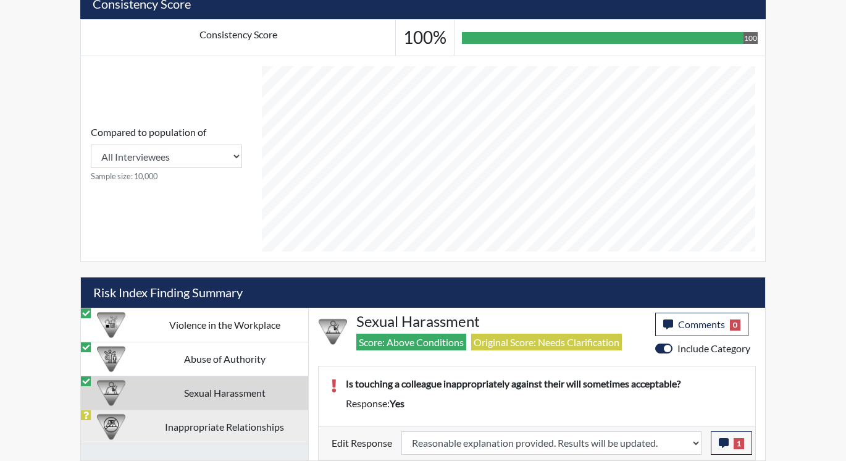
click at [162, 430] on td "Inappropriate Relationships" at bounding box center [224, 427] width 167 height 34
select select
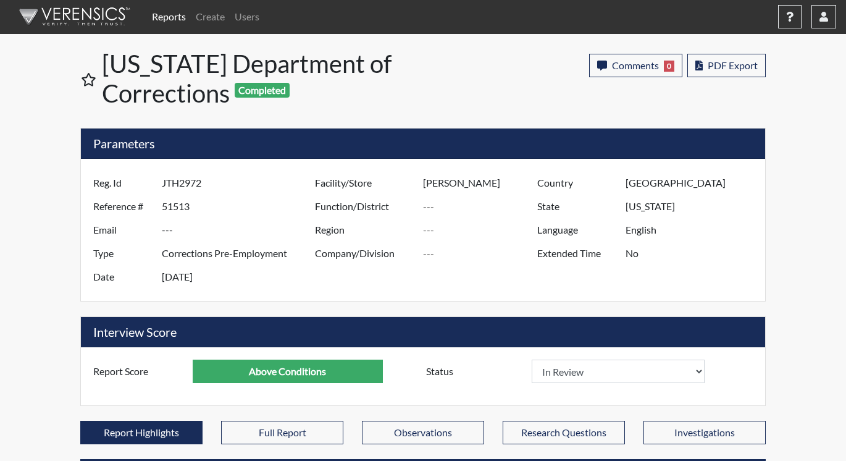
scroll to position [0, 0]
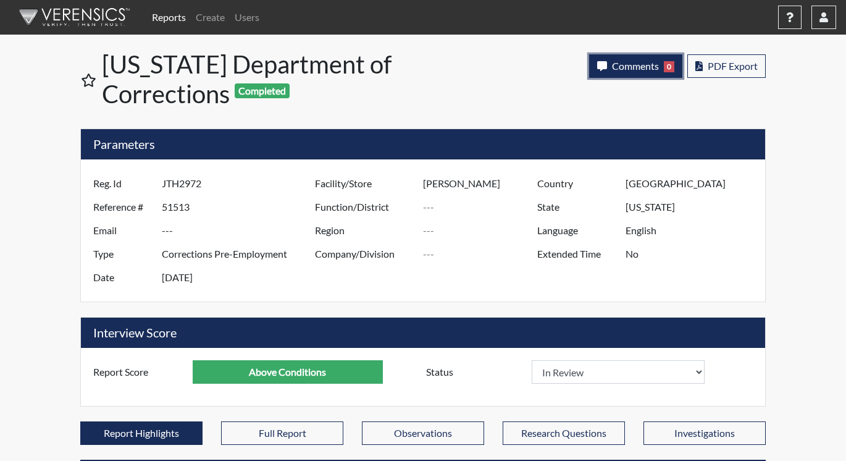
click at [617, 69] on span "Comments" at bounding box center [635, 66] width 47 height 12
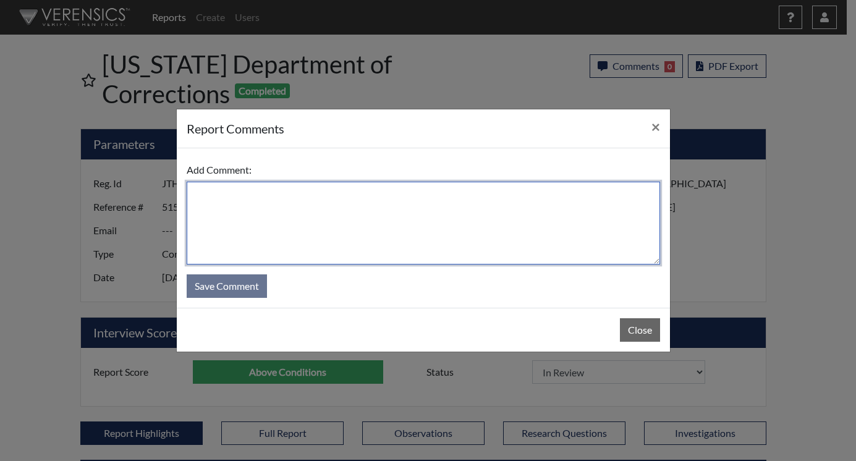
drag, startPoint x: 456, startPoint y: 225, endPoint x: 465, endPoint y: 232, distance: 11.5
click at [458, 227] on textarea at bounding box center [423, 223] width 473 height 83
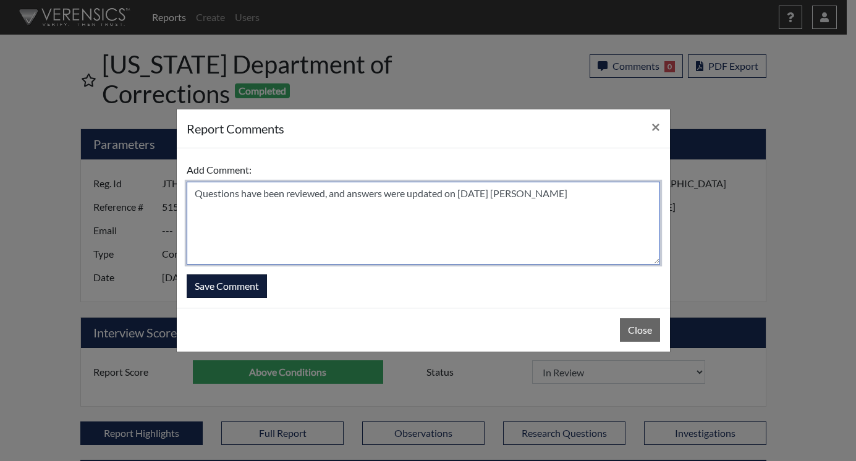
type textarea "Questions have been reviewed, and answers were updated on [DATE] [PERSON_NAME]"
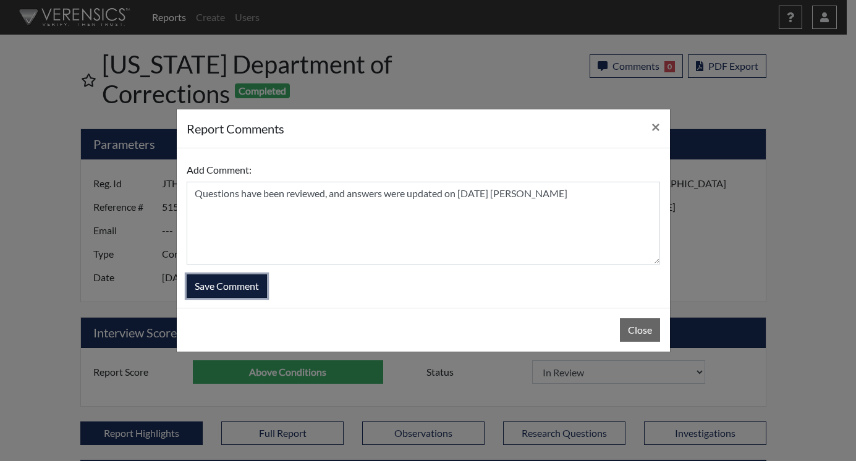
click at [237, 281] on button "Save Comment" at bounding box center [227, 285] width 80 height 23
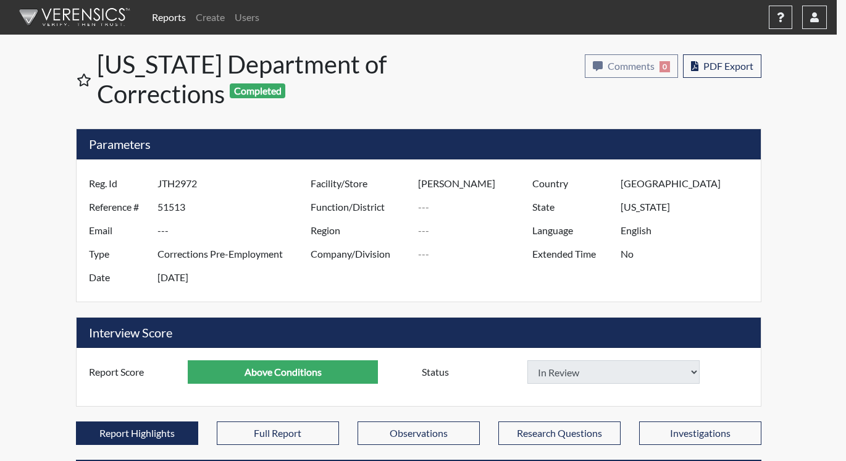
select select
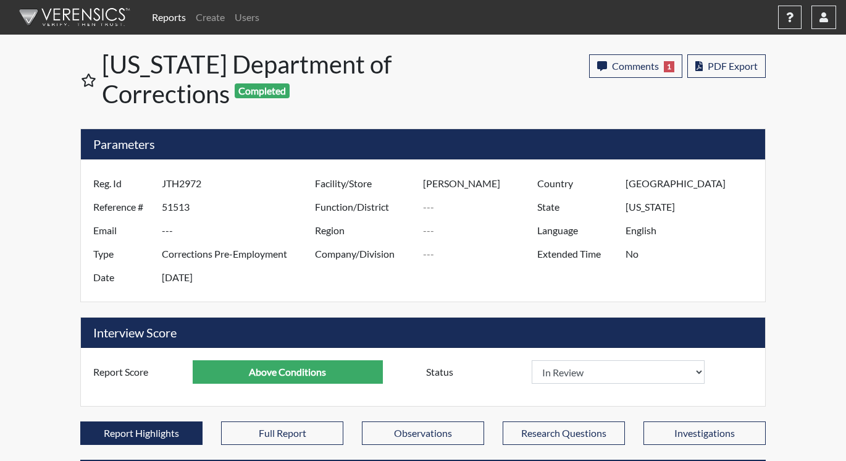
scroll to position [205, 513]
drag, startPoint x: 171, startPoint y: 19, endPoint x: 168, endPoint y: 9, distance: 10.2
click at [171, 19] on link "Reports" at bounding box center [169, 17] width 44 height 25
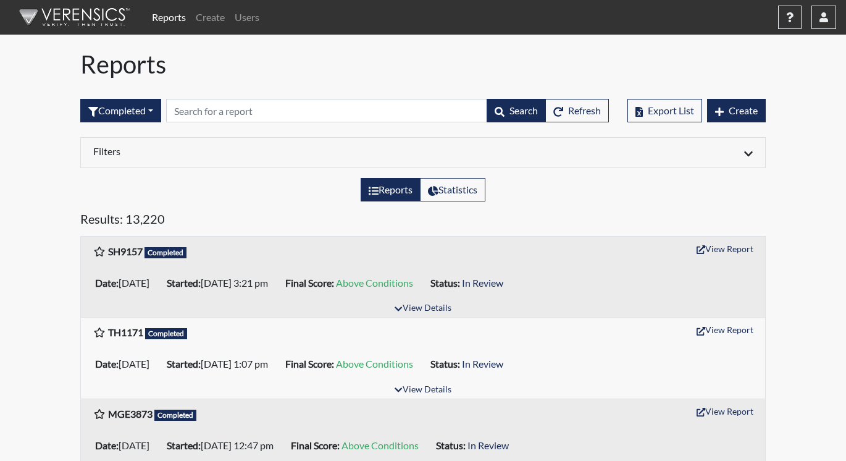
click at [172, 17] on link "Reports" at bounding box center [169, 17] width 44 height 25
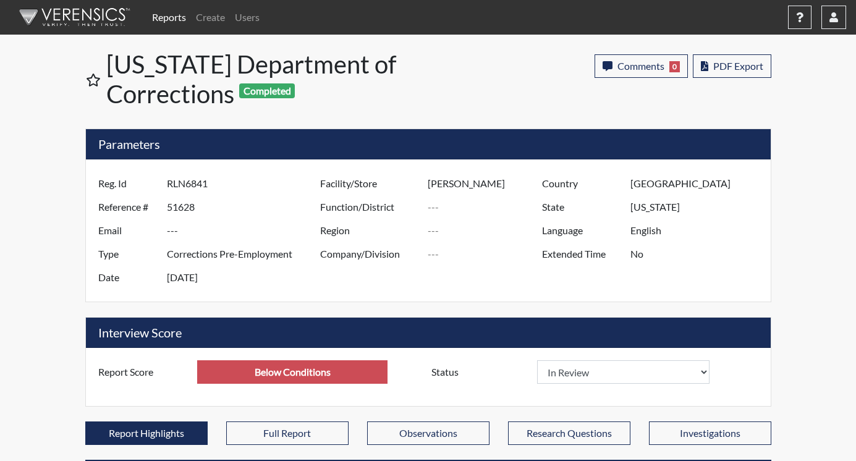
select select
